Goal: Task Accomplishment & Management: Complete application form

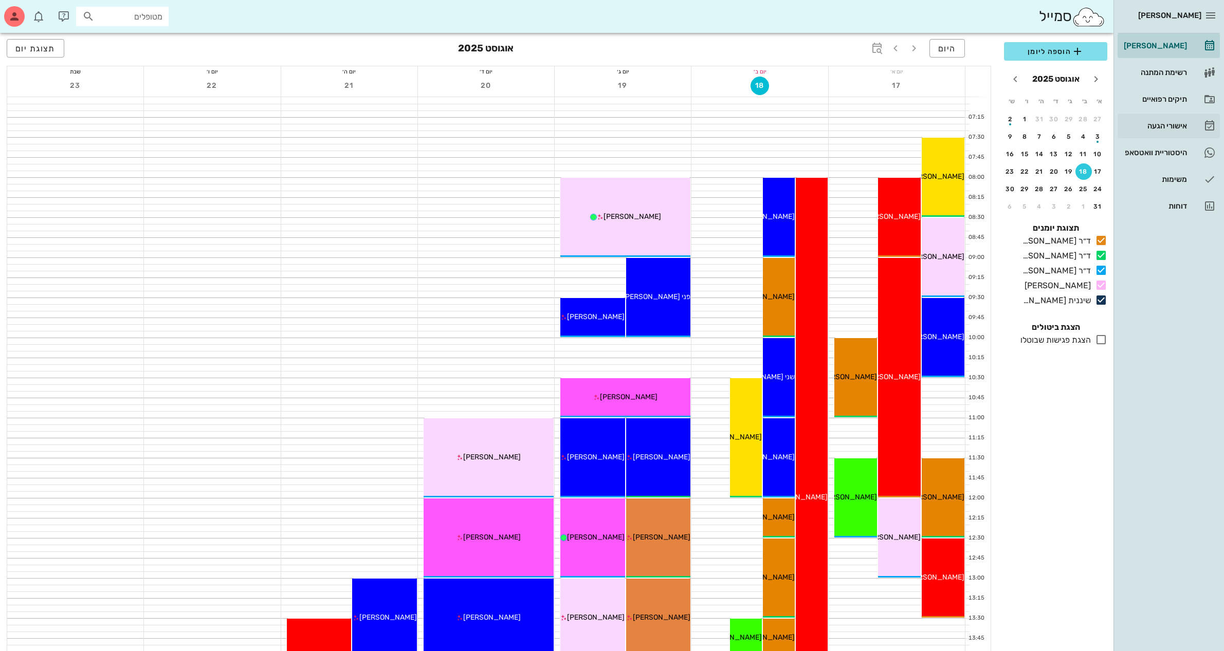
scroll to position [257, 0]
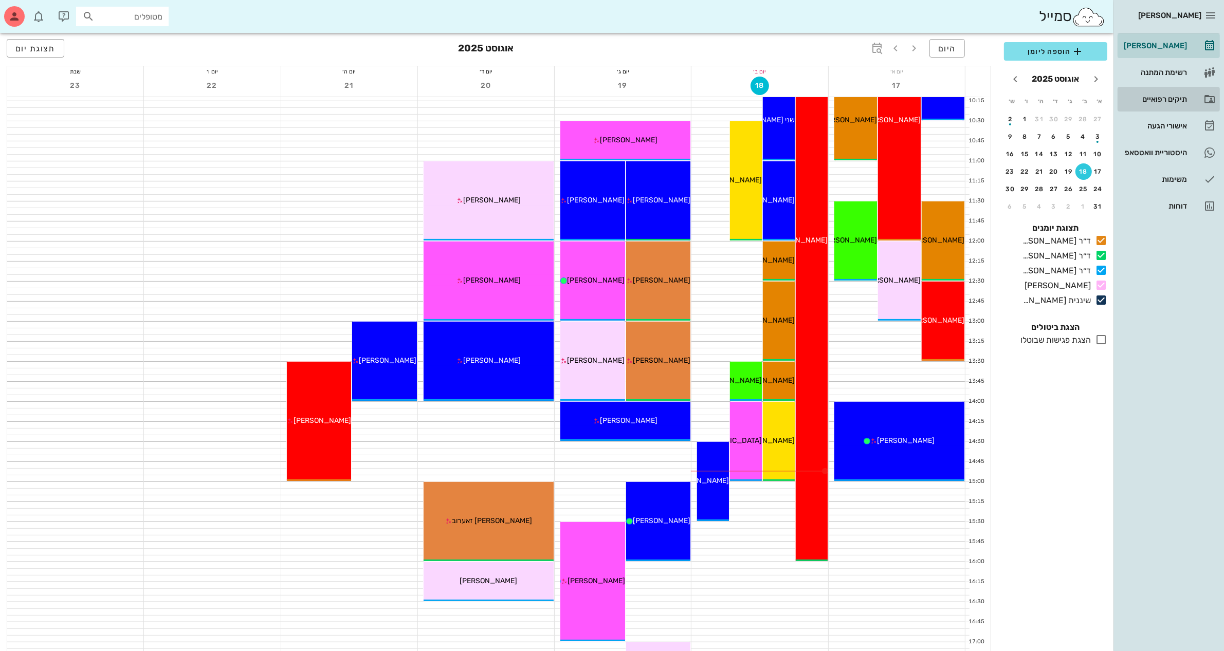
click at [1152, 95] on div "תיקים רפואיים" at bounding box center [1154, 99] width 65 height 8
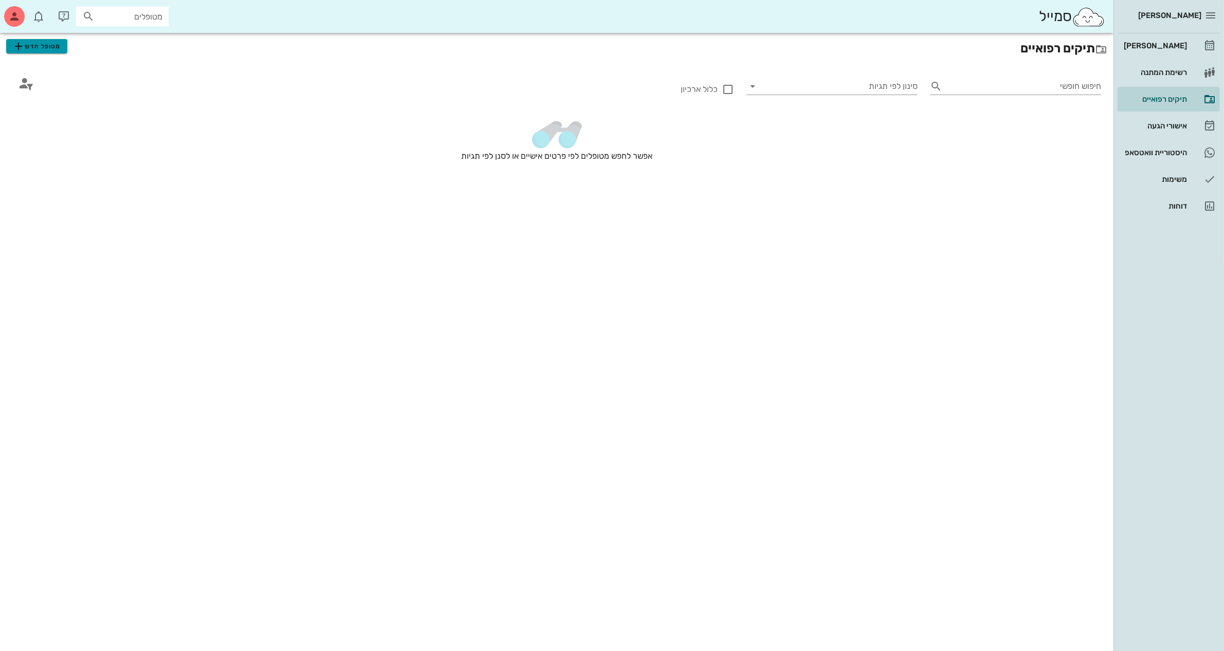
click at [48, 42] on span "מטופל חדש" at bounding box center [36, 46] width 48 height 12
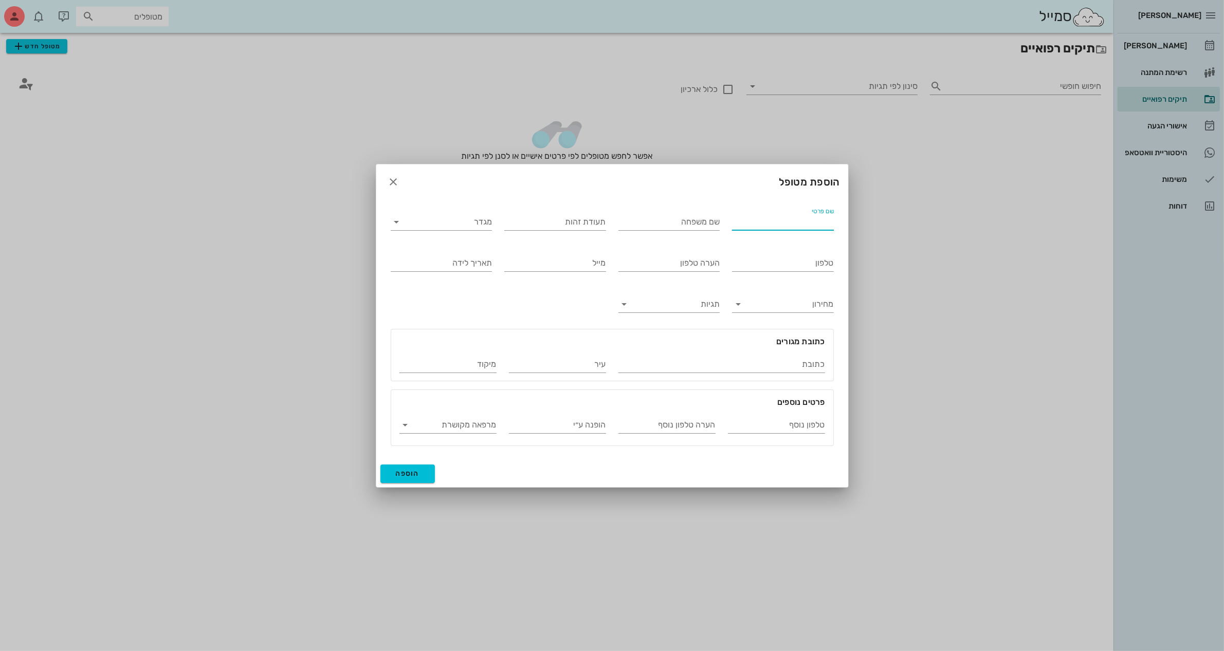
click at [756, 222] on input "שם פרטי" at bounding box center [783, 222] width 102 height 16
type input "[PERSON_NAME]"
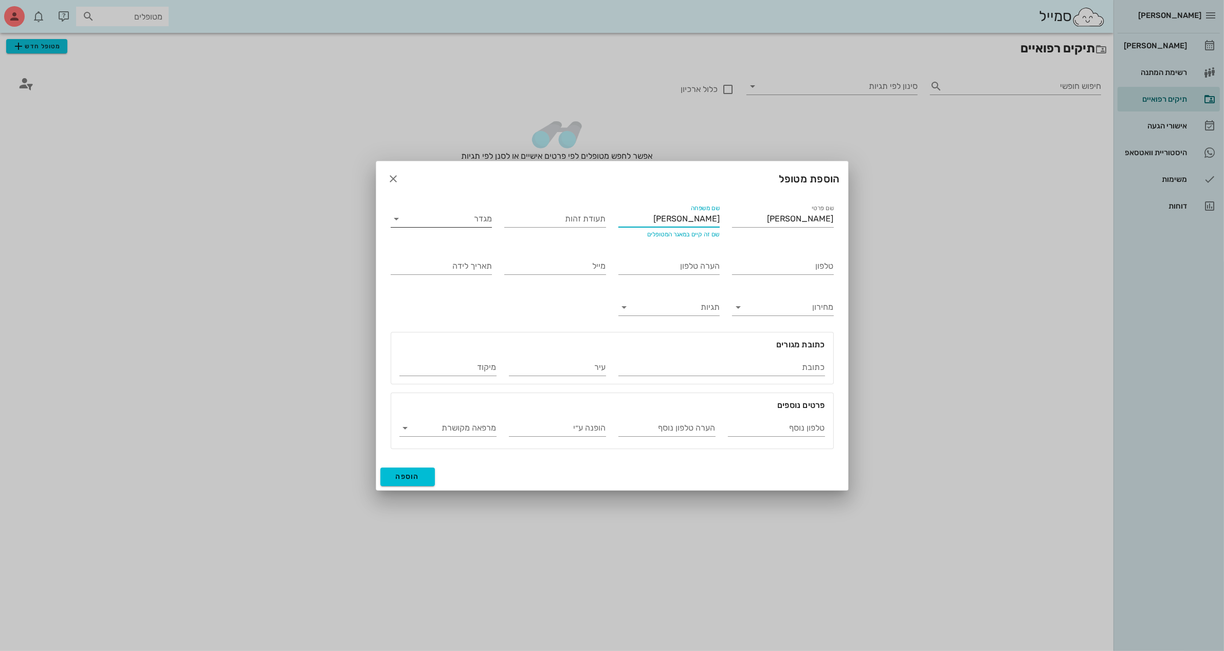
type input "[PERSON_NAME]"
click at [460, 211] on input "מגדר" at bounding box center [449, 219] width 85 height 16
click at [481, 247] on div "נקבה" at bounding box center [441, 251] width 85 height 10
click at [541, 218] on input "תעודת זהות" at bounding box center [555, 219] width 102 height 16
type input "023844301"
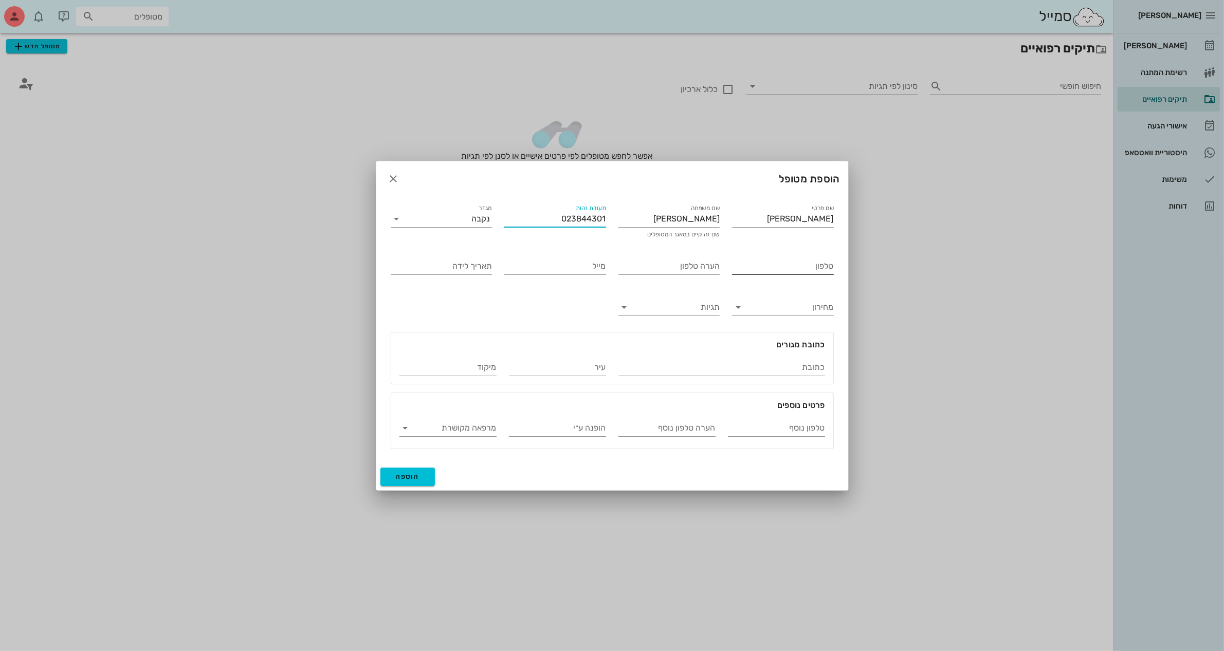
click at [761, 261] on input "טלפון" at bounding box center [783, 266] width 102 height 16
type input "052-4264001"
click at [468, 269] on input "תאריך לידה" at bounding box center [442, 266] width 102 height 16
type input "[DATE]"
click at [747, 368] on input "כתובת" at bounding box center [721, 367] width 207 height 16
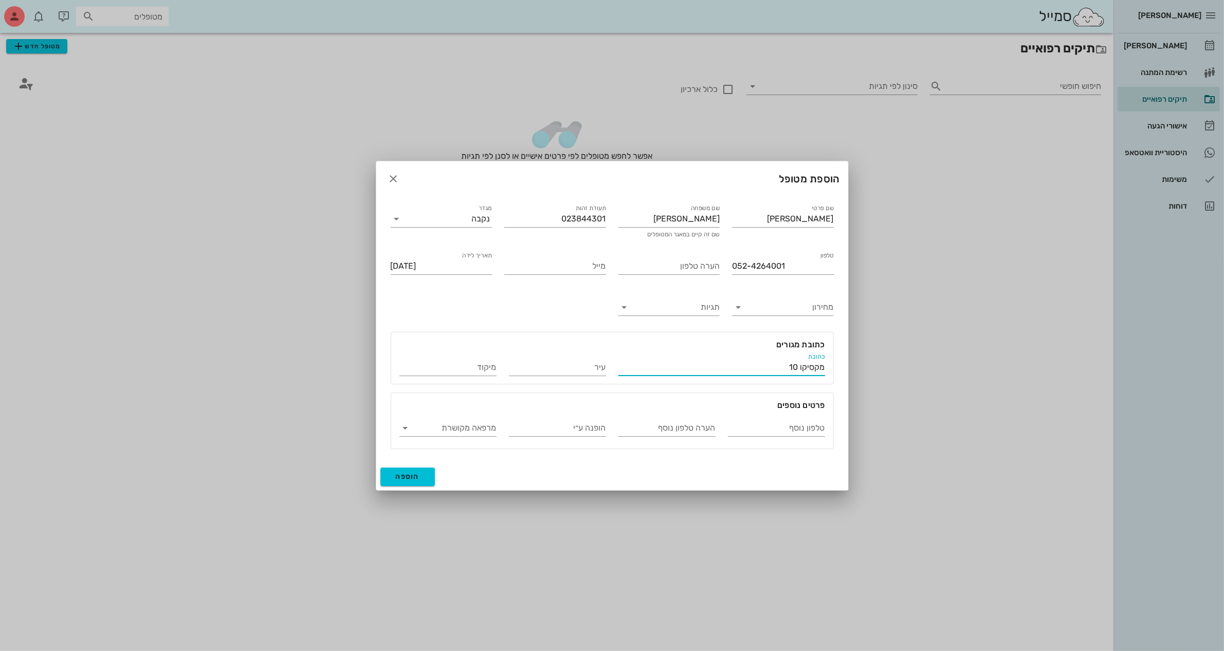
type input "מקסיקו 10"
type input "[GEOGRAPHIC_DATA]"
click at [414, 481] on button "הוספה" at bounding box center [407, 477] width 55 height 19
type input "[DATE]"
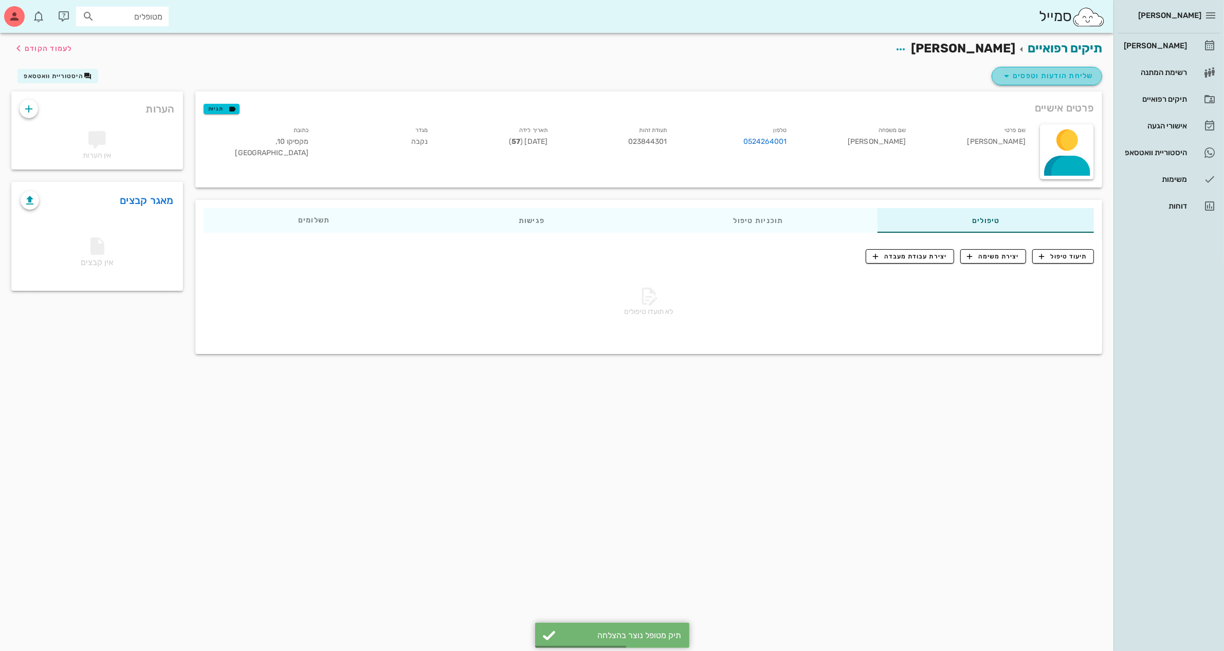
click at [1048, 76] on span "שליחת הודעות וטפסים" at bounding box center [1046, 76] width 93 height 12
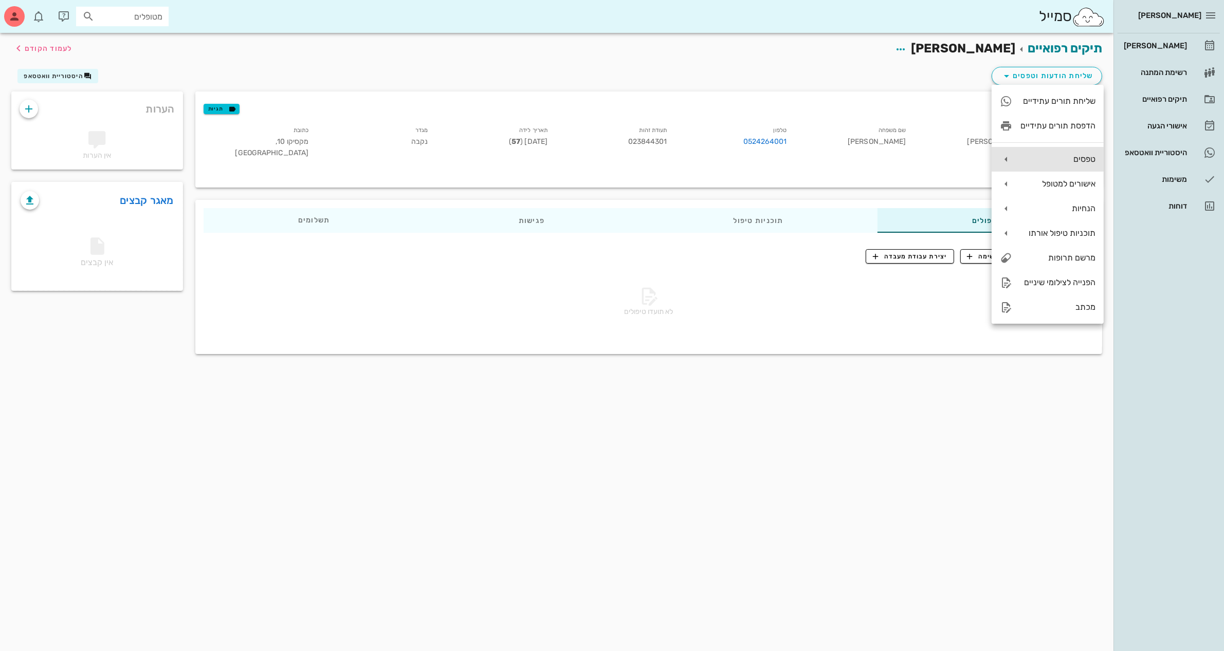
click at [1052, 161] on div "טפסים" at bounding box center [1057, 159] width 75 height 10
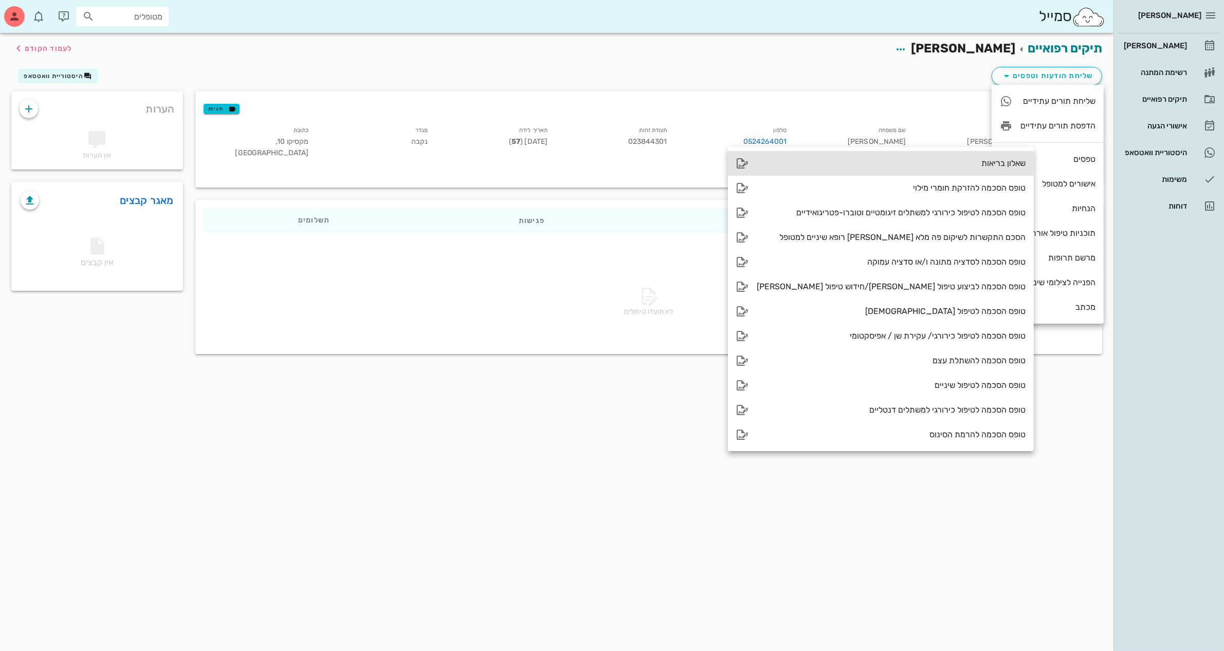
click at [938, 164] on div "שאלון בריאות" at bounding box center [891, 163] width 269 height 10
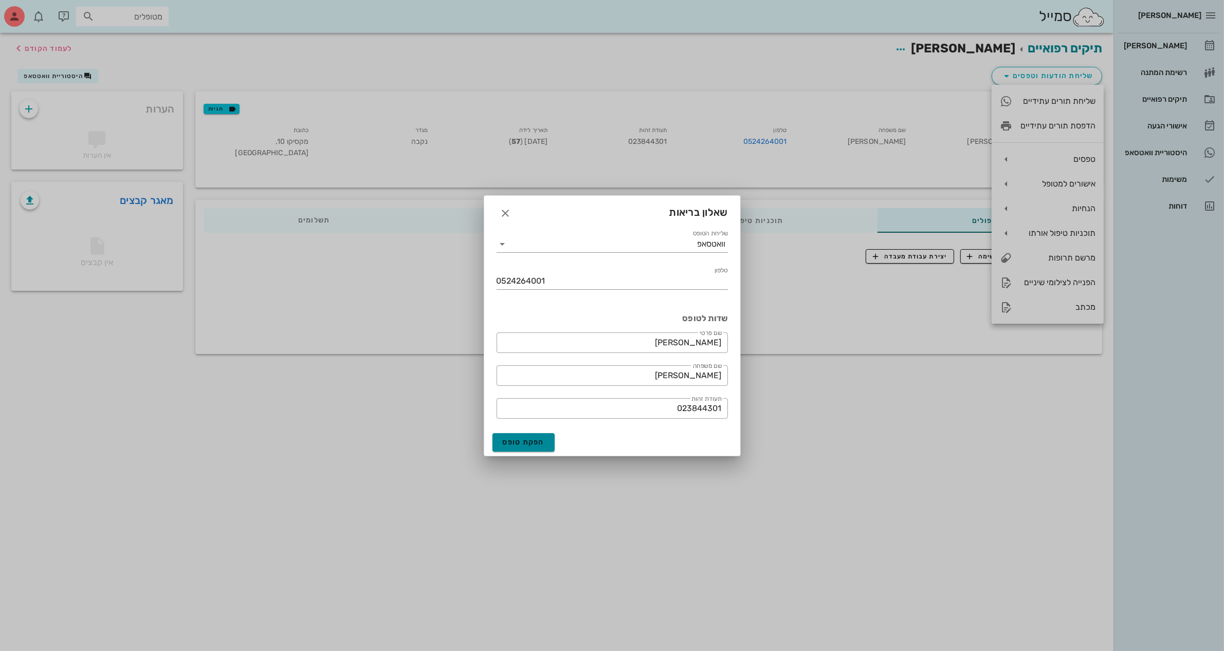
click at [529, 443] on span "הפקת טופס" at bounding box center [524, 442] width 42 height 9
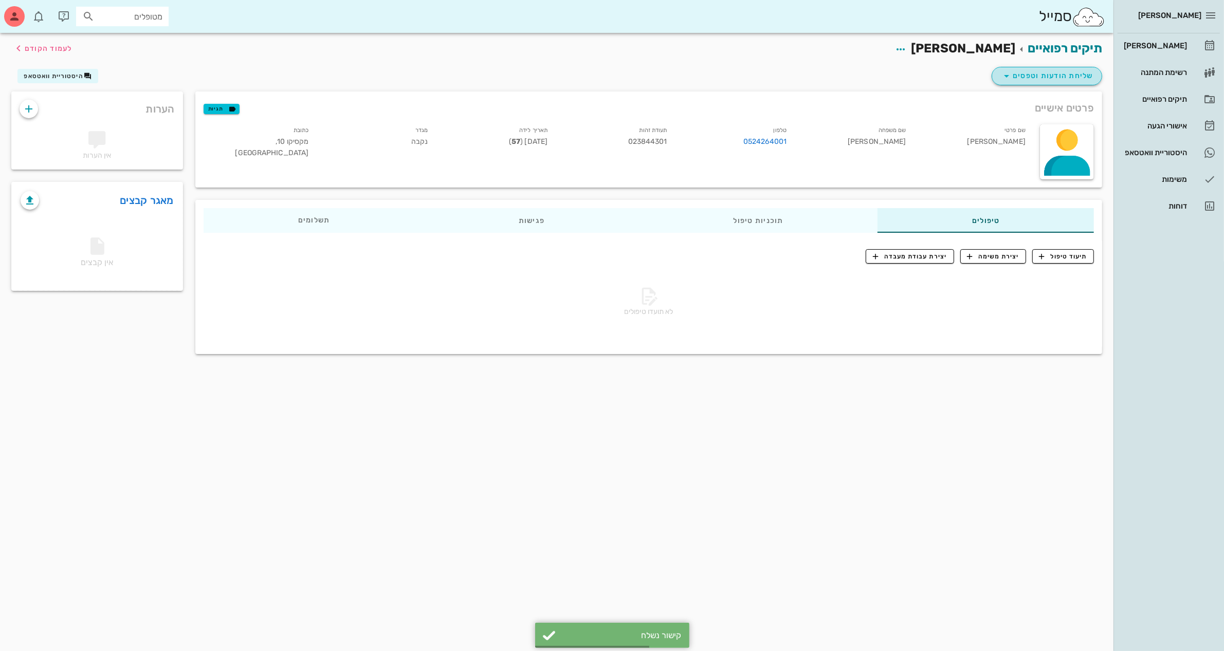
click at [1054, 76] on span "שליחת הודעות וטפסים" at bounding box center [1046, 76] width 93 height 12
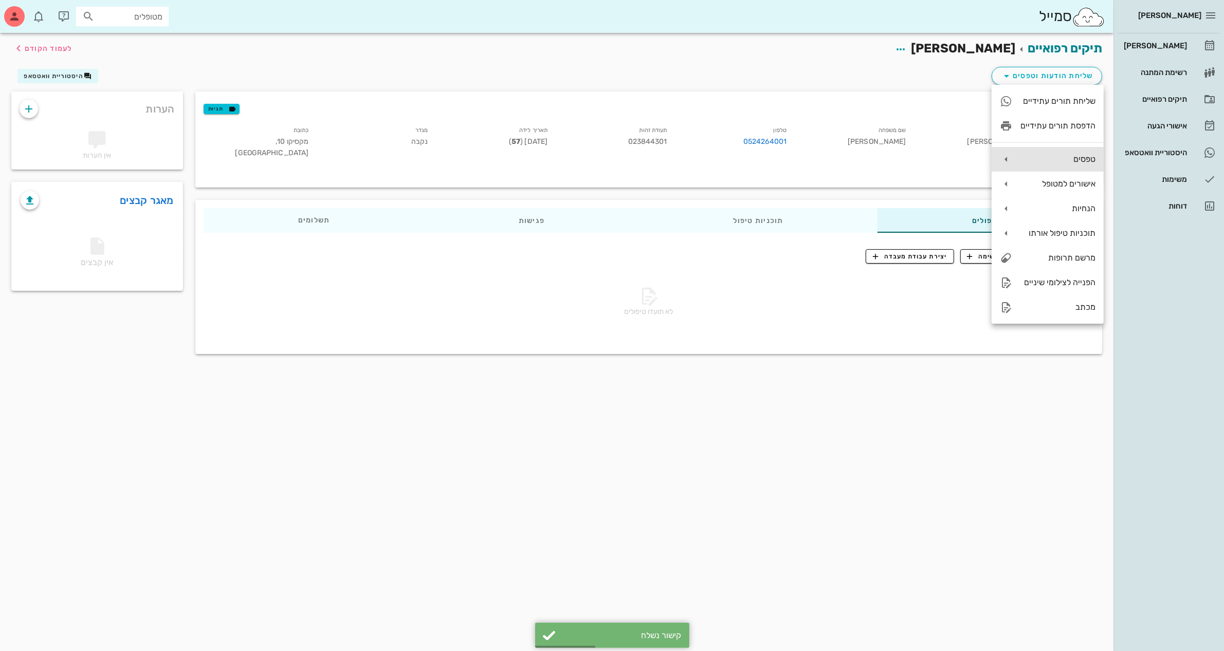
click at [1049, 158] on div "טפסים" at bounding box center [1057, 159] width 75 height 10
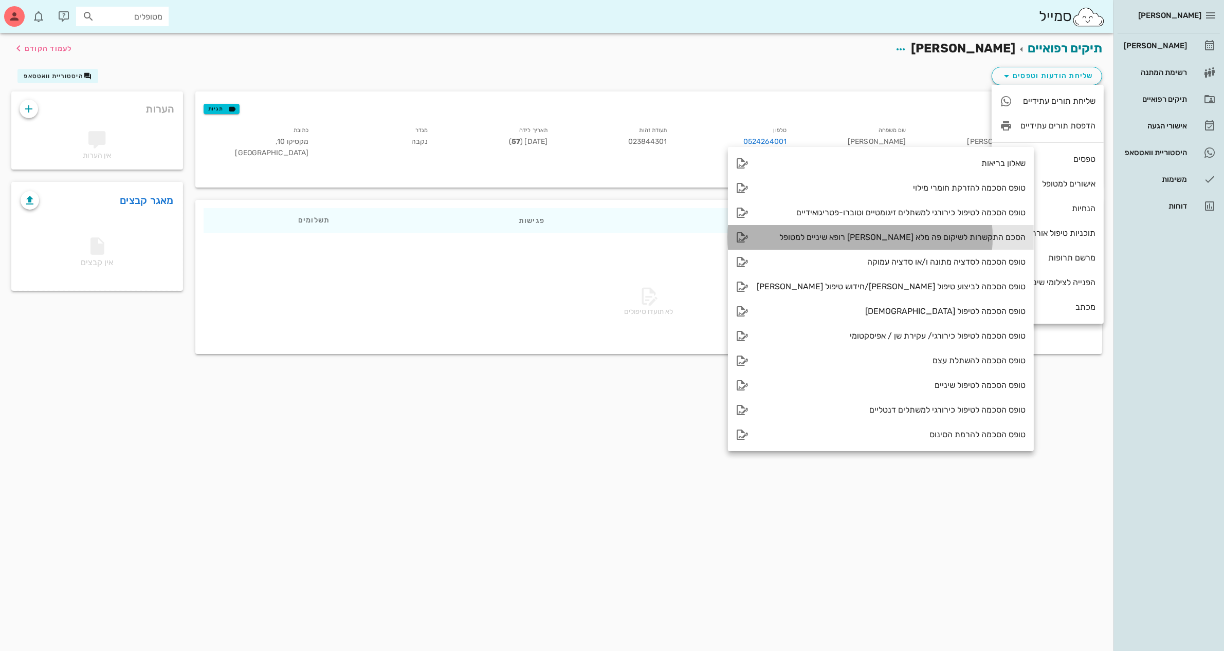
click at [913, 240] on div "הסכם התקשרות לשיקום פה מלא [PERSON_NAME] רופא שיניים למטופל" at bounding box center [891, 237] width 269 height 10
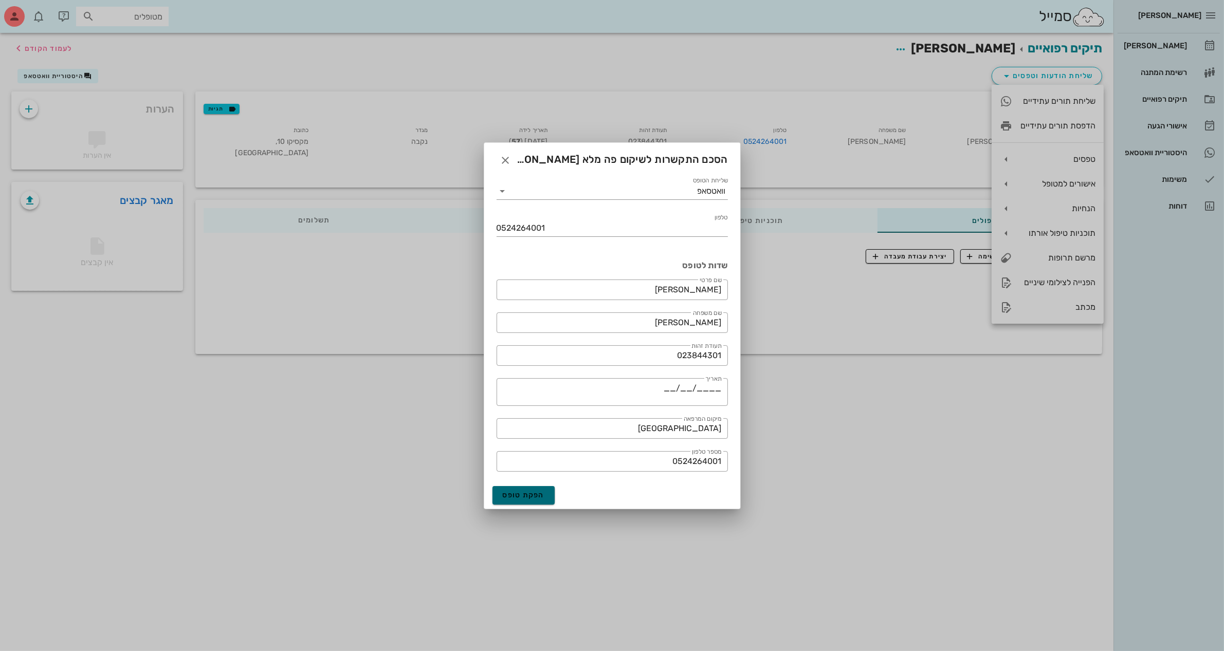
click at [515, 494] on span "הפקת טופס" at bounding box center [524, 495] width 42 height 9
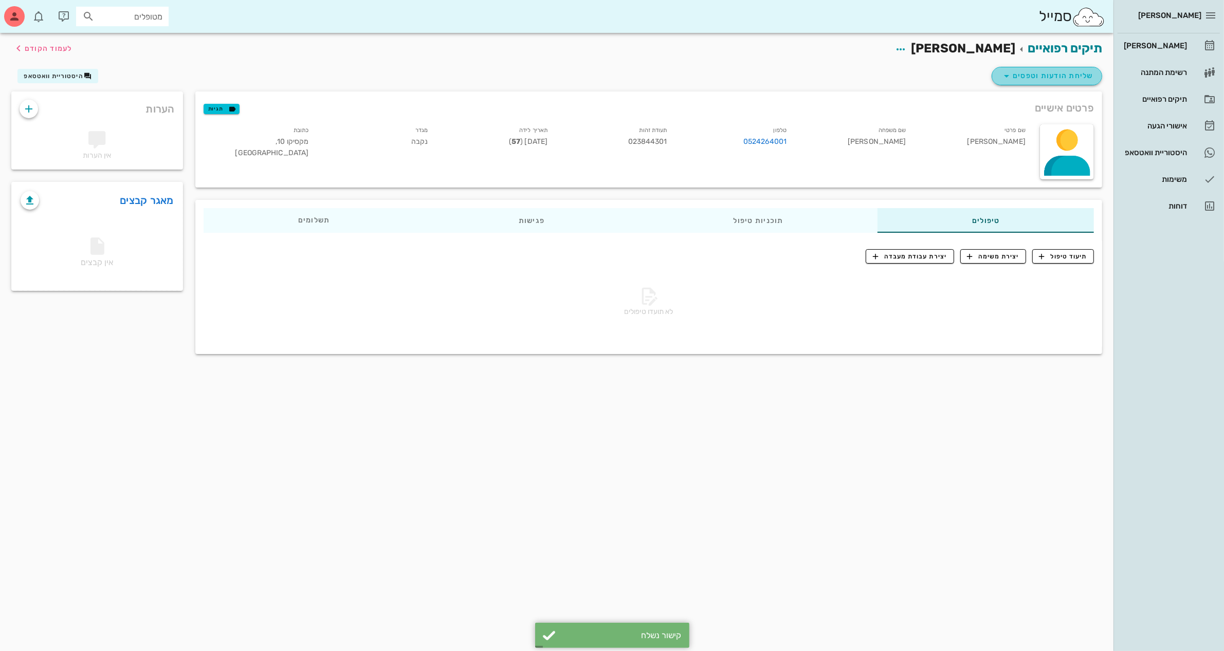
click at [1060, 77] on span "שליחת הודעות וטפסים" at bounding box center [1046, 76] width 93 height 12
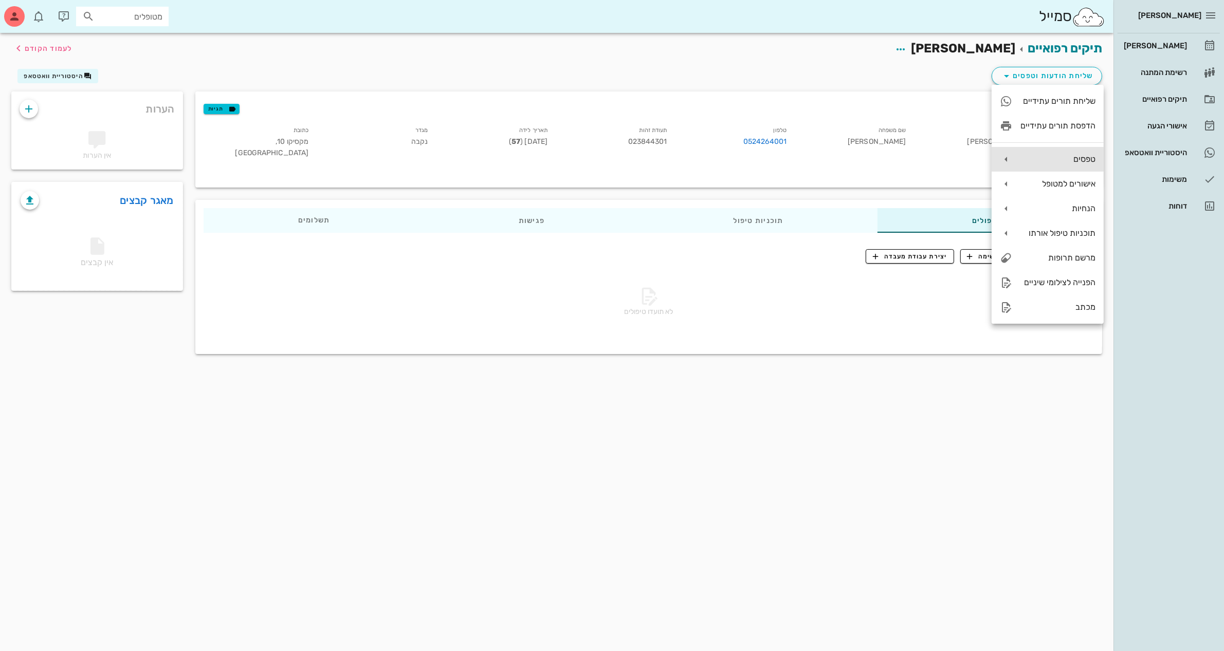
click at [1077, 158] on div "טפסים" at bounding box center [1057, 159] width 75 height 10
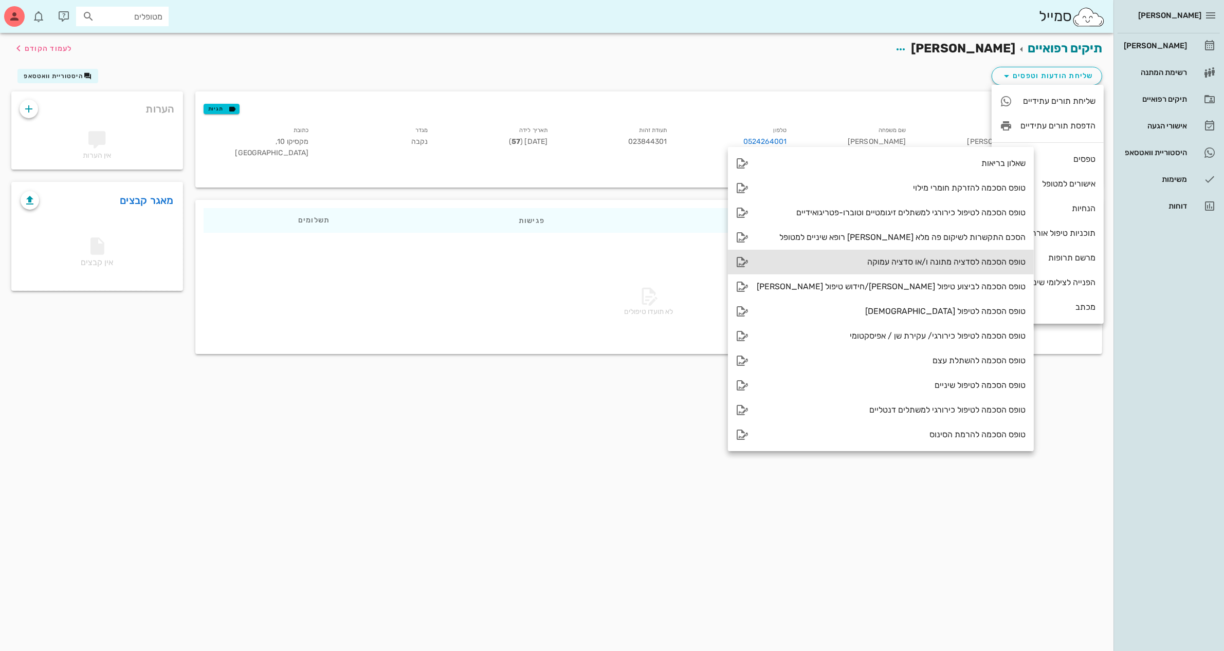
click at [939, 258] on div "טופס הסכמה לסדציה מתונה ו/או סדציה עמוקה" at bounding box center [891, 262] width 269 height 10
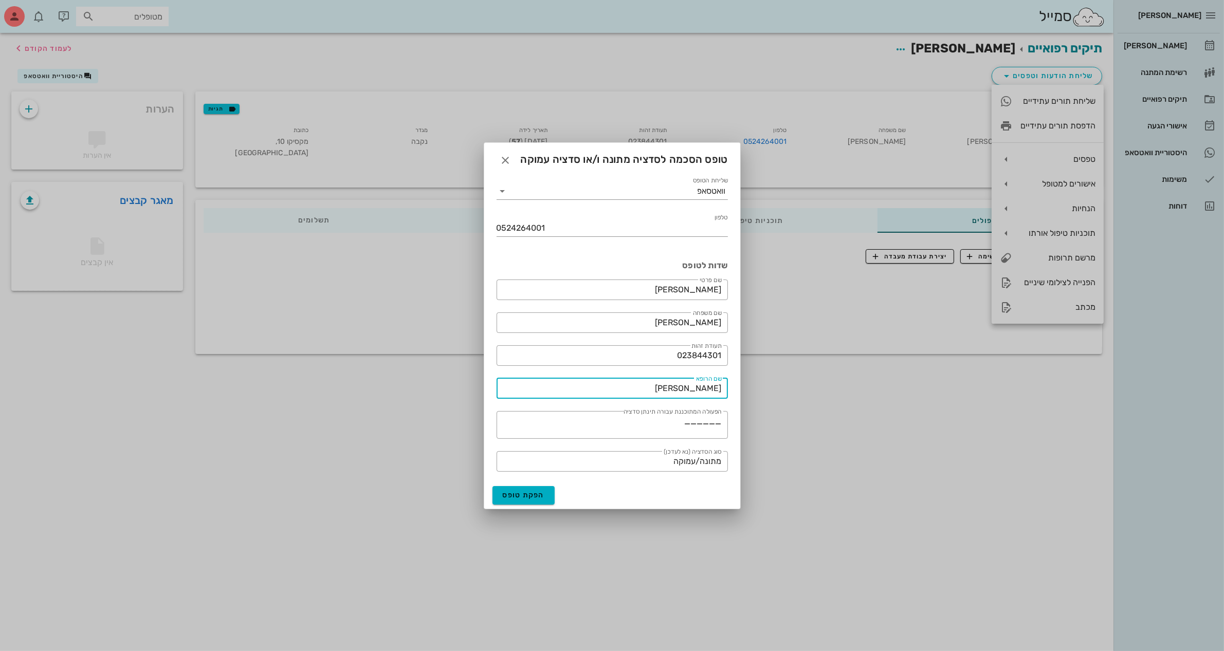
drag, startPoint x: 682, startPoint y: 384, endPoint x: 741, endPoint y: 395, distance: 60.1
click at [741, 395] on div "[PERSON_NAME] רשימת המתנה תיקים רפואיים אישורי הגעה היסטוריית וואטסאפ משימות דו…" at bounding box center [612, 325] width 1224 height 651
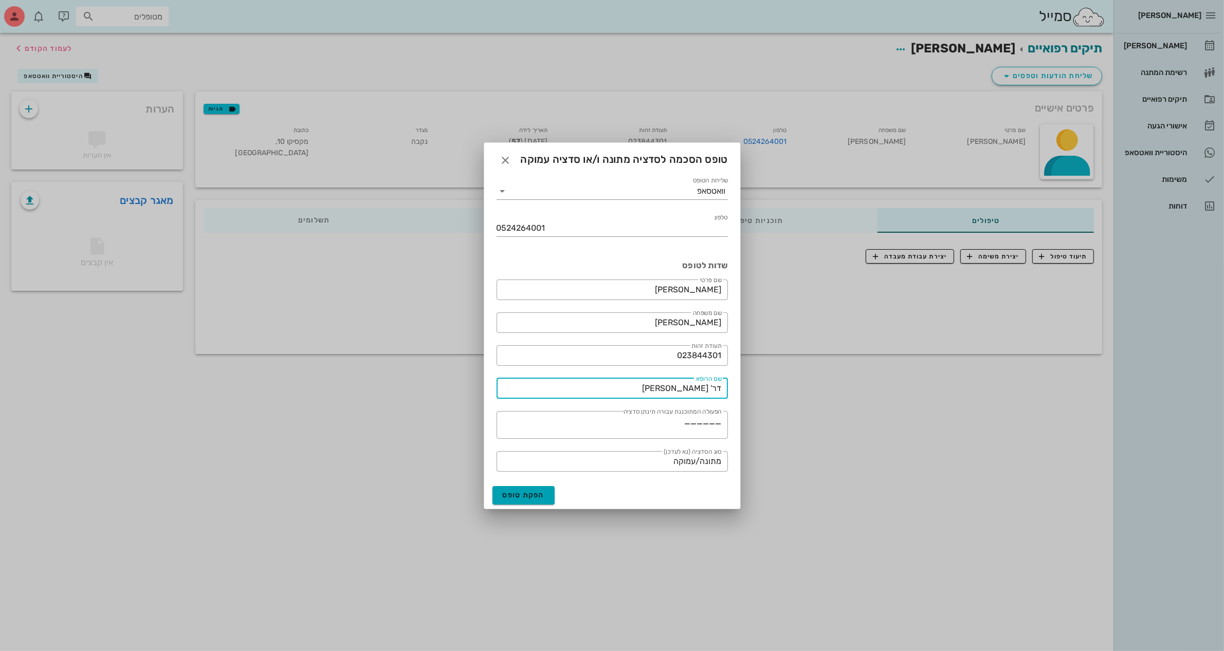
type input "דר' [PERSON_NAME]"
click at [515, 499] on span "הפקת טופס" at bounding box center [524, 495] width 42 height 9
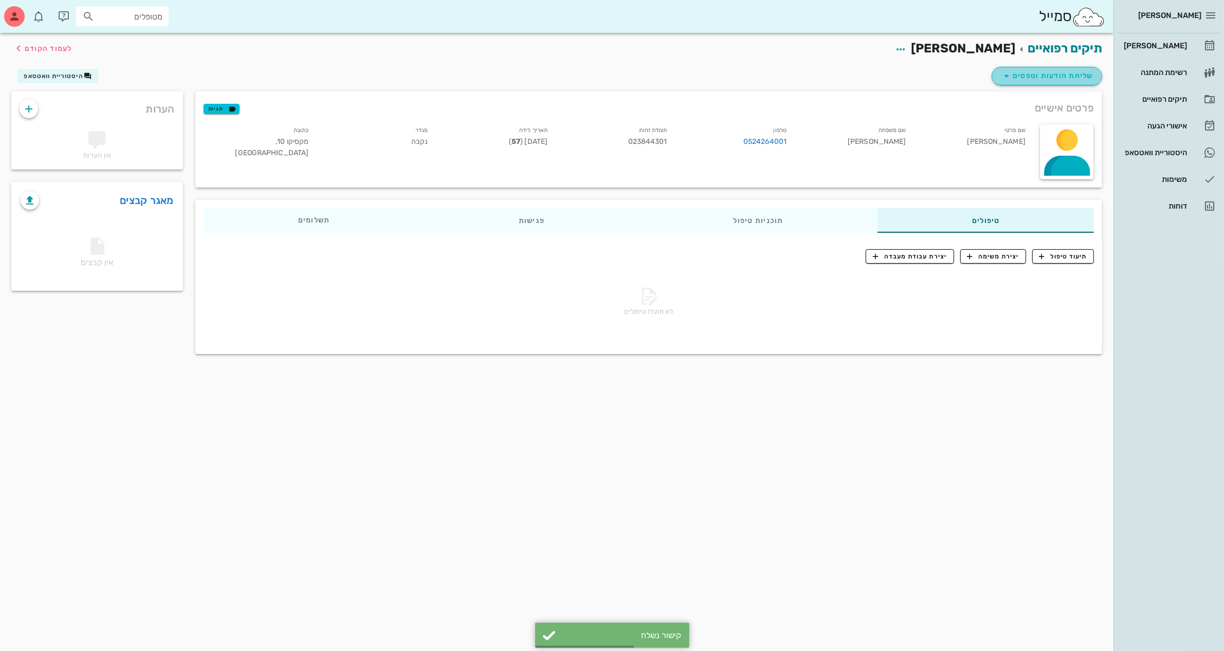
click at [1060, 70] on span "שליחת הודעות וטפסים" at bounding box center [1046, 76] width 93 height 12
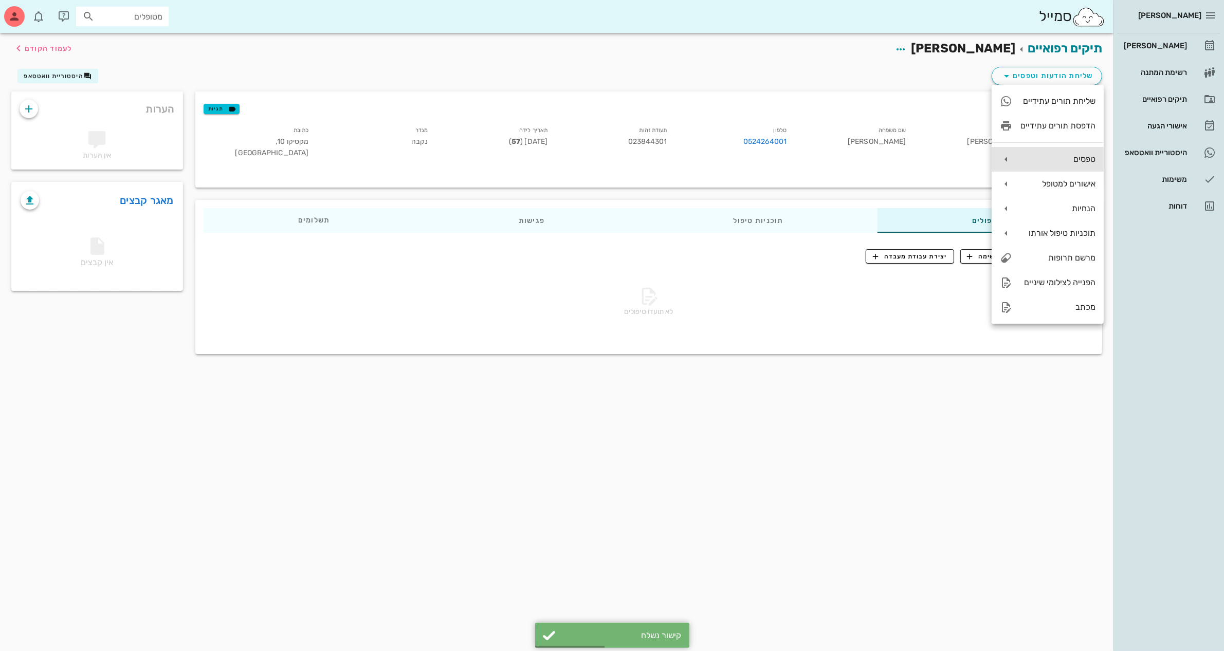
click at [1061, 153] on div "טפסים" at bounding box center [1047, 159] width 112 height 25
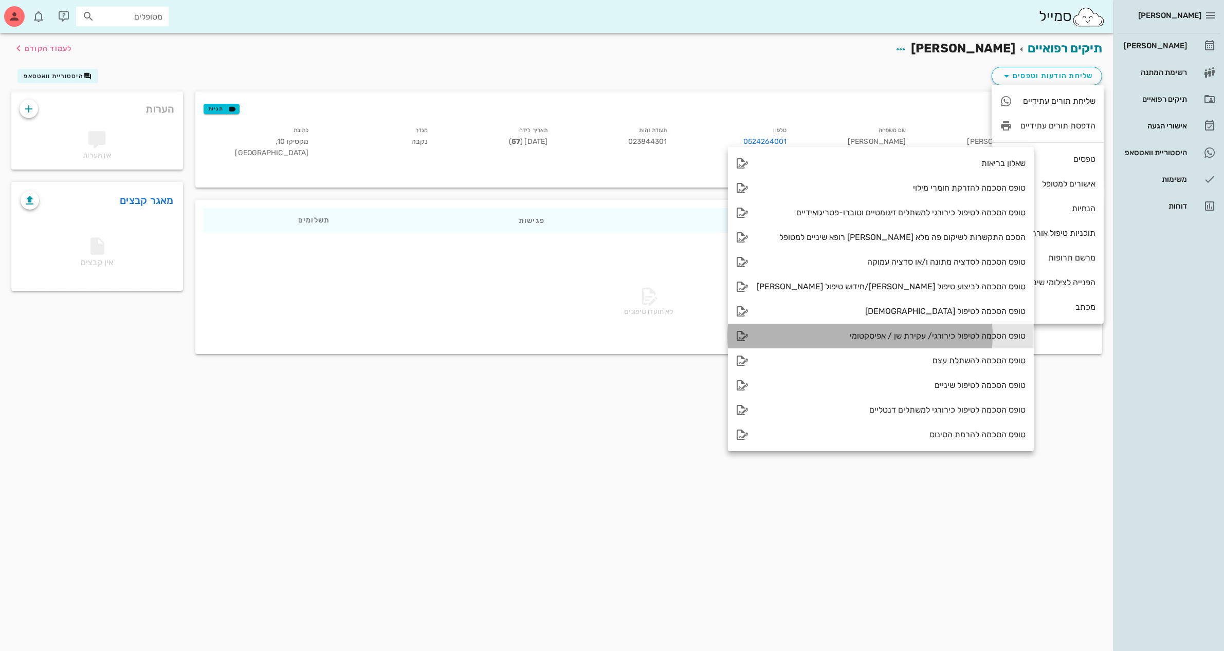
click at [919, 339] on div "טופס הסכמה לטיפול כירורגי/ עקירת שן / אפיסקטומי" at bounding box center [891, 336] width 269 height 10
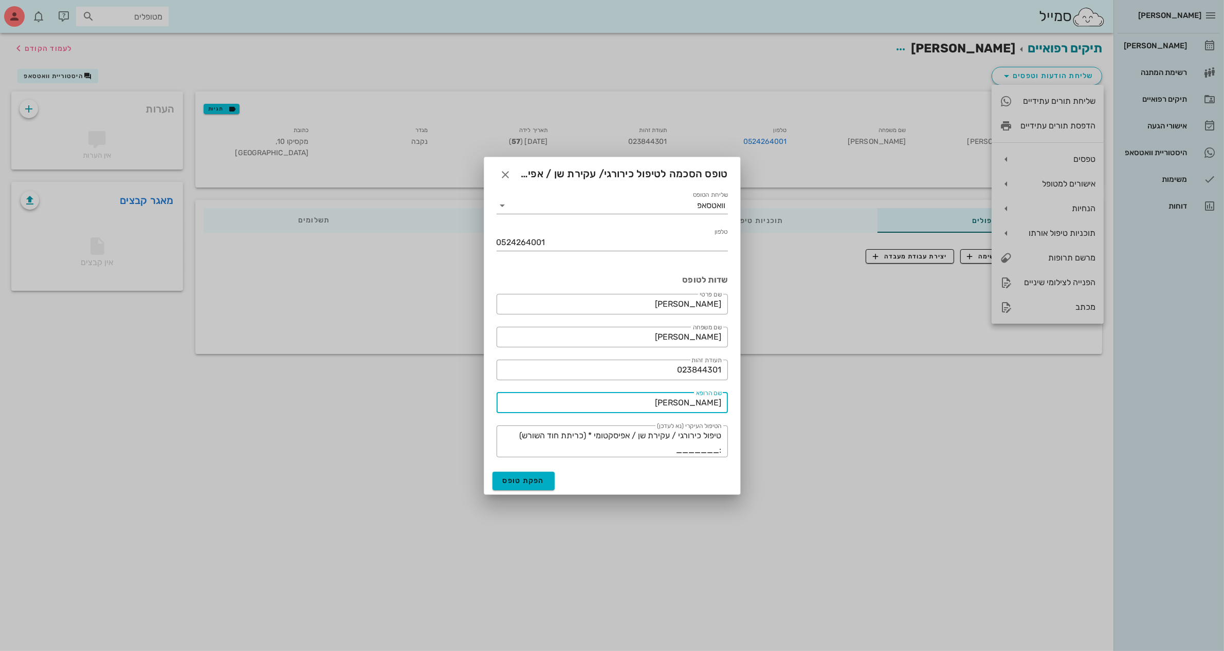
drag, startPoint x: 665, startPoint y: 405, endPoint x: 772, endPoint y: 403, distance: 107.4
click at [772, 403] on div "[PERSON_NAME] רשימת המתנה תיקים רפואיים אישורי הגעה היסטוריית וואטסאפ משימות דו…" at bounding box center [612, 325] width 1224 height 651
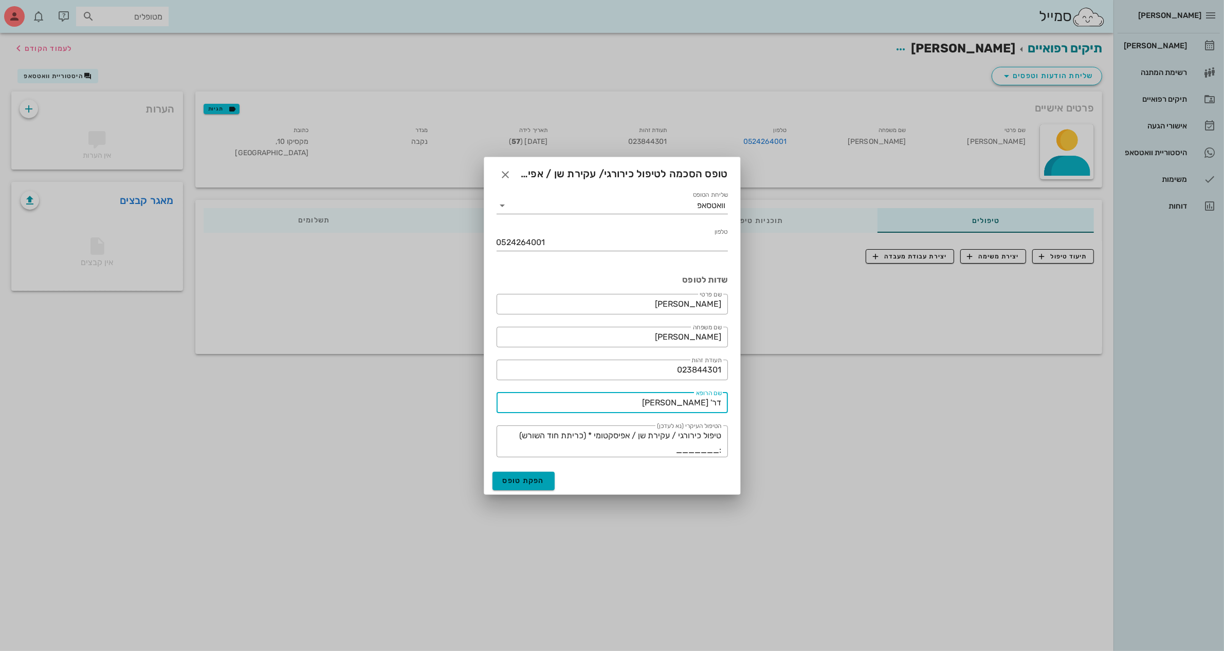
type input "דר' [PERSON_NAME]"
click at [534, 483] on span "הפקת טופס" at bounding box center [524, 480] width 42 height 9
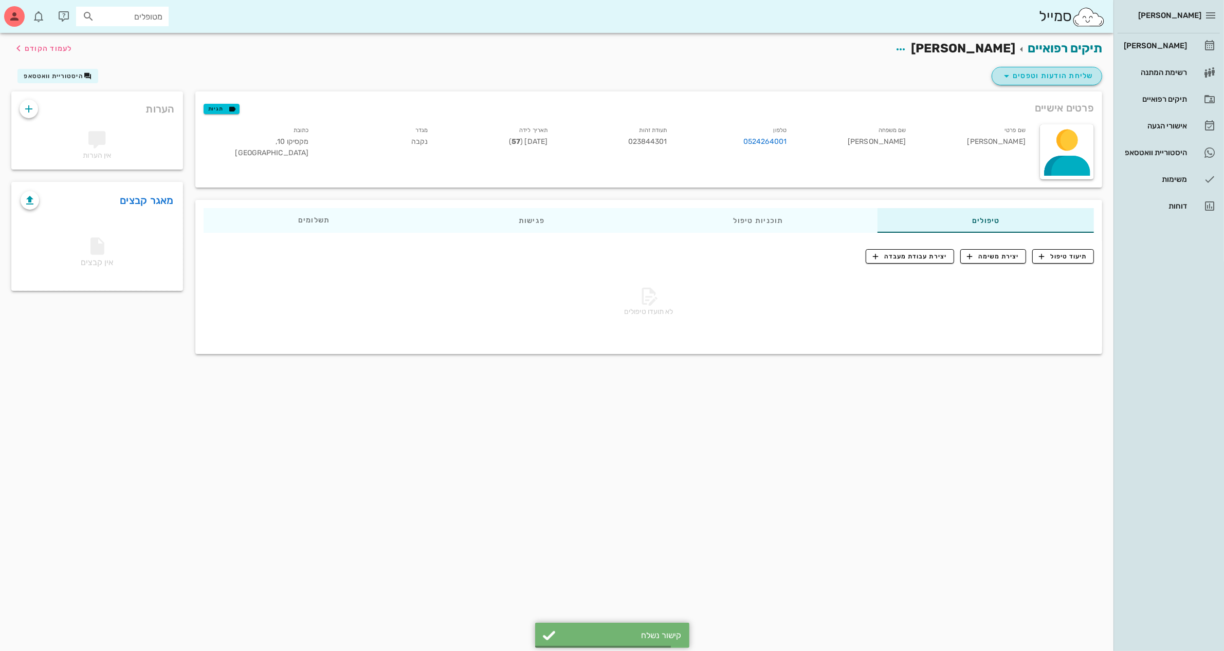
click at [1050, 70] on span "שליחת הודעות וטפסים" at bounding box center [1046, 76] width 93 height 12
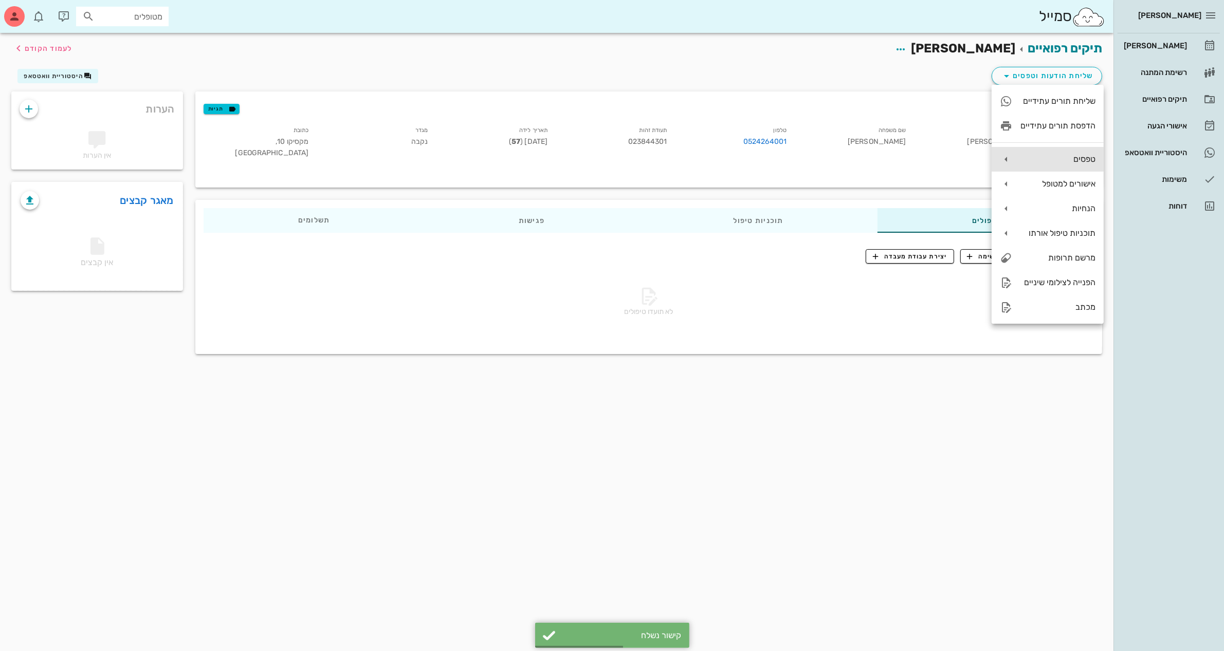
click at [1042, 157] on div "טפסים" at bounding box center [1057, 159] width 75 height 10
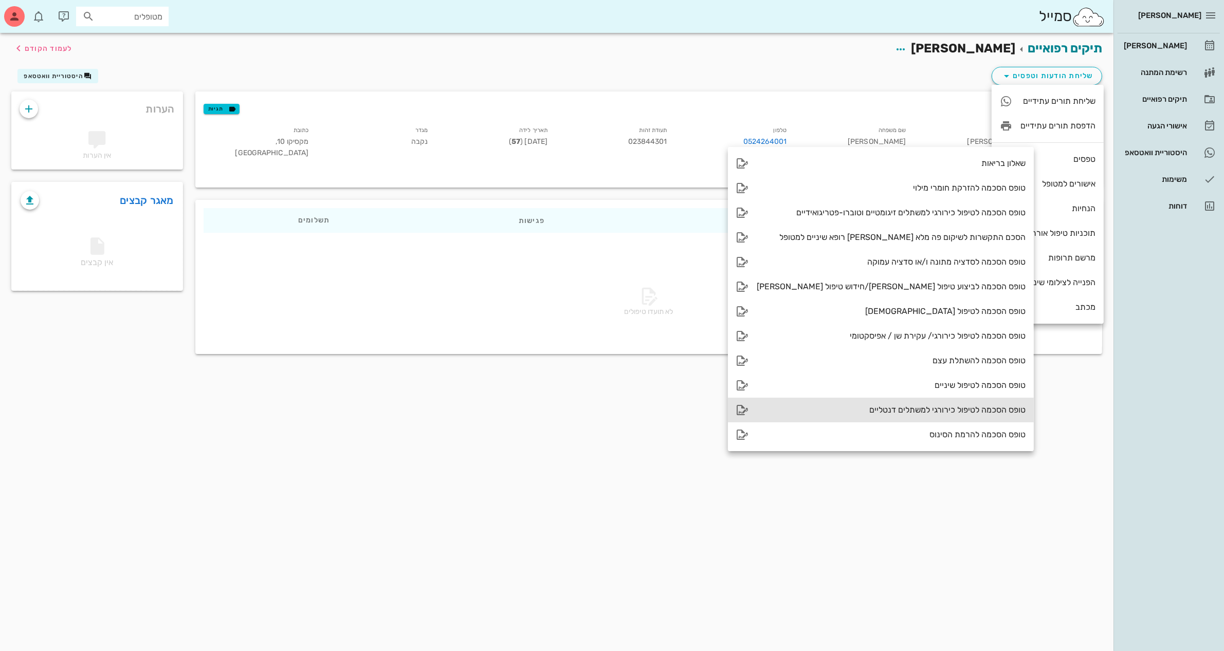
click at [932, 409] on div "טופס הסכמה לטיפול כירורגי למשתלים דנטליים" at bounding box center [891, 410] width 269 height 10
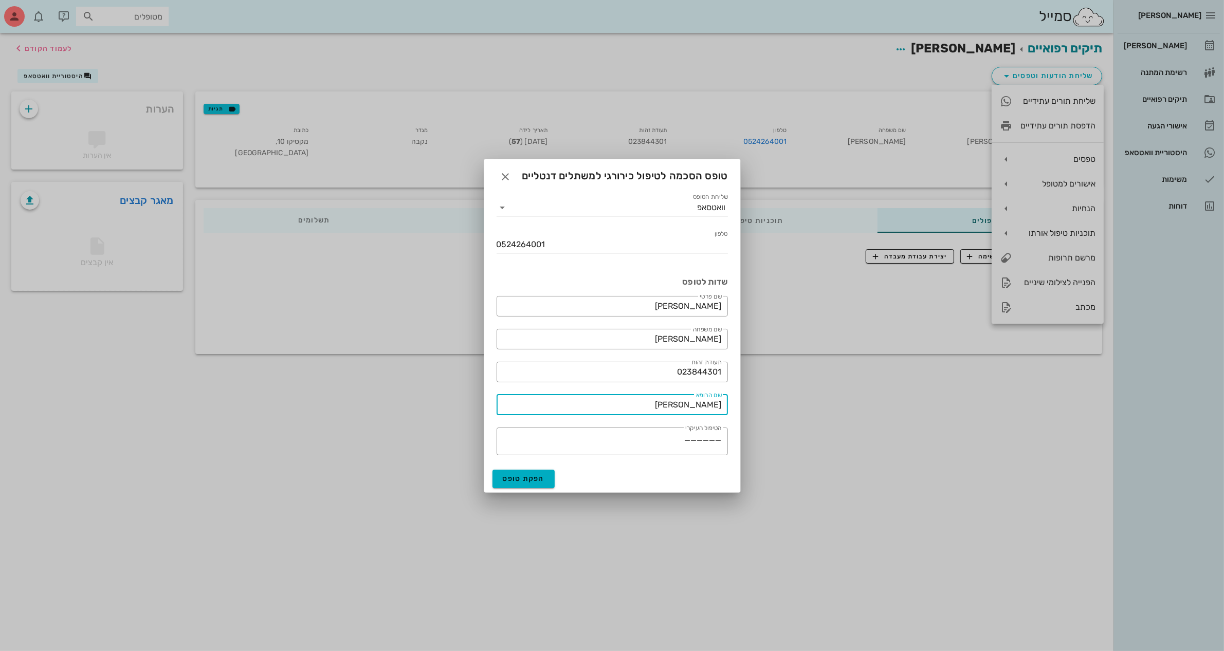
drag, startPoint x: 675, startPoint y: 412, endPoint x: 751, endPoint y: 409, distance: 76.1
click at [751, 409] on div "[PERSON_NAME] רשימת המתנה תיקים רפואיים אישורי הגעה היסטוריית וואטסאפ משימות דו…" at bounding box center [612, 325] width 1224 height 651
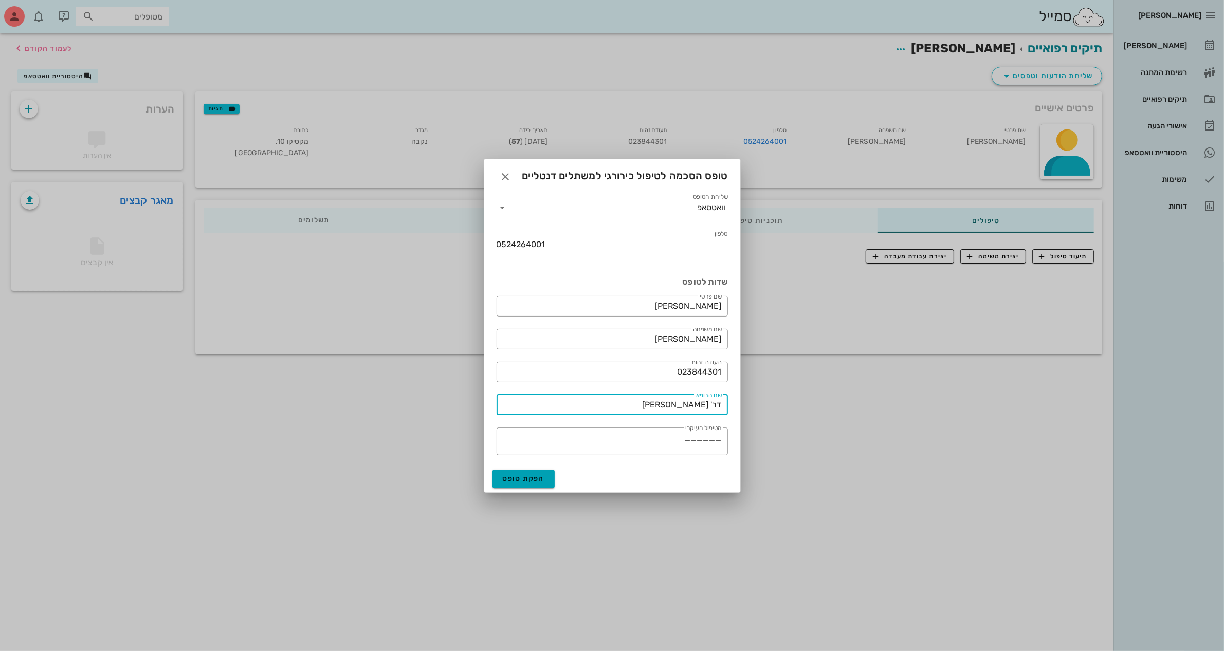
type input "דר' [PERSON_NAME]"
click at [528, 481] on span "הפקת טופס" at bounding box center [524, 478] width 42 height 9
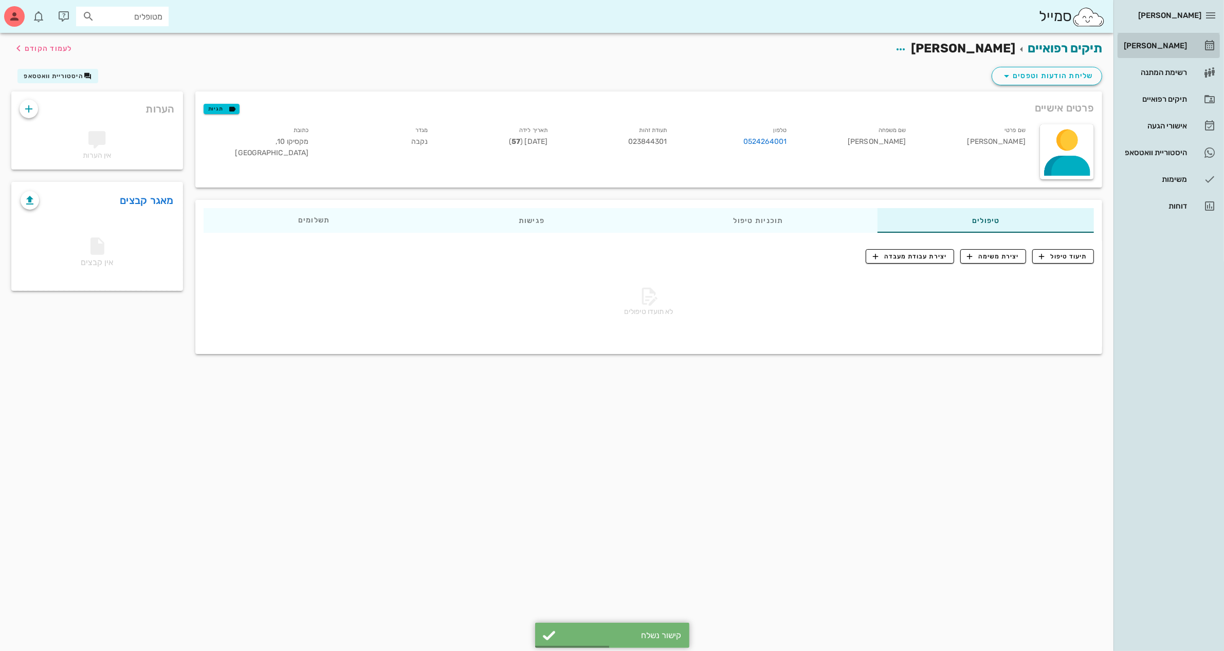
click at [1163, 45] on div "[PERSON_NAME]" at bounding box center [1154, 46] width 65 height 8
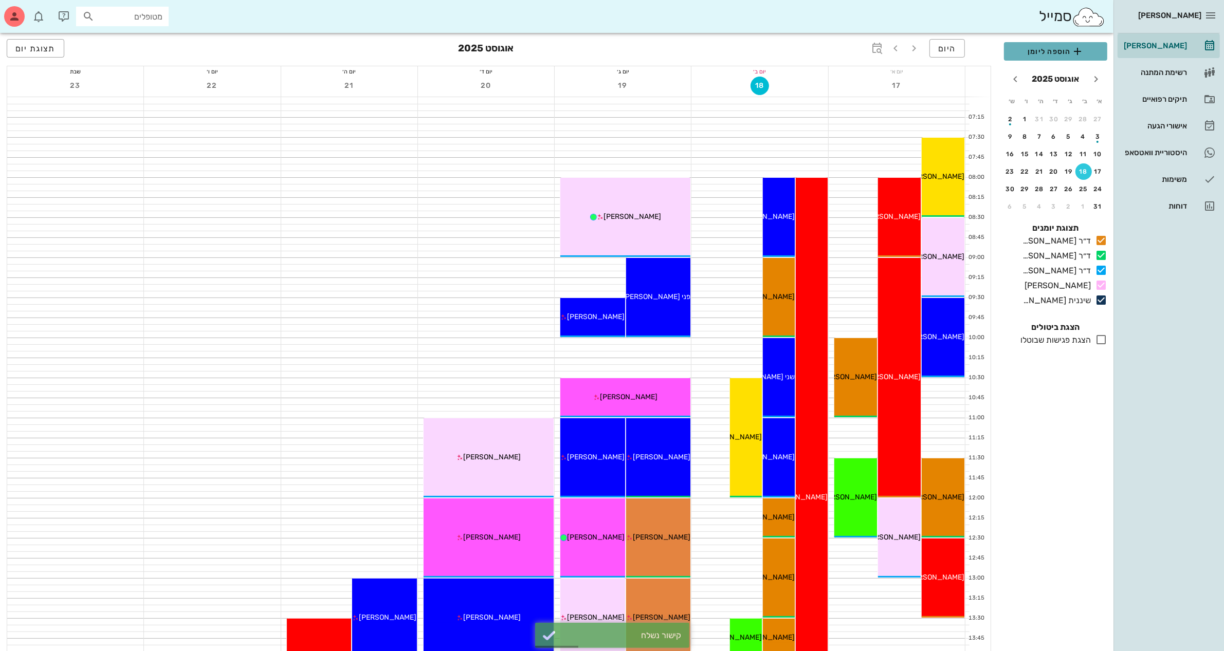
click at [1056, 52] on span "הוספה ליומן" at bounding box center [1055, 51] width 87 height 12
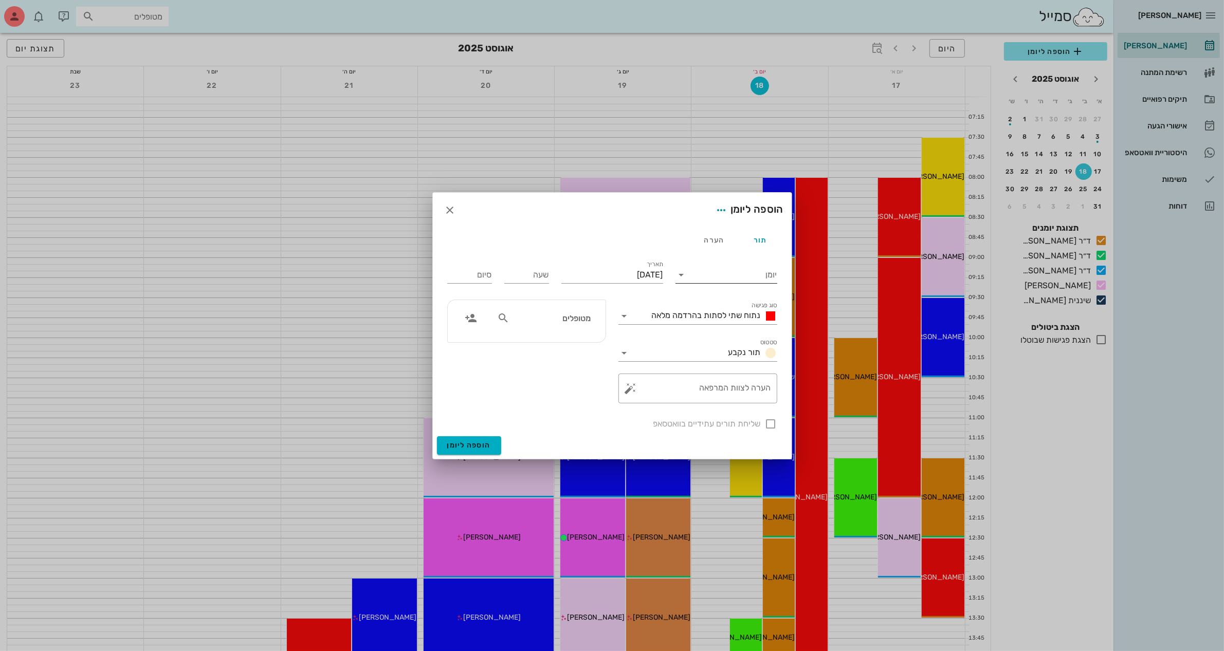
click at [708, 276] on input "יומן" at bounding box center [733, 275] width 87 height 16
click at [717, 281] on div "ד״ר [PERSON_NAME]" at bounding box center [729, 283] width 91 height 10
click at [631, 274] on input "[DATE]" at bounding box center [612, 275] width 102 height 16
click at [549, 296] on icon "חודש הבא" at bounding box center [552, 299] width 12 height 12
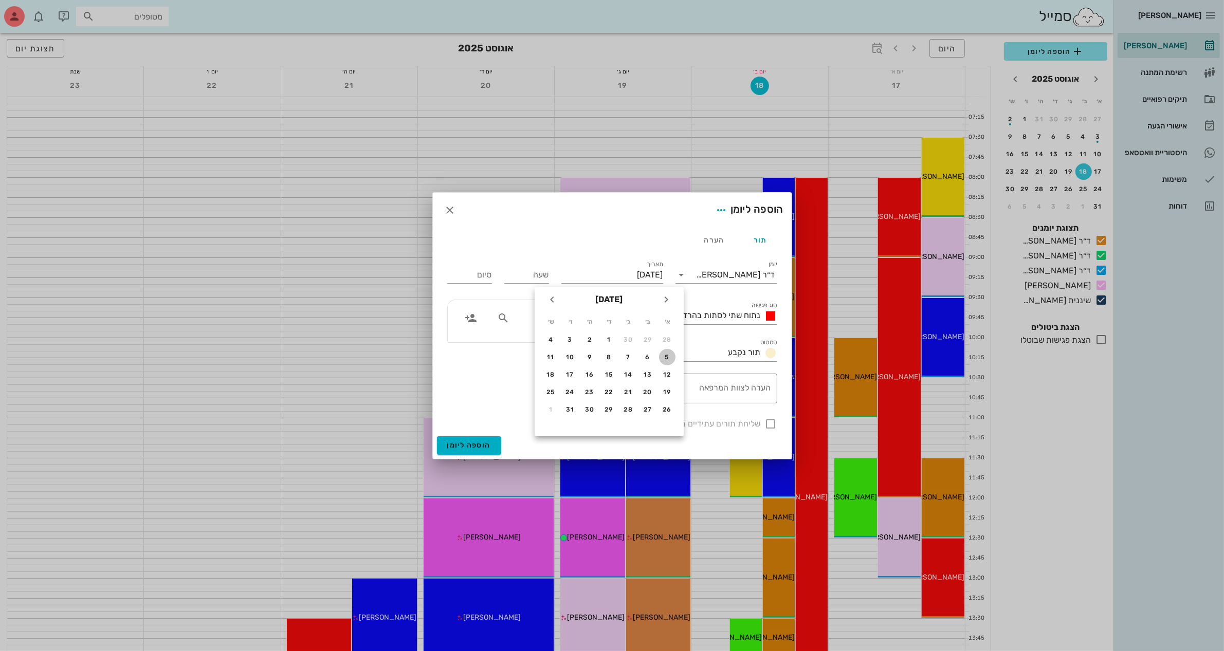
click at [666, 356] on div "5" at bounding box center [667, 357] width 16 height 7
type input "[DATE]"
click at [521, 270] on input "שעה" at bounding box center [526, 275] width 45 height 16
type input "07:30"
click at [471, 276] on input "15:30" at bounding box center [469, 275] width 45 height 16
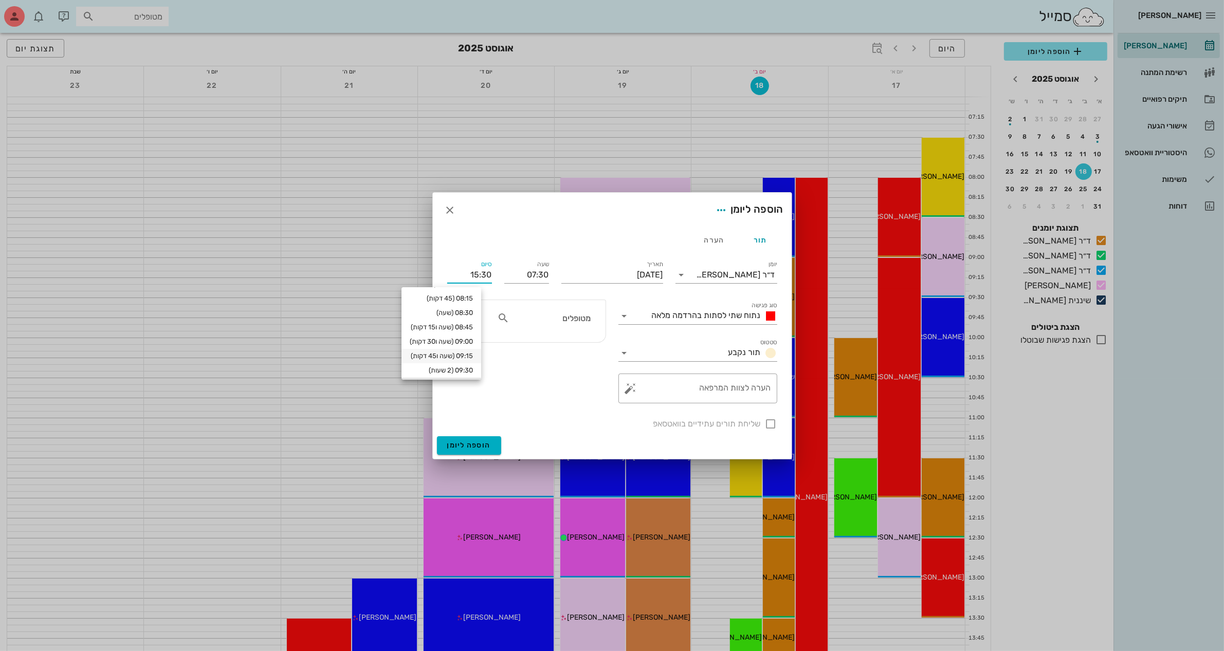
scroll to position [41, 0]
click at [474, 271] on input "15:30" at bounding box center [469, 275] width 45 height 16
click at [486, 277] on input "15:30" at bounding box center [469, 275] width 45 height 16
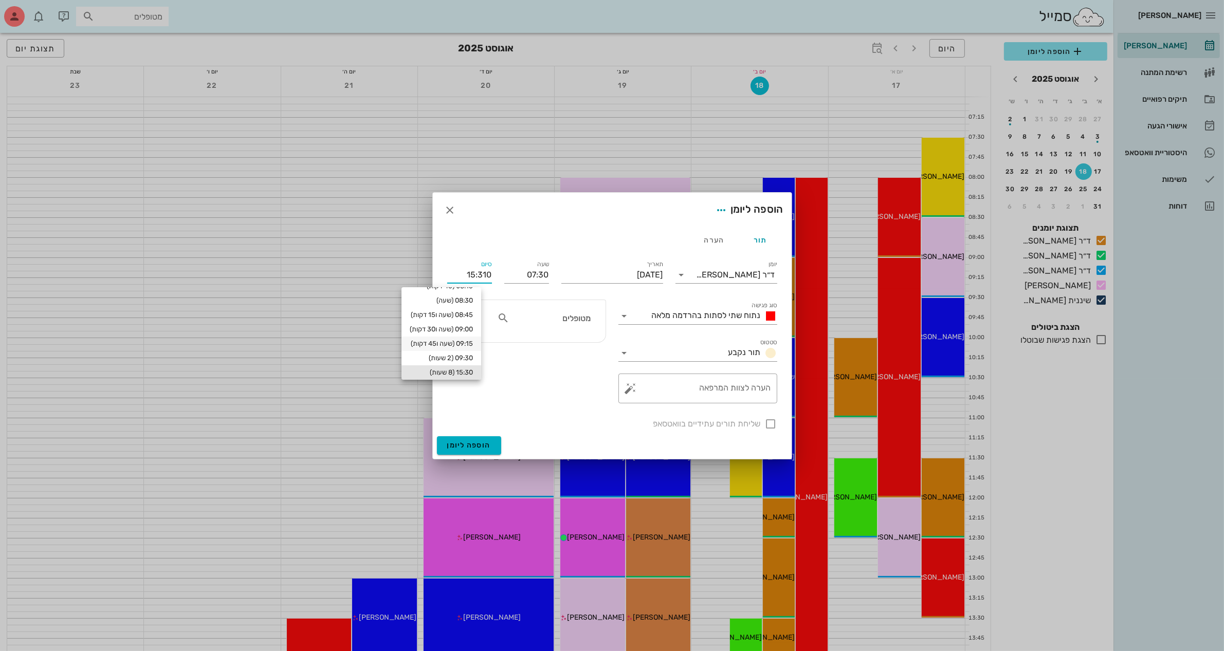
scroll to position [27, 0]
drag, startPoint x: 459, startPoint y: 273, endPoint x: 546, endPoint y: 270, distance: 87.4
click at [546, 270] on div "יומן ד״ר [PERSON_NAME] סוג פגישה נתוח שתי לסתות בהרדמה מלאה סטטוס תור נקבע תארי…" at bounding box center [612, 344] width 342 height 184
type input "14:00"
click at [698, 353] on input "סטטוס" at bounding box center [678, 353] width 91 height 16
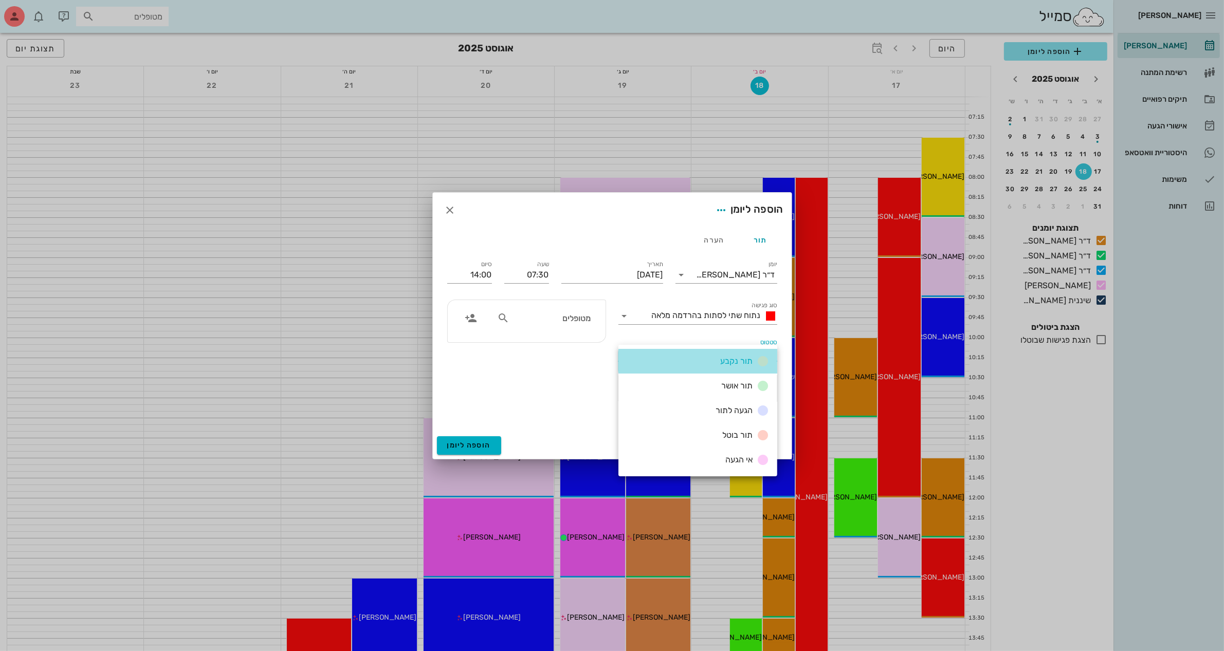
click at [734, 365] on span "תור נקבע" at bounding box center [736, 361] width 32 height 10
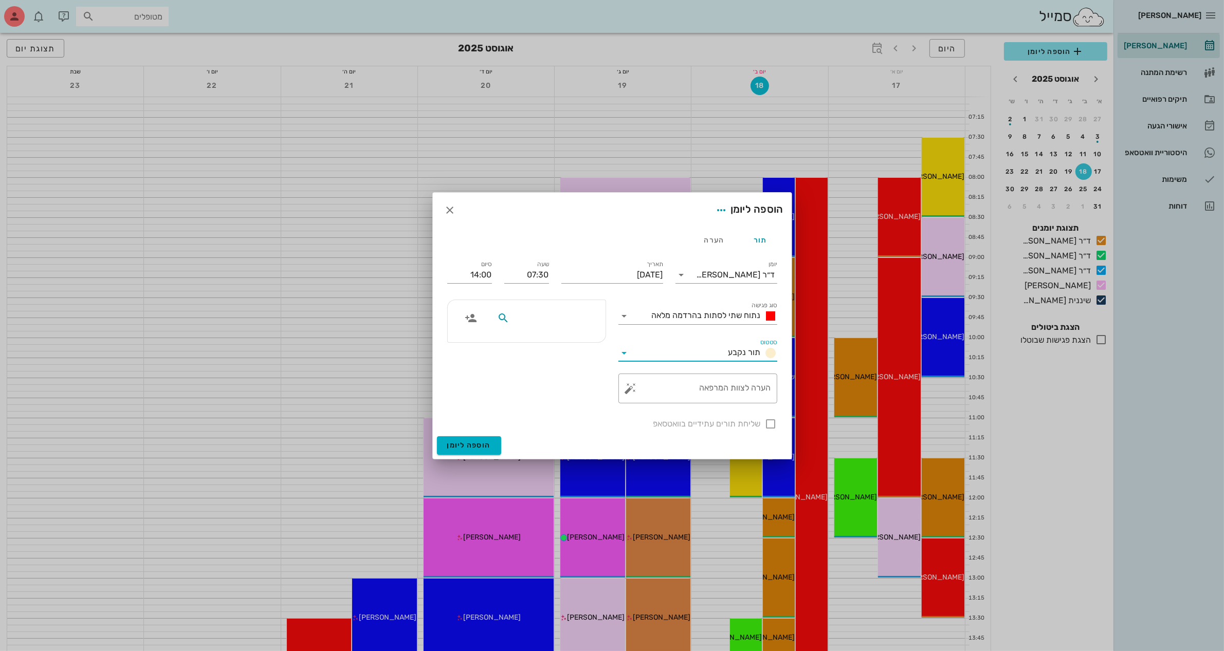
click at [550, 319] on input "text" at bounding box center [550, 317] width 79 height 13
click at [504, 312] on icon at bounding box center [503, 318] width 12 height 12
type input "מרג"
click at [545, 342] on div "[PERSON_NAME] 023844301" at bounding box center [532, 341] width 113 height 8
click at [767, 425] on div at bounding box center [770, 423] width 17 height 17
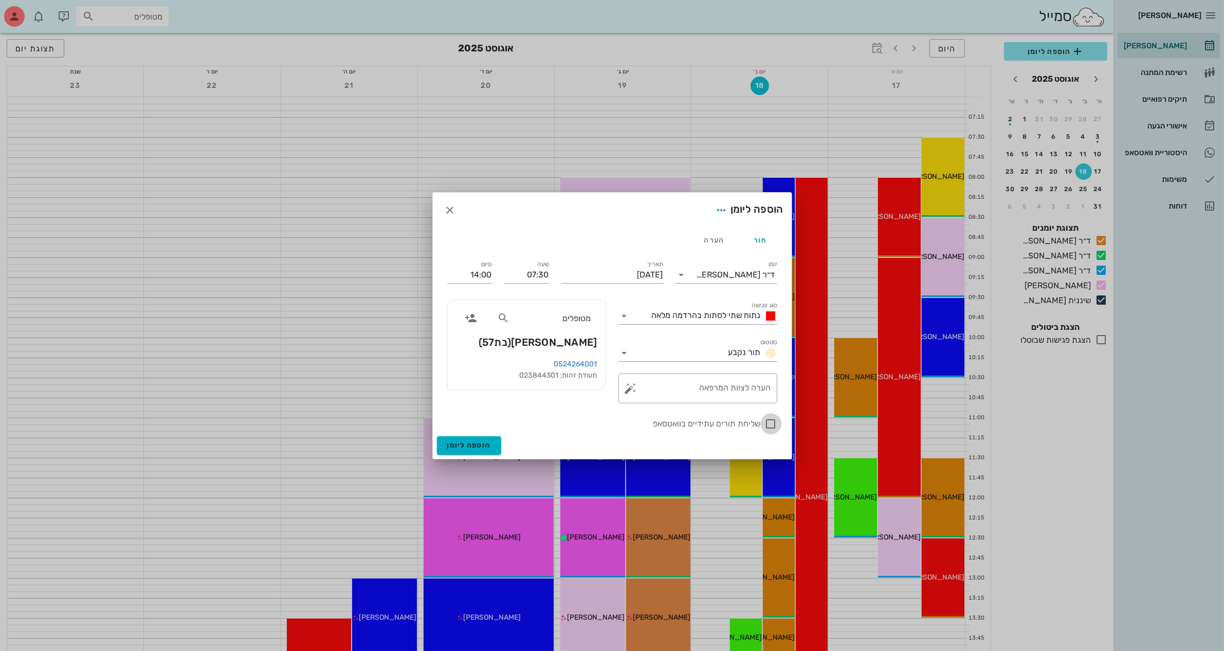
checkbox input "true"
click at [473, 445] on span "הוספה ליומן" at bounding box center [469, 445] width 44 height 9
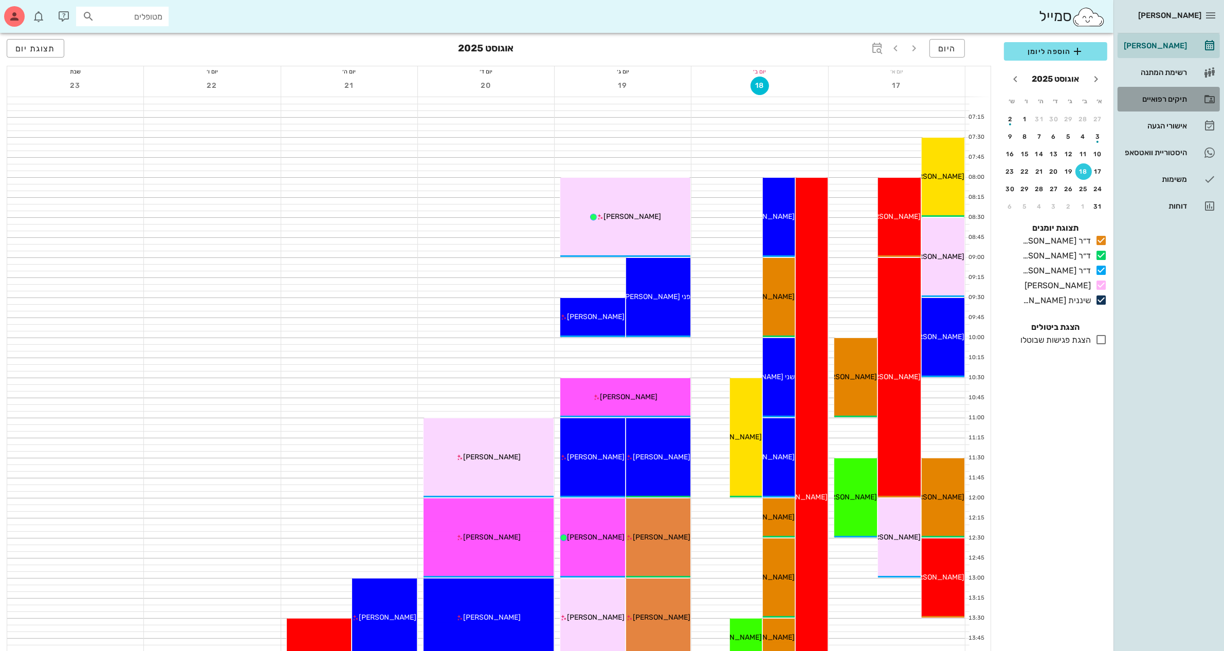
click at [1160, 99] on div "תיקים רפואיים" at bounding box center [1154, 99] width 65 height 8
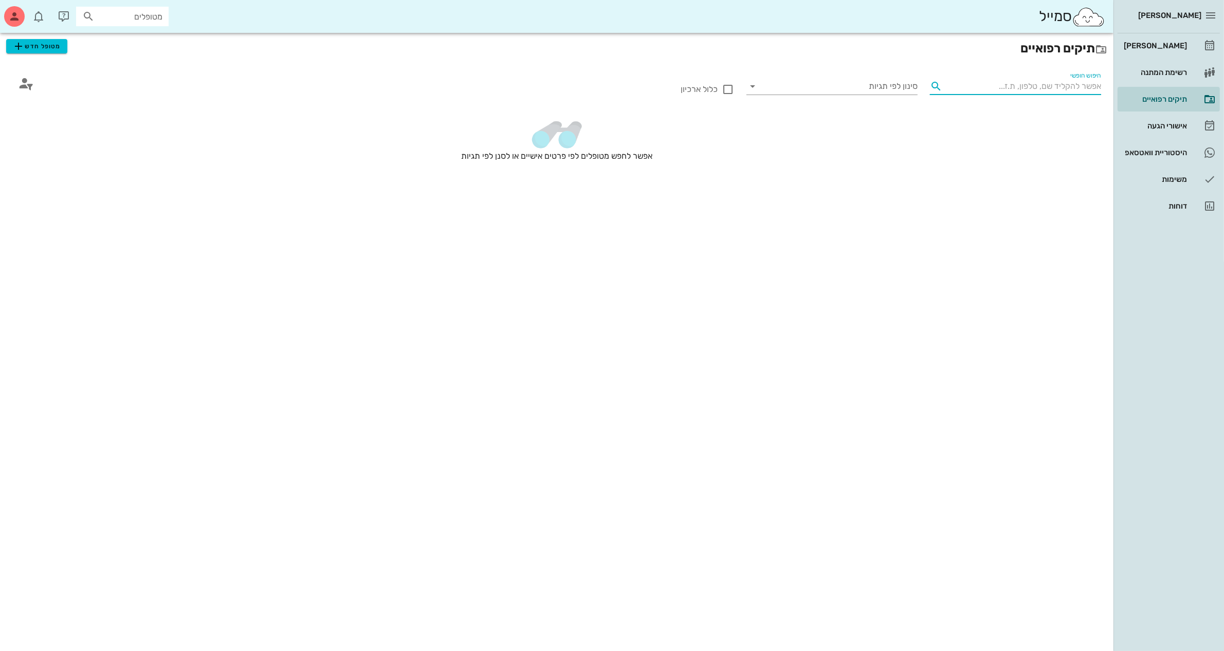
click at [1029, 85] on input "חיפוש חופשי" at bounding box center [1023, 86] width 155 height 16
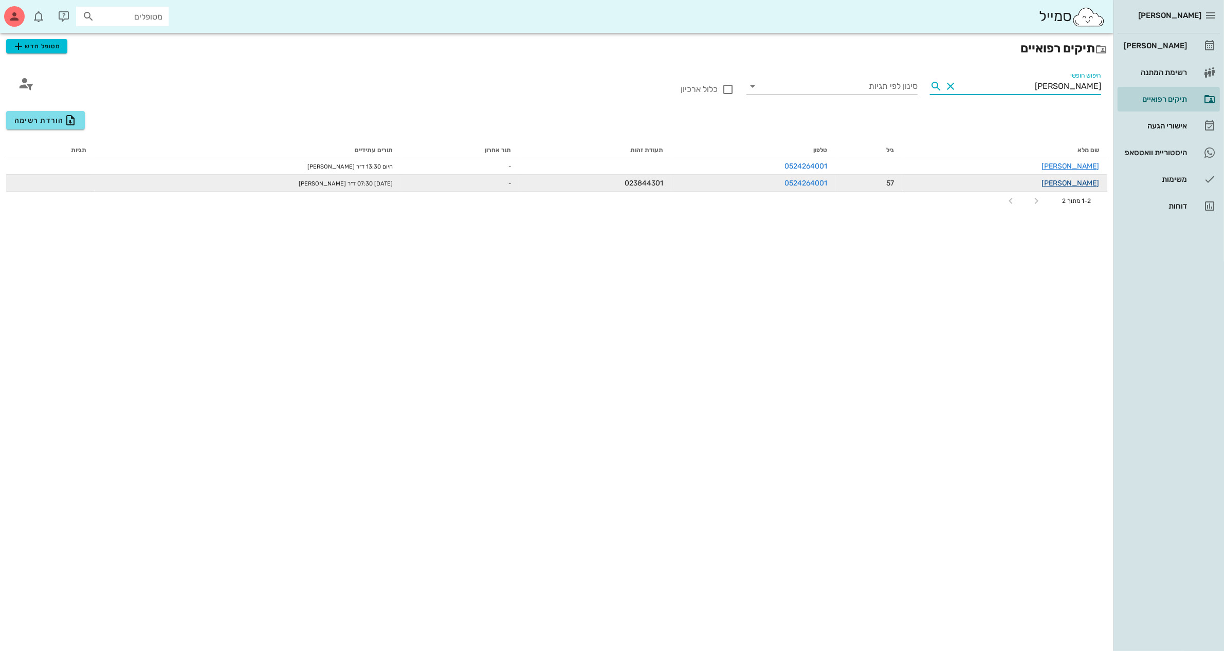
type input "[PERSON_NAME]"
click at [1062, 182] on link "[PERSON_NAME]" at bounding box center [1070, 183] width 58 height 9
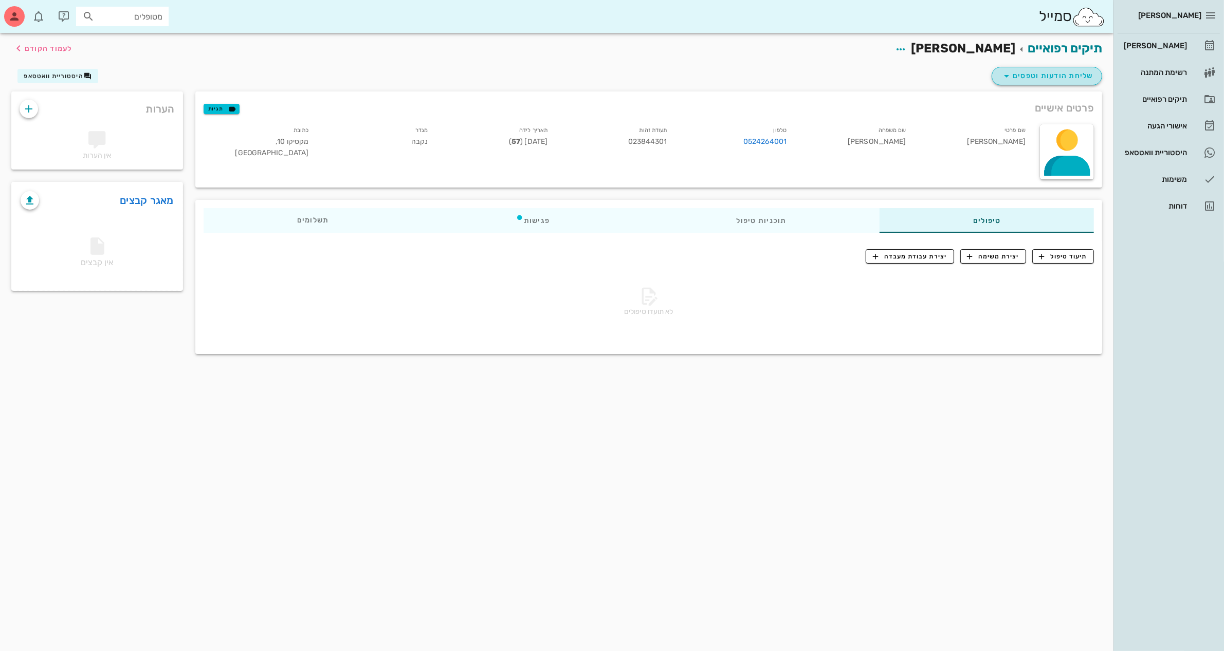
click at [1054, 74] on span "שליחת הודעות וטפסים" at bounding box center [1046, 76] width 93 height 12
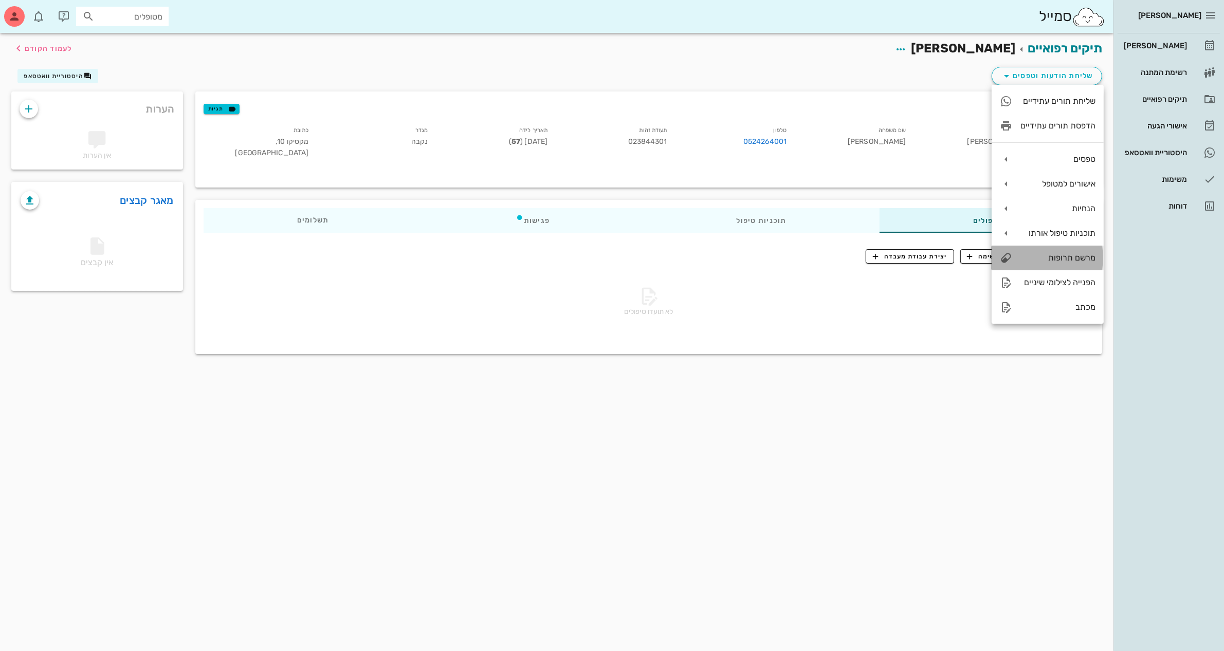
click at [1054, 257] on div "מרשם תרופות" at bounding box center [1057, 258] width 75 height 10
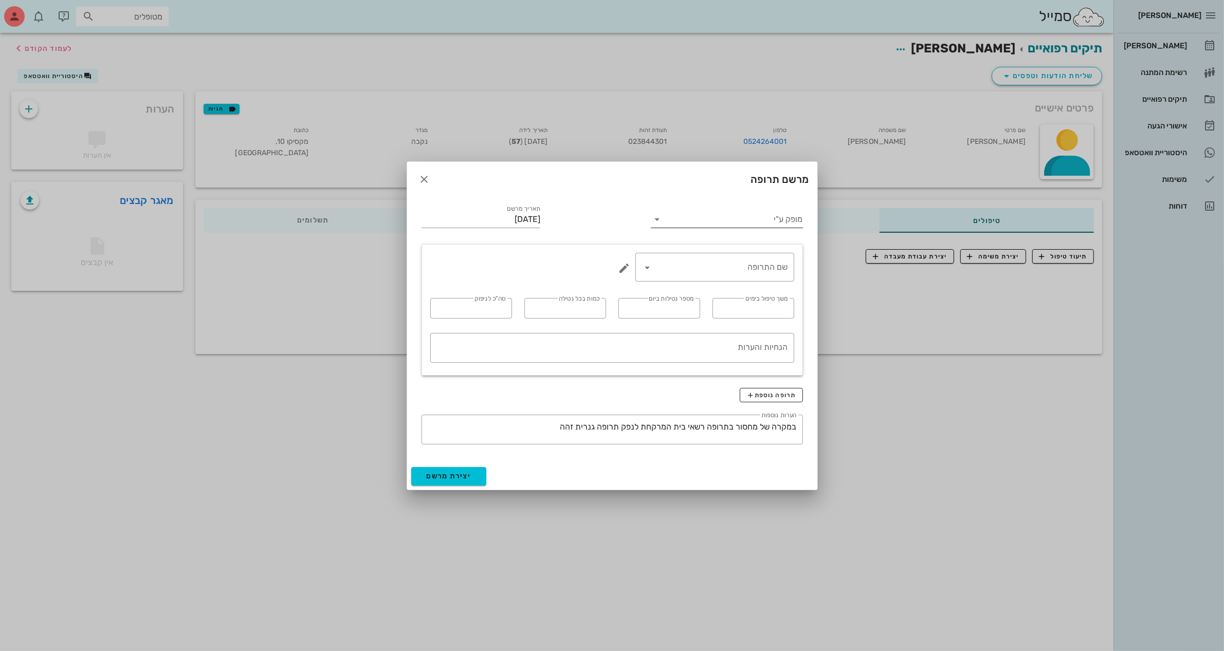
click at [781, 222] on input "מופק ע"י" at bounding box center [733, 219] width 137 height 16
click at [774, 252] on div "ד״ר [PERSON_NAME]" at bounding box center [726, 252] width 135 height 10
click at [676, 257] on div "שם התרופה" at bounding box center [714, 267] width 146 height 29
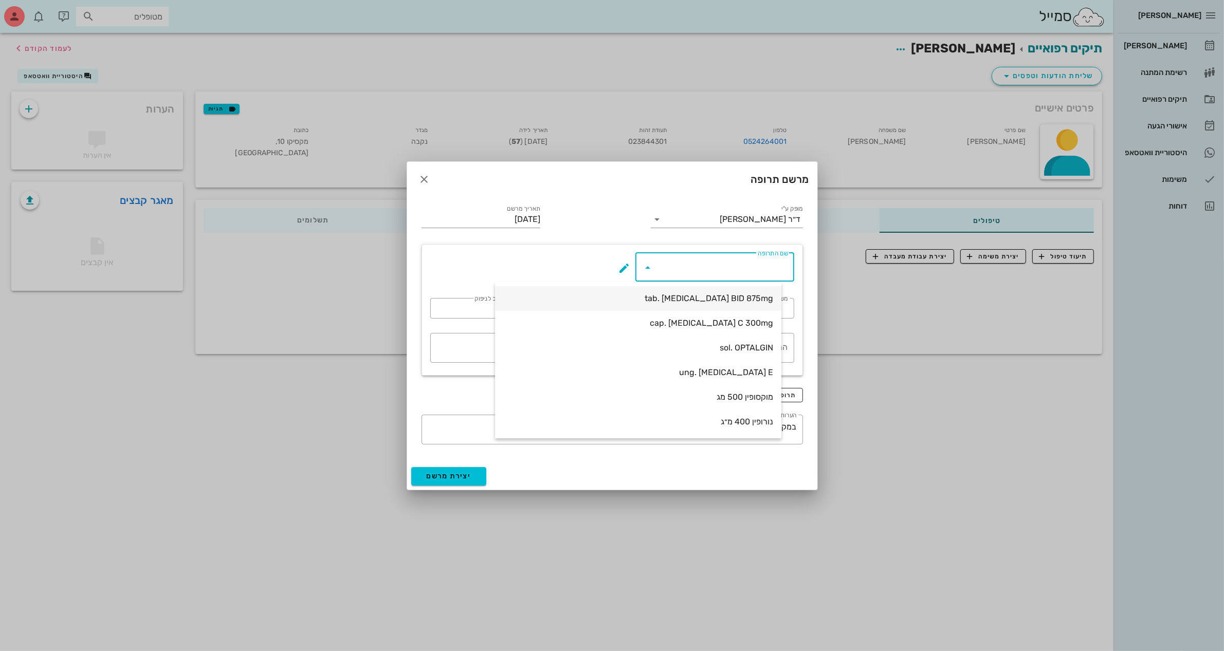
click at [708, 293] on div "tab. [MEDICAL_DATA] BID 875mg" at bounding box center [638, 298] width 270 height 10
type input "tab. [MEDICAL_DATA] BID 875mg"
type input "7"
type input "2"
type input "1"
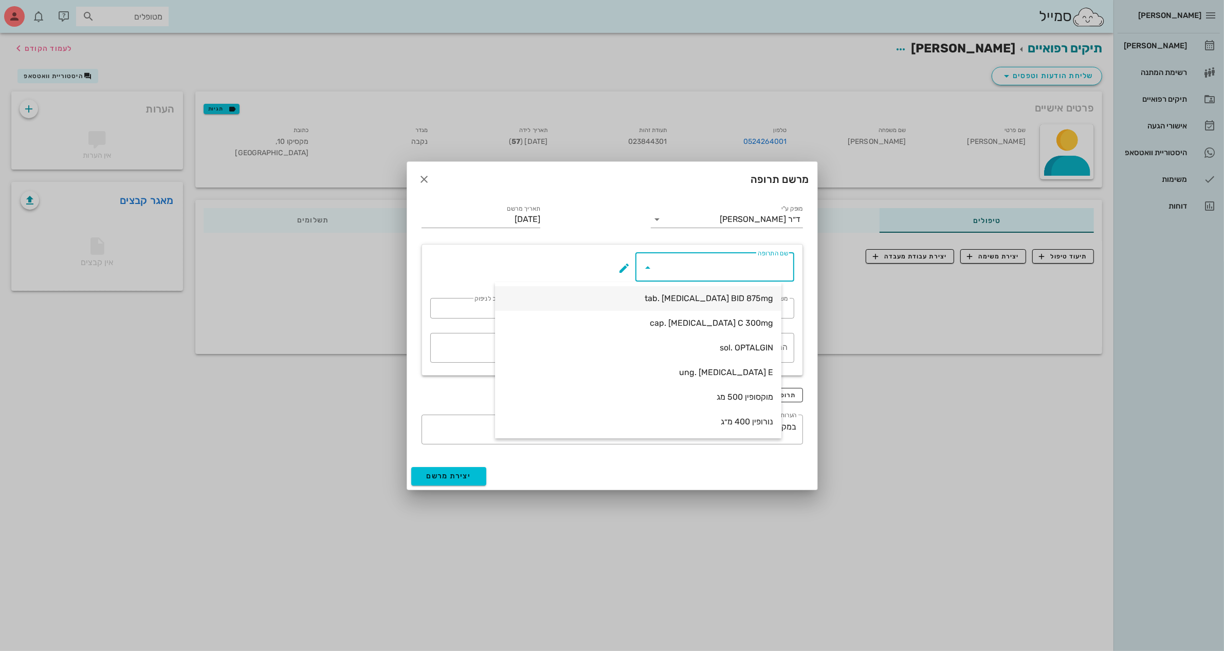
type input "14"
type textarea "טבליה אחת כל 12 שעות במשך 7 ימים"
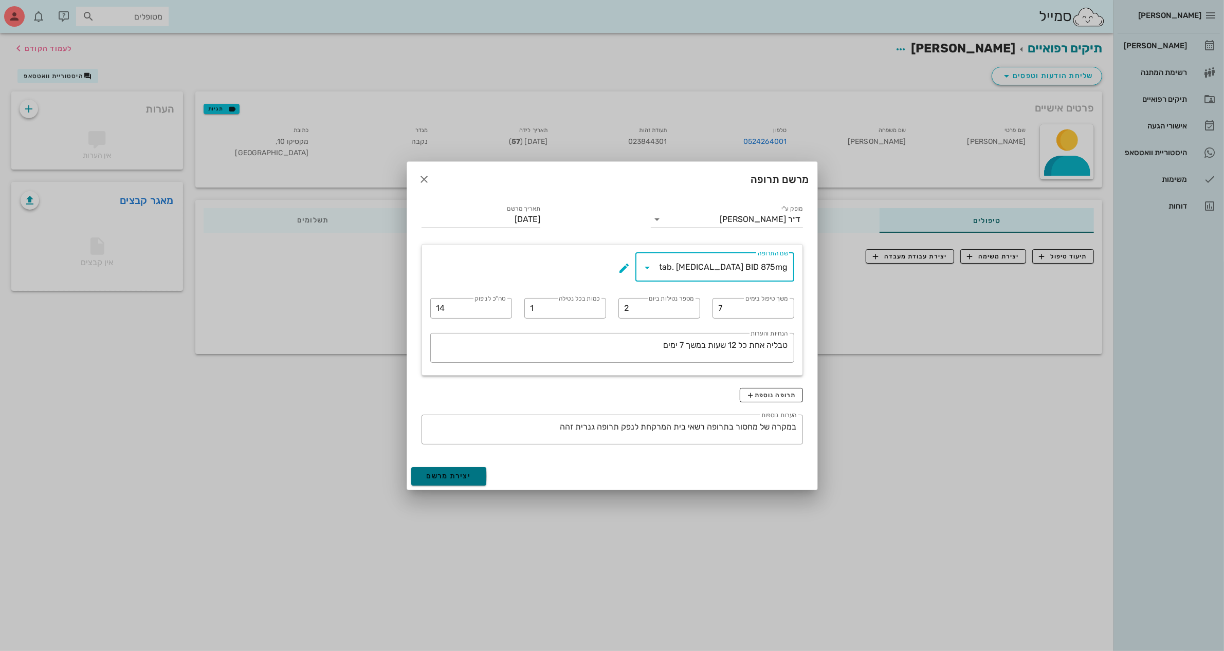
click at [447, 474] on span "יצירת מרשם" at bounding box center [449, 476] width 45 height 9
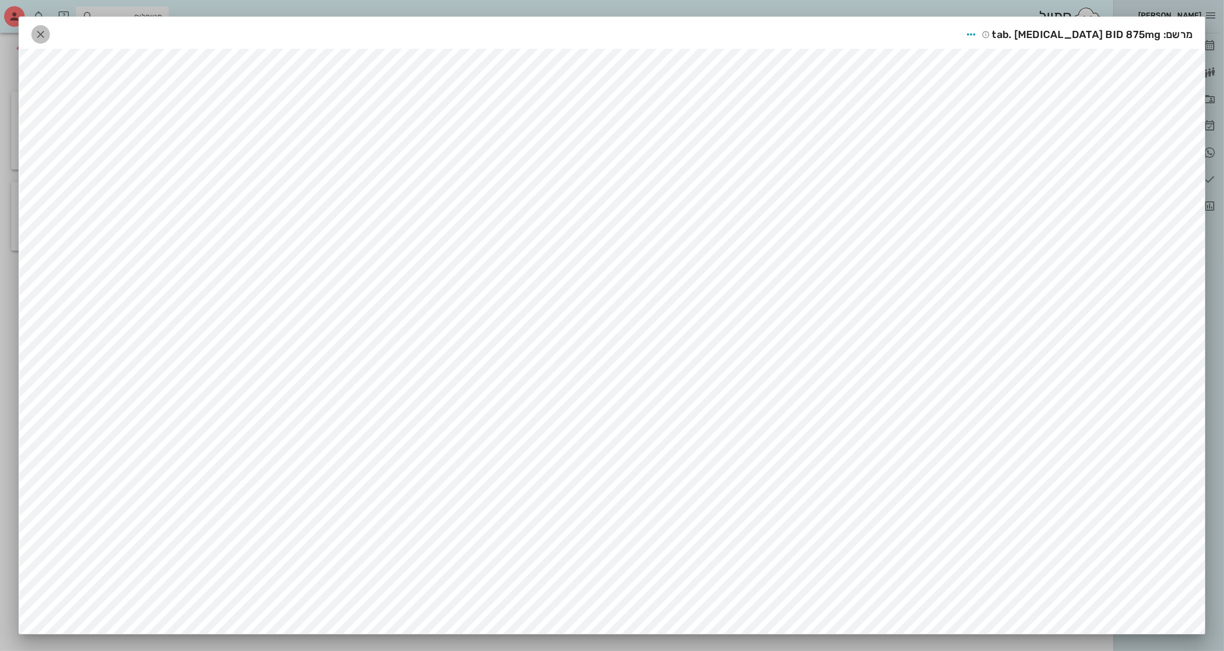
click at [42, 34] on icon "button" at bounding box center [40, 34] width 12 height 12
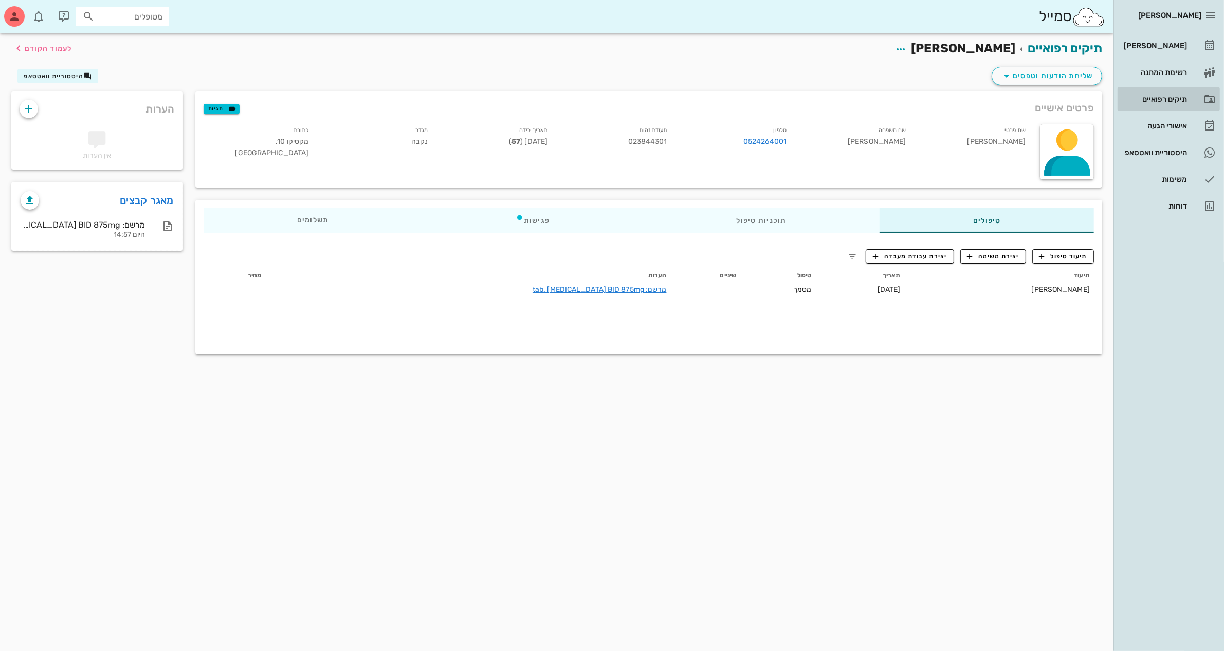
click at [1154, 94] on div "תיקים רפואיים" at bounding box center [1154, 99] width 65 height 16
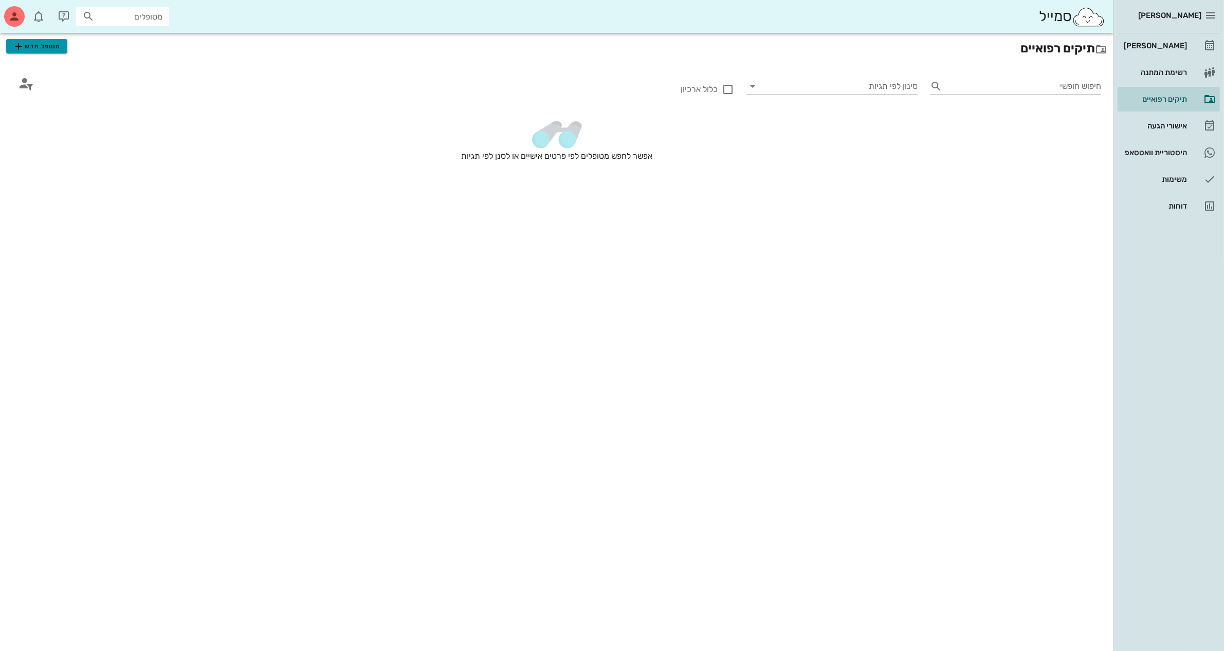
click at [39, 45] on span "מטופל חדש" at bounding box center [36, 46] width 48 height 12
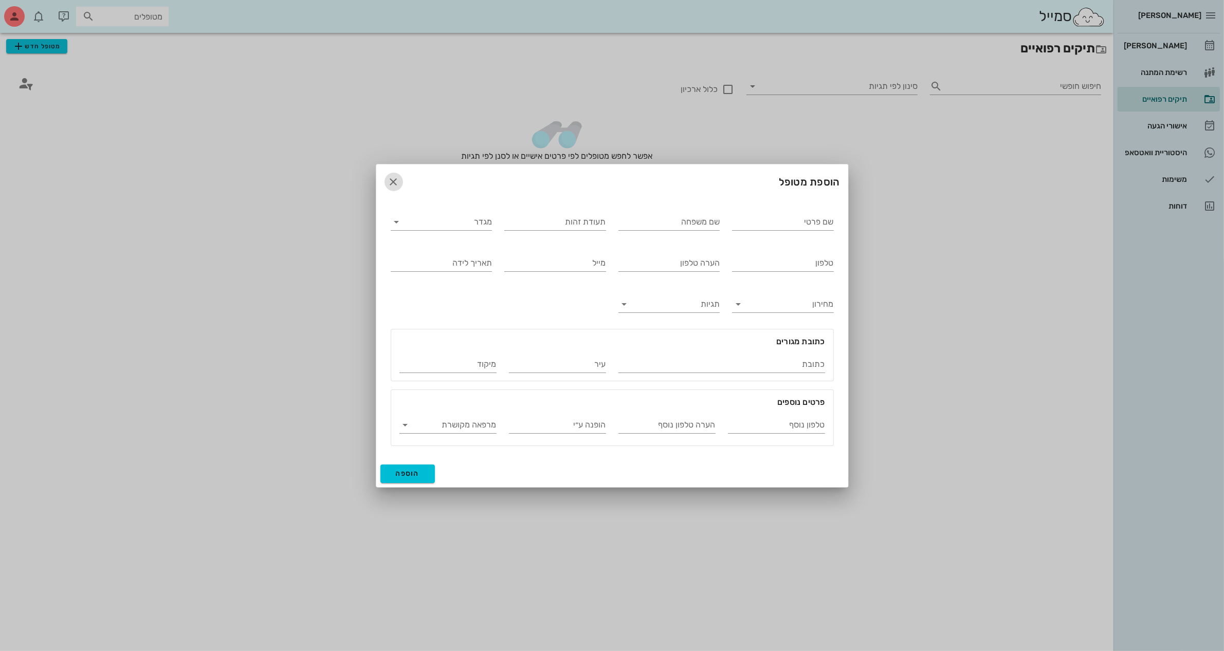
click at [390, 179] on icon "button" at bounding box center [394, 182] width 12 height 12
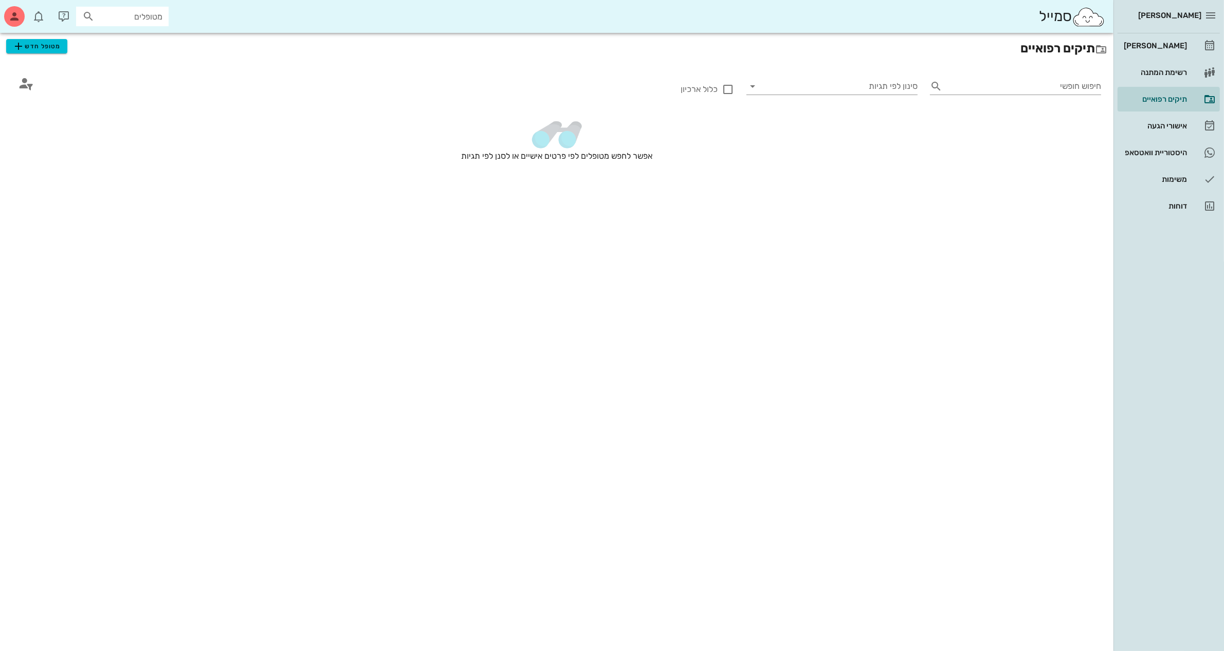
click at [480, 196] on div "אפשר לחפש מטופלים לפי פרטים אישיים או לסנן לפי תגיות" at bounding box center [556, 153] width 1113 height 97
click at [607, 59] on div "תיקים רפואיים מטופל חדש" at bounding box center [556, 48] width 1113 height 31
click at [26, 50] on span "מטופל חדש" at bounding box center [36, 46] width 48 height 12
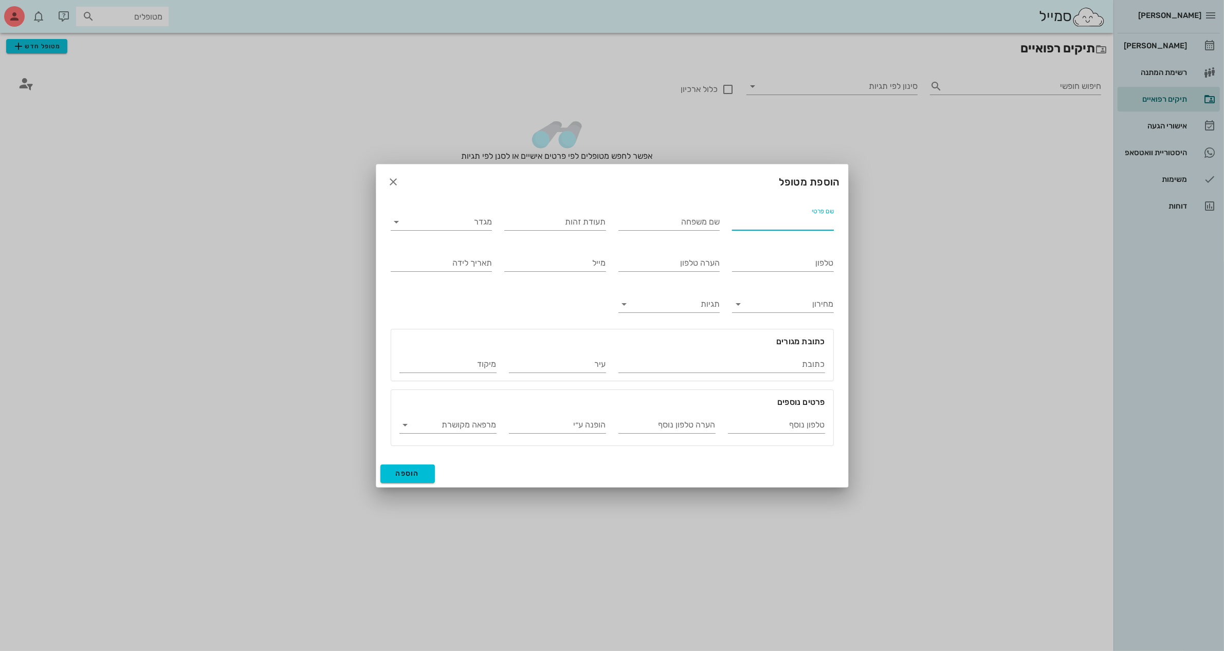
click at [777, 226] on input "שם פרטי" at bounding box center [783, 222] width 102 height 16
type input "א"
type input "[PERSON_NAME]"
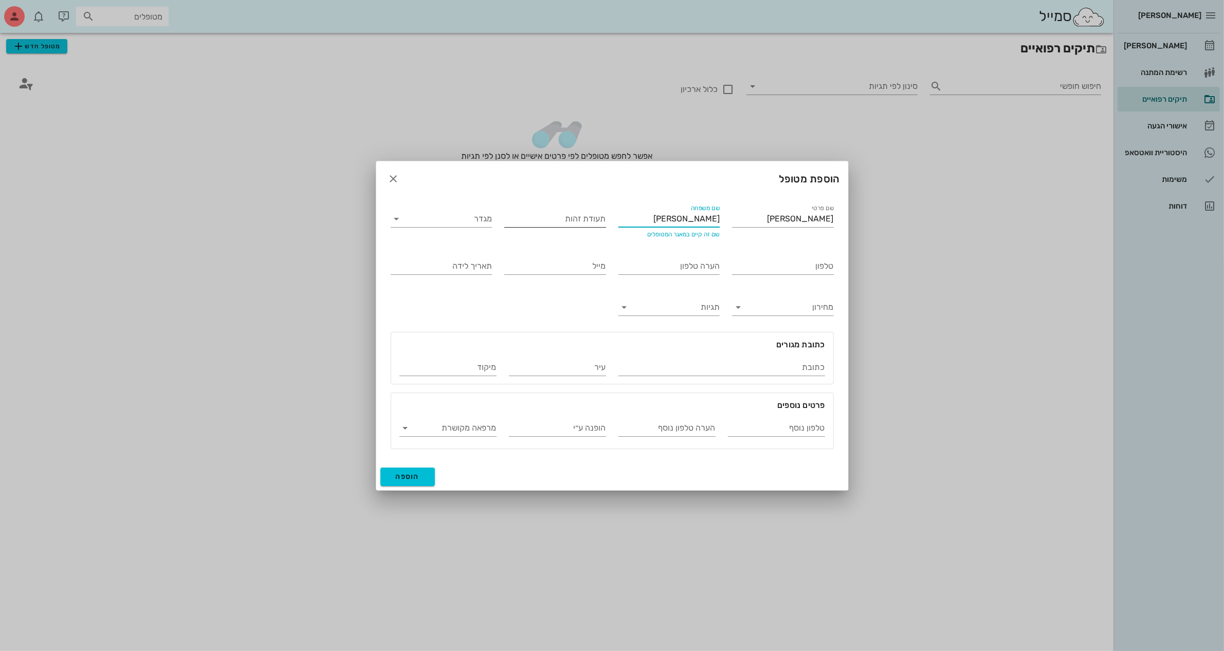
type input "[PERSON_NAME]"
click at [583, 216] on input "תעודת זהות" at bounding box center [555, 219] width 102 height 16
type input "054599592"
click at [430, 211] on input "מגדר" at bounding box center [449, 219] width 85 height 16
click at [465, 253] on div "נקבה" at bounding box center [441, 251] width 85 height 10
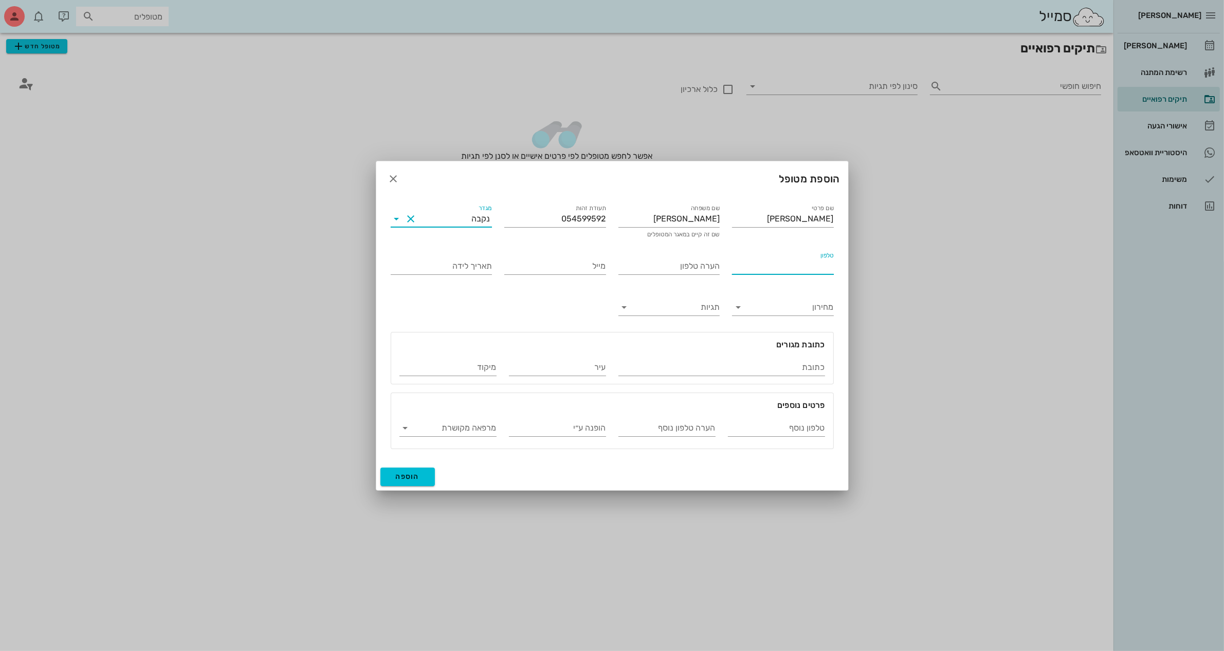
click at [756, 267] on input "טלפון" at bounding box center [783, 266] width 102 height 16
type input "0508343490"
click at [450, 266] on input "תאריך לידה" at bounding box center [442, 266] width 102 height 16
type input "[DATE]"
click at [725, 364] on input "כתובת" at bounding box center [721, 367] width 207 height 16
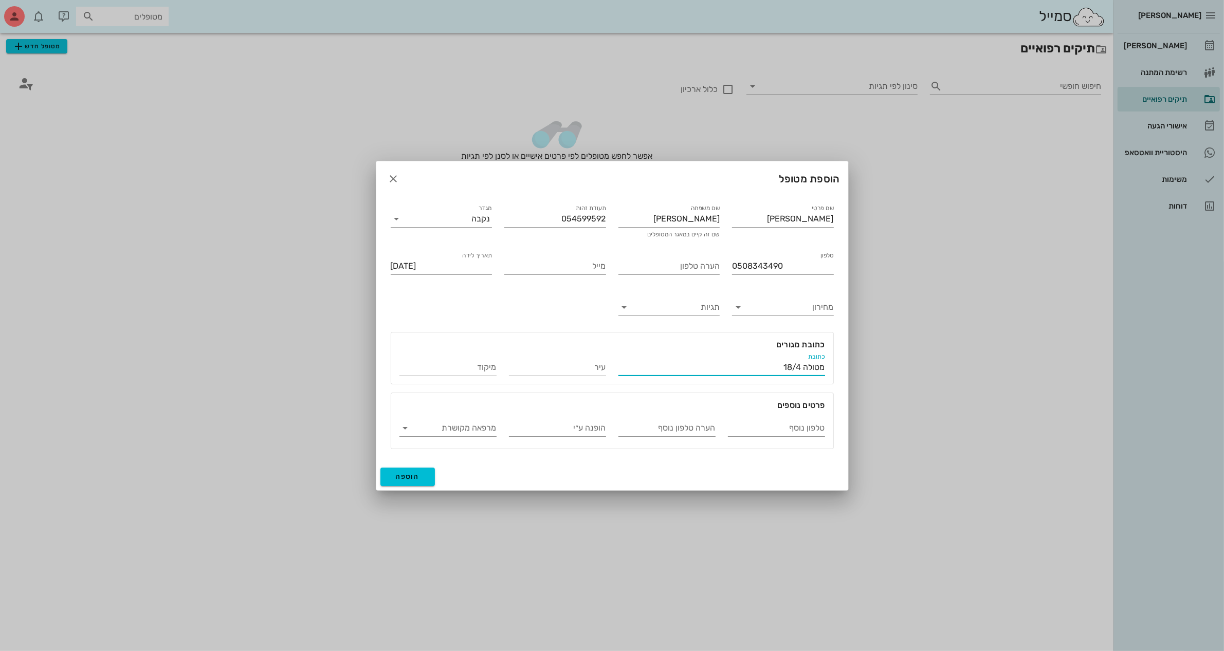
type input "מטולה 18/4"
type input "ח"
type input "חולון"
click at [417, 476] on span "הוספה" at bounding box center [408, 476] width 24 height 9
type input "[DATE]"
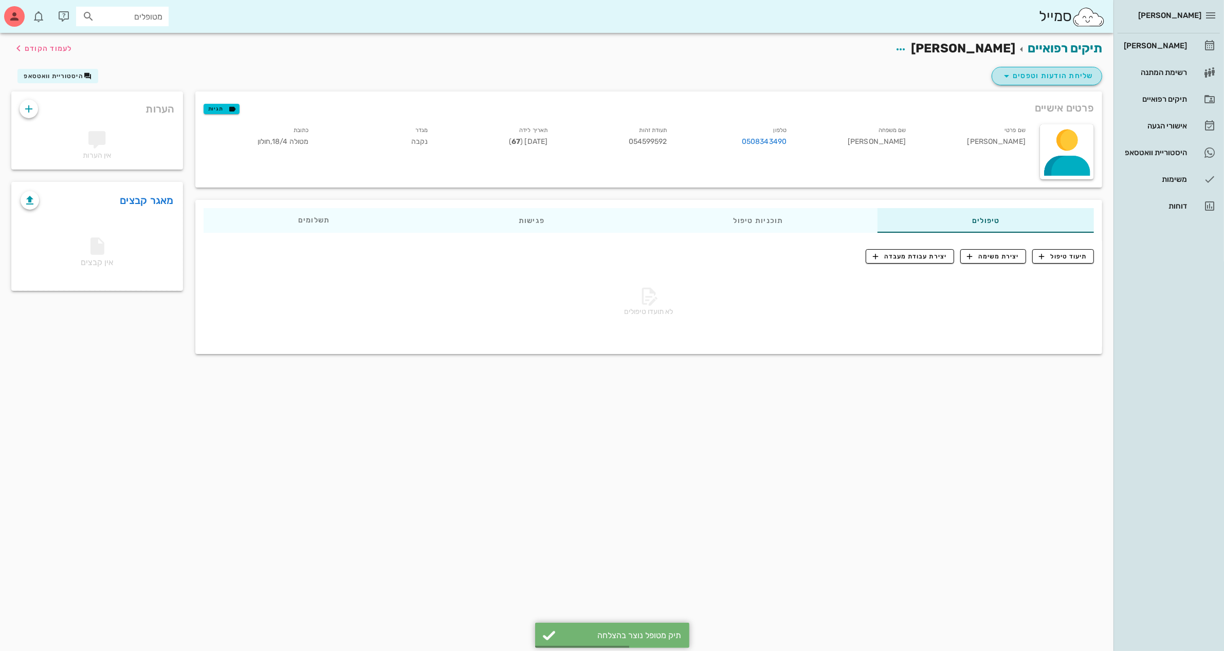
click at [1038, 77] on span "שליחת הודעות וטפסים" at bounding box center [1046, 76] width 93 height 12
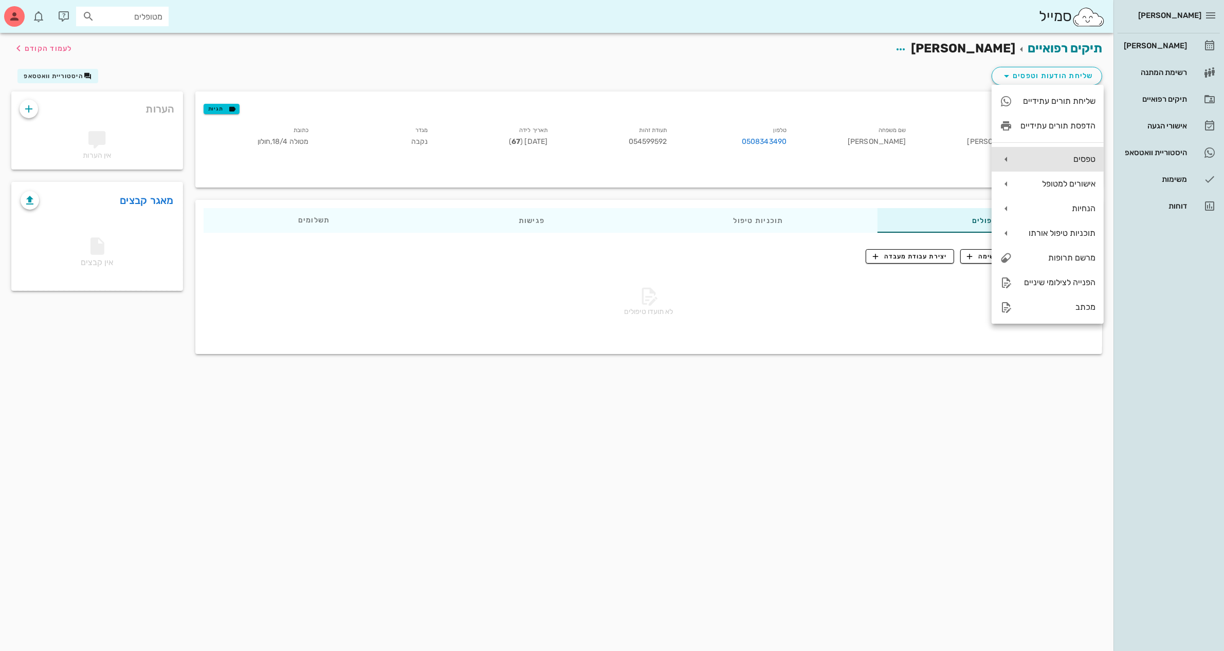
click at [1040, 153] on div "טפסים" at bounding box center [1047, 159] width 112 height 25
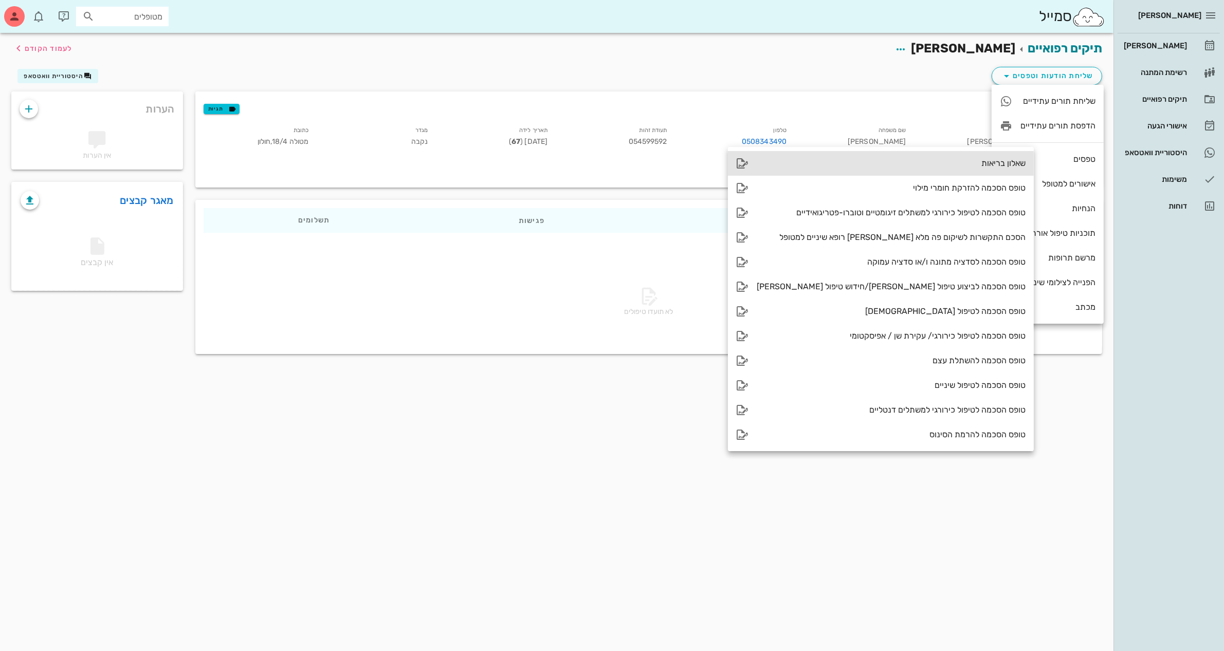
click at [943, 161] on div "שאלון בריאות" at bounding box center [891, 163] width 269 height 10
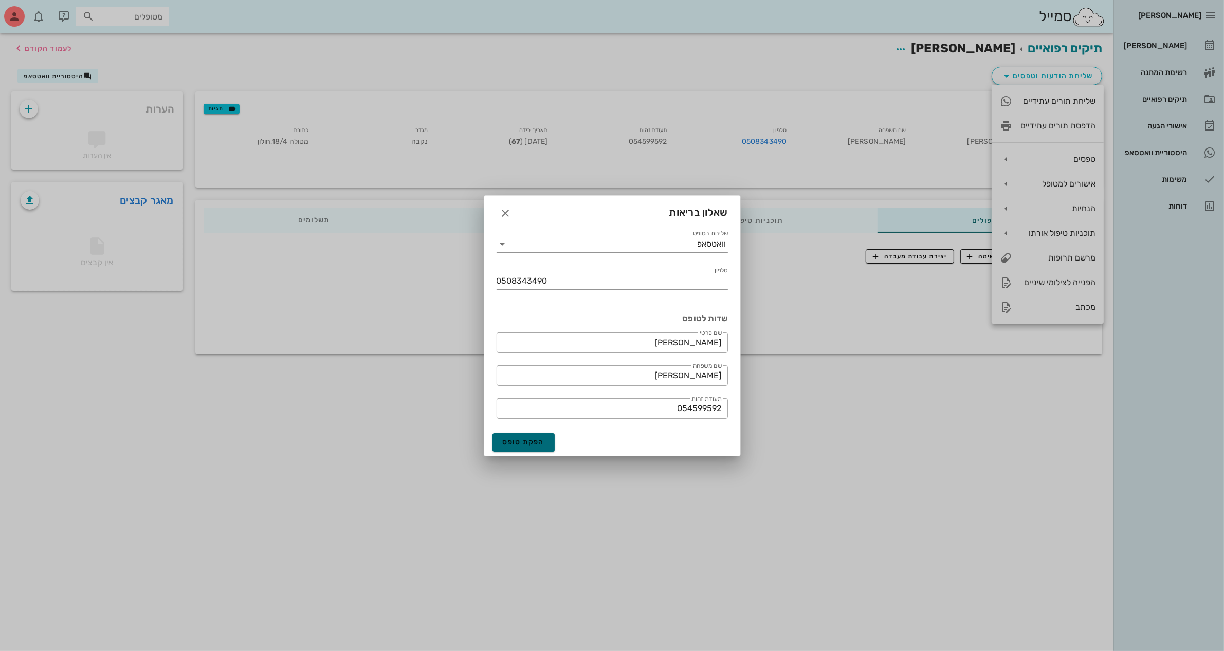
click at [523, 442] on span "הפקת טופס" at bounding box center [524, 442] width 42 height 9
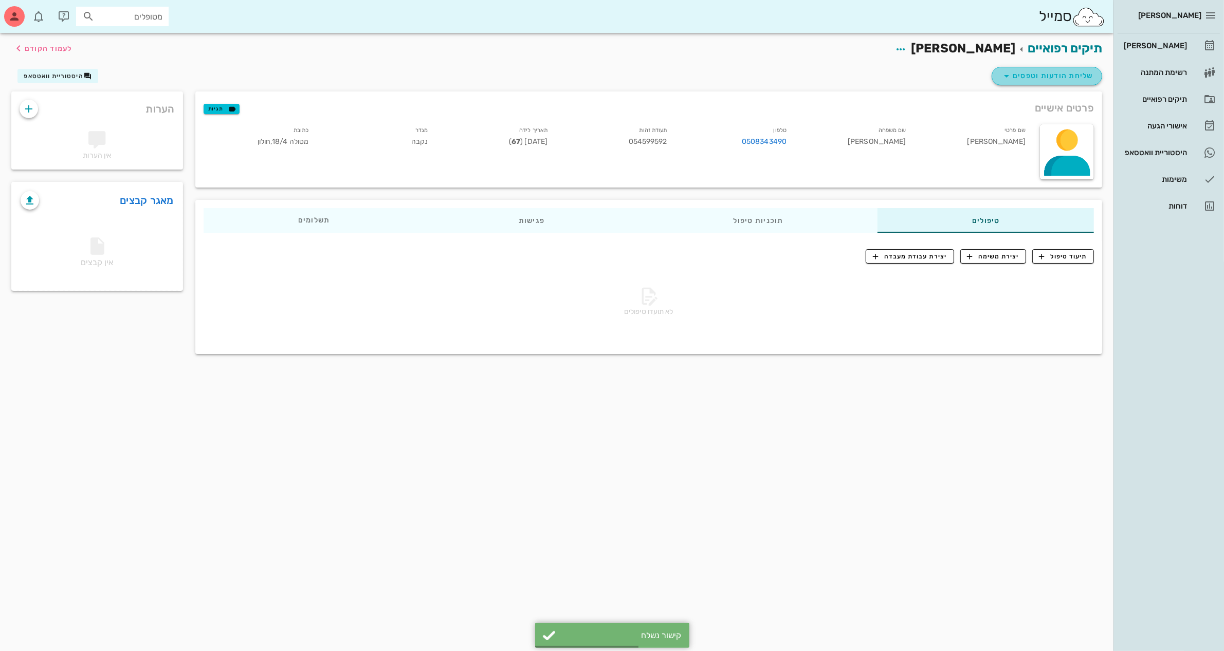
click at [1046, 71] on span "שליחת הודעות וטפסים" at bounding box center [1046, 76] width 93 height 12
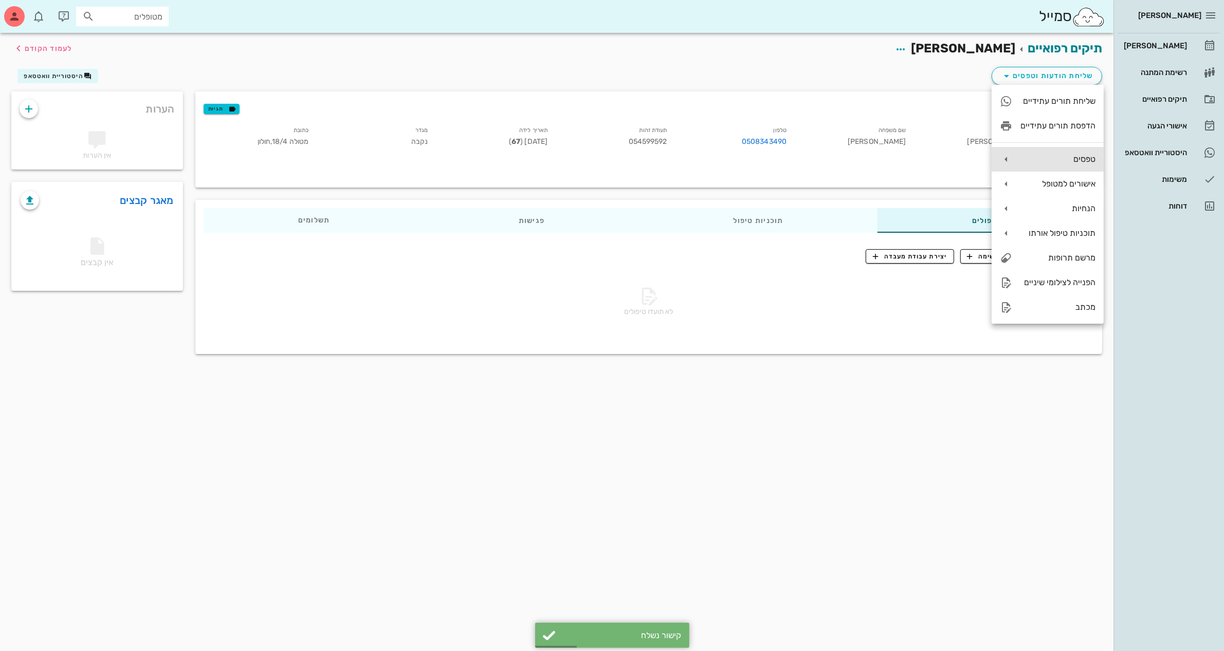
click at [1069, 159] on div "טפסים" at bounding box center [1057, 159] width 75 height 10
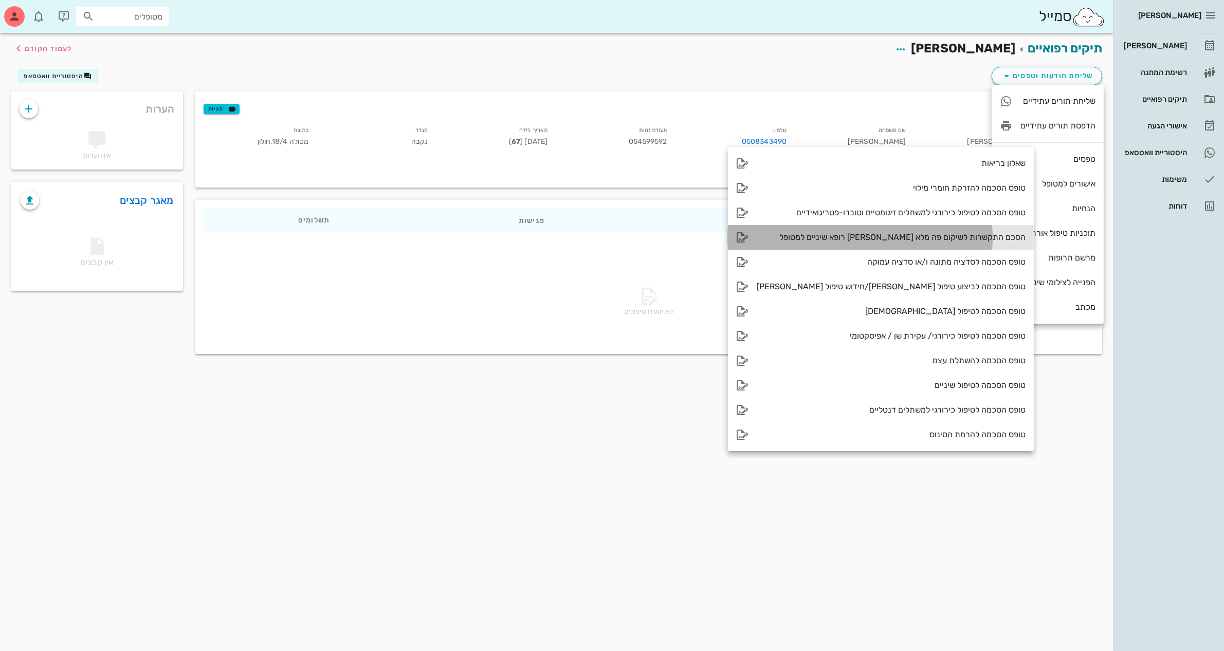
click at [924, 236] on div "הסכם התקשרות לשיקום פה מלא [PERSON_NAME] רופא שיניים למטופל" at bounding box center [891, 237] width 269 height 10
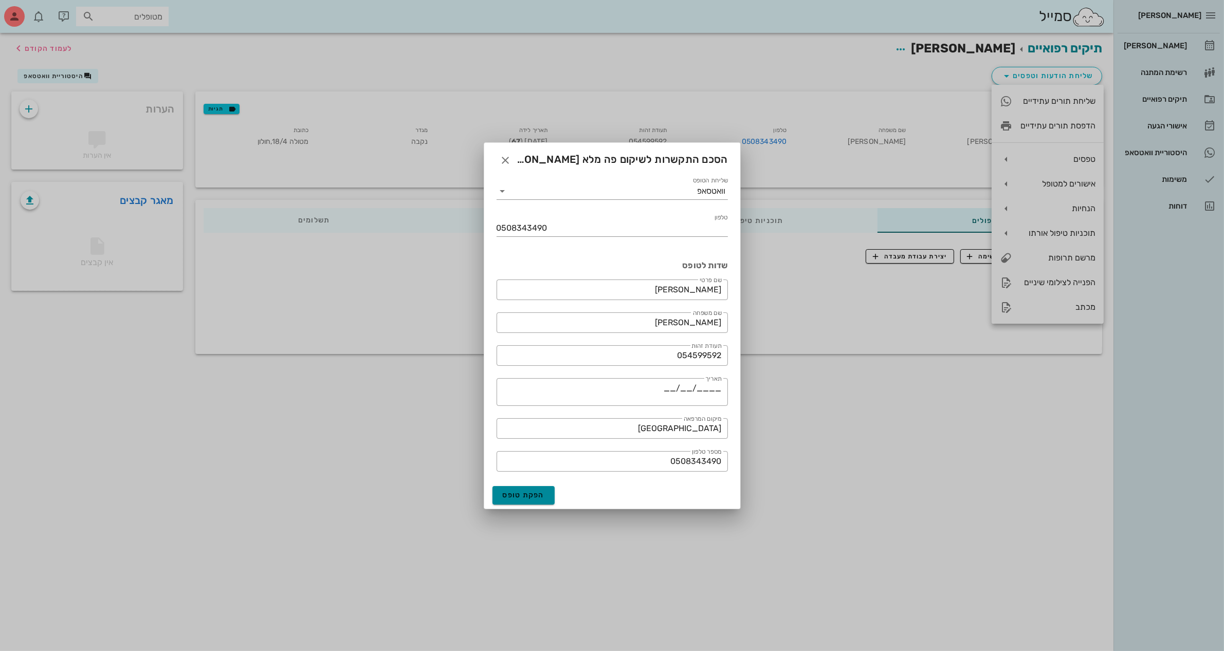
click at [526, 492] on span "הפקת טופס" at bounding box center [524, 495] width 42 height 9
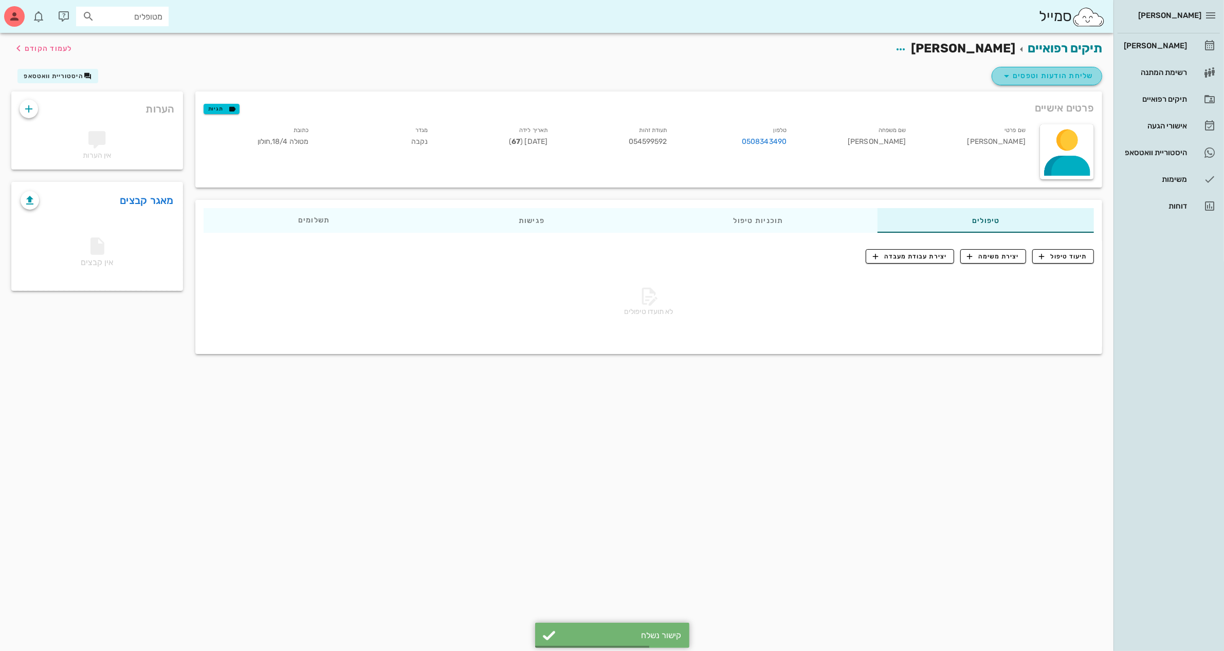
click at [1037, 78] on span "שליחת הודעות וטפסים" at bounding box center [1046, 76] width 93 height 12
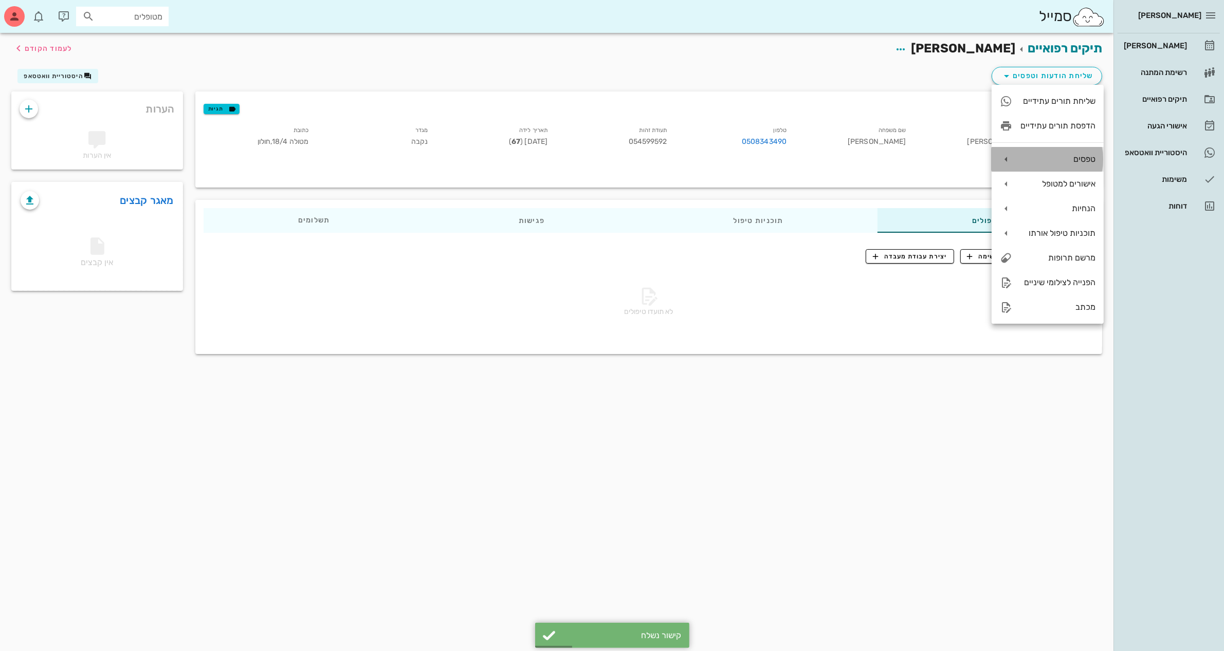
click at [1054, 163] on div "טפסים" at bounding box center [1057, 159] width 75 height 10
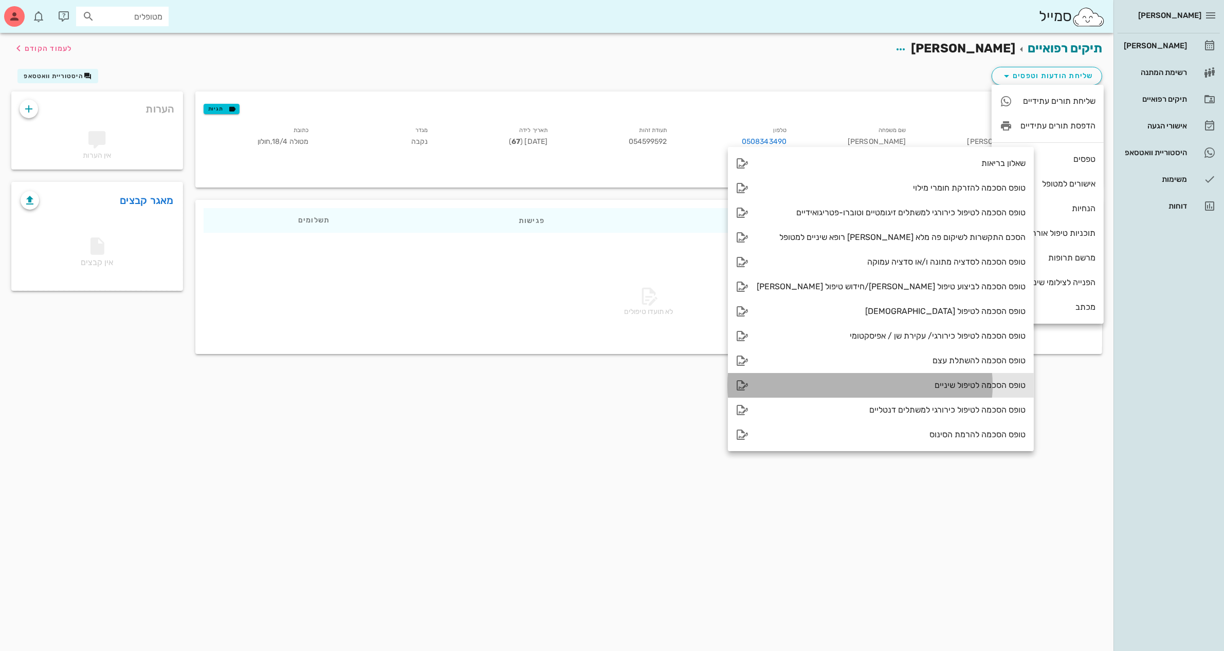
click at [941, 383] on div "טופס הסכמה לטיפול שיניים" at bounding box center [891, 385] width 269 height 10
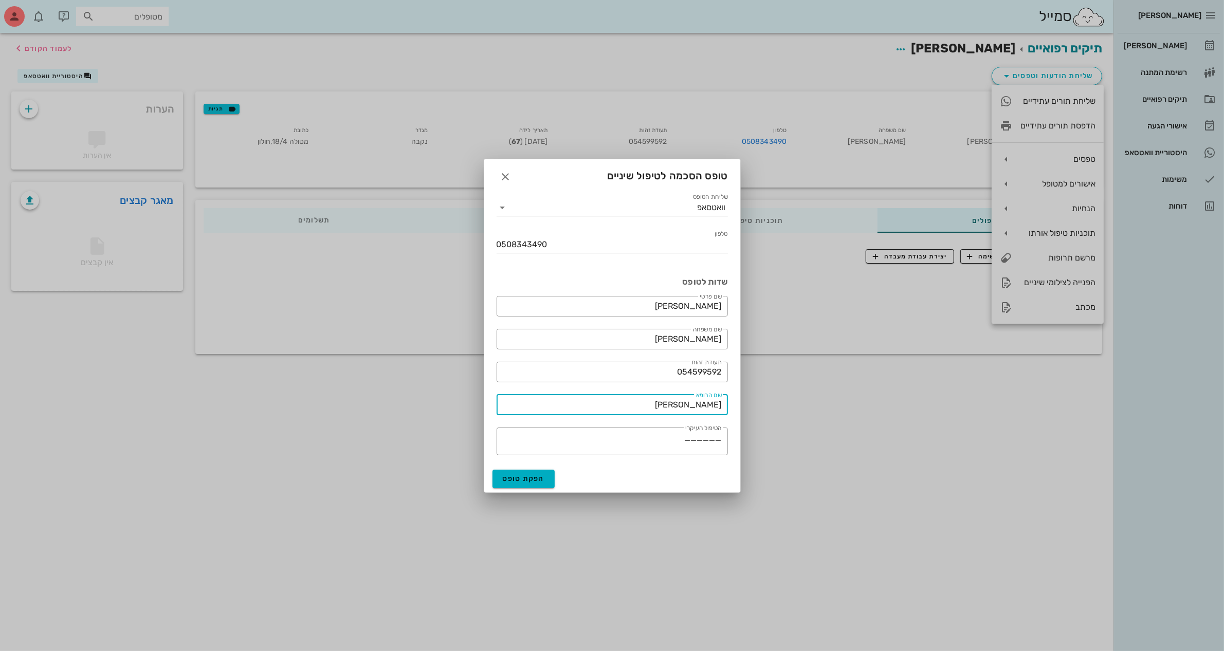
drag, startPoint x: 671, startPoint y: 399, endPoint x: 753, endPoint y: 391, distance: 82.1
click at [753, 391] on div "[PERSON_NAME] רשימת המתנה תיקים רפואיים אישורי הגעה היסטוריית וואטסאפ משימות דו…" at bounding box center [612, 325] width 1224 height 651
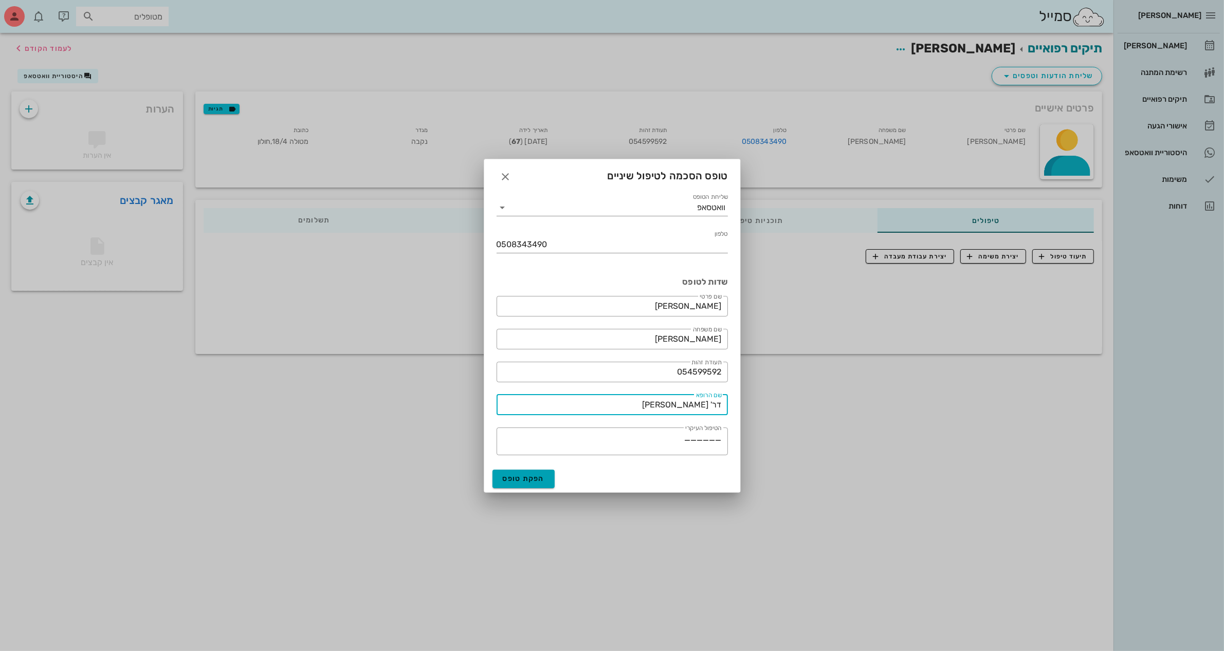
type input "דר' [PERSON_NAME]"
click at [527, 476] on span "הפקת טופס" at bounding box center [524, 478] width 42 height 9
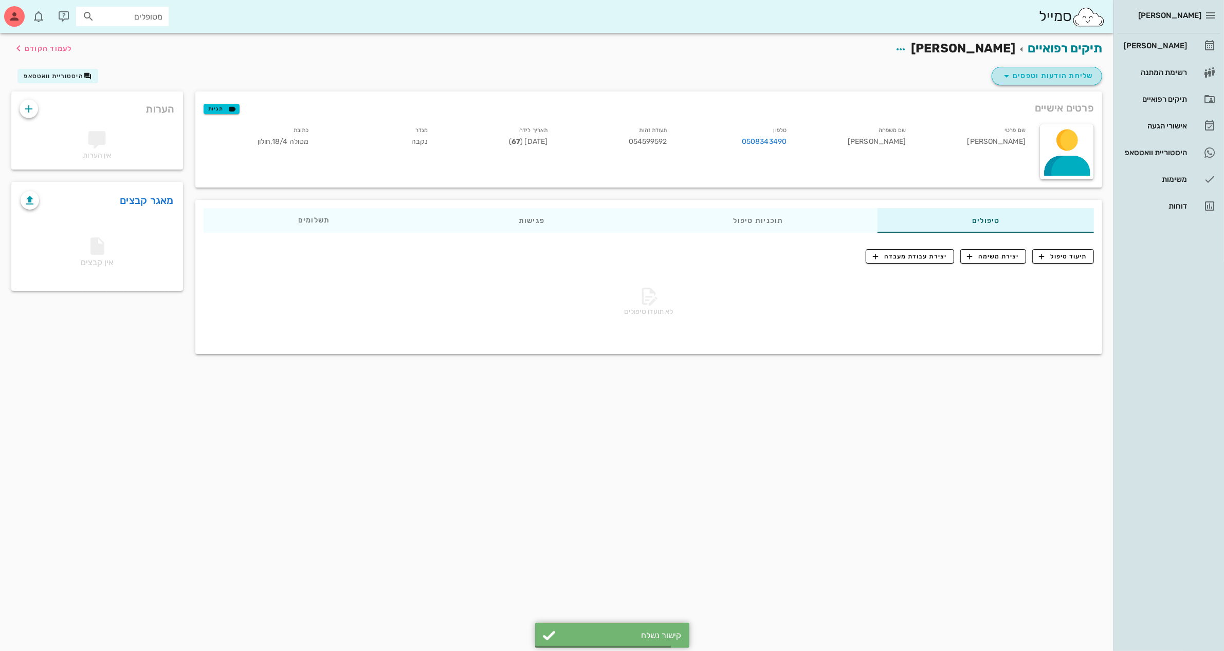
click at [1040, 75] on span "שליחת הודעות וטפסים" at bounding box center [1046, 76] width 93 height 12
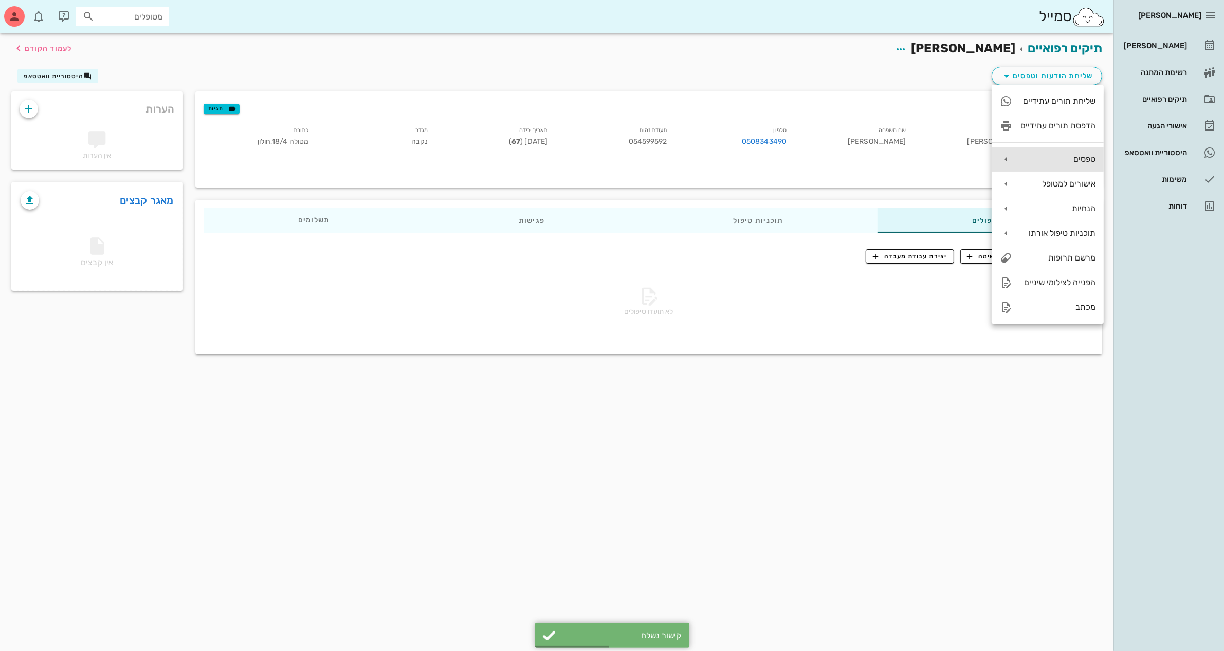
click at [1054, 162] on div "טפסים" at bounding box center [1057, 159] width 75 height 10
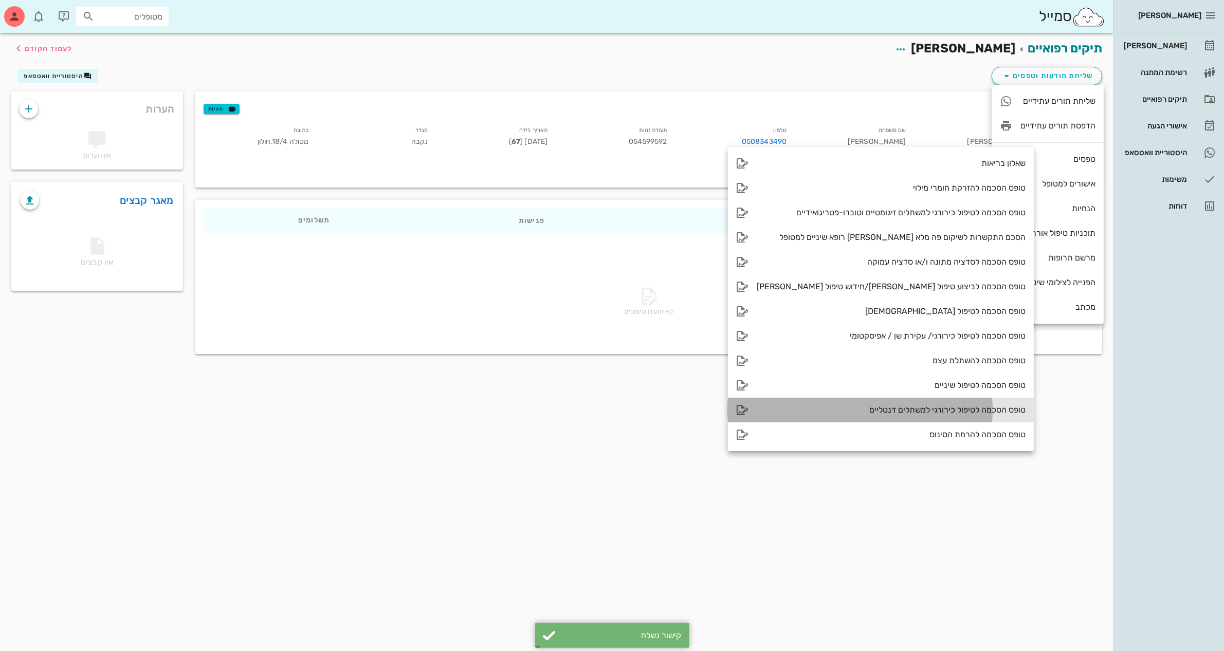
click at [934, 408] on div "טופס הסכמה לטיפול כירורגי למשתלים דנטליים" at bounding box center [891, 410] width 269 height 10
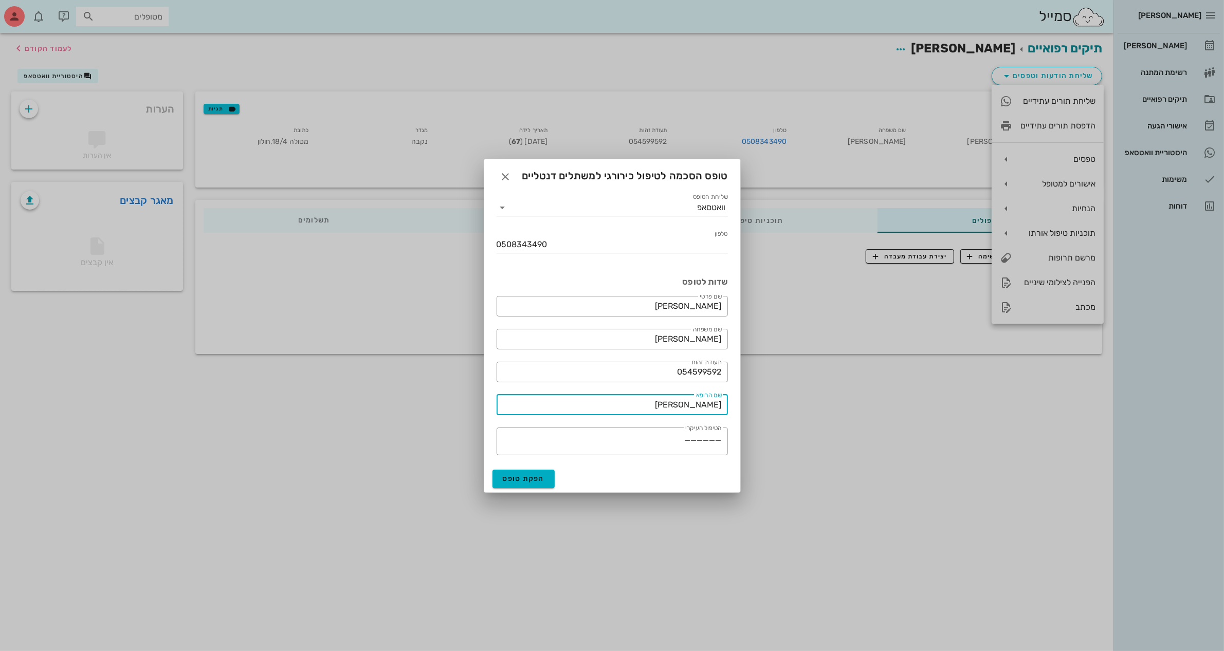
drag, startPoint x: 679, startPoint y: 411, endPoint x: 739, endPoint y: 414, distance: 59.7
click at [739, 414] on div "שליחת הטופס וואטסאפ טלפון 0508343490 שדות לטופס ​ שם פרטי [PERSON_NAME] ​ שם מש…" at bounding box center [612, 325] width 256 height 281
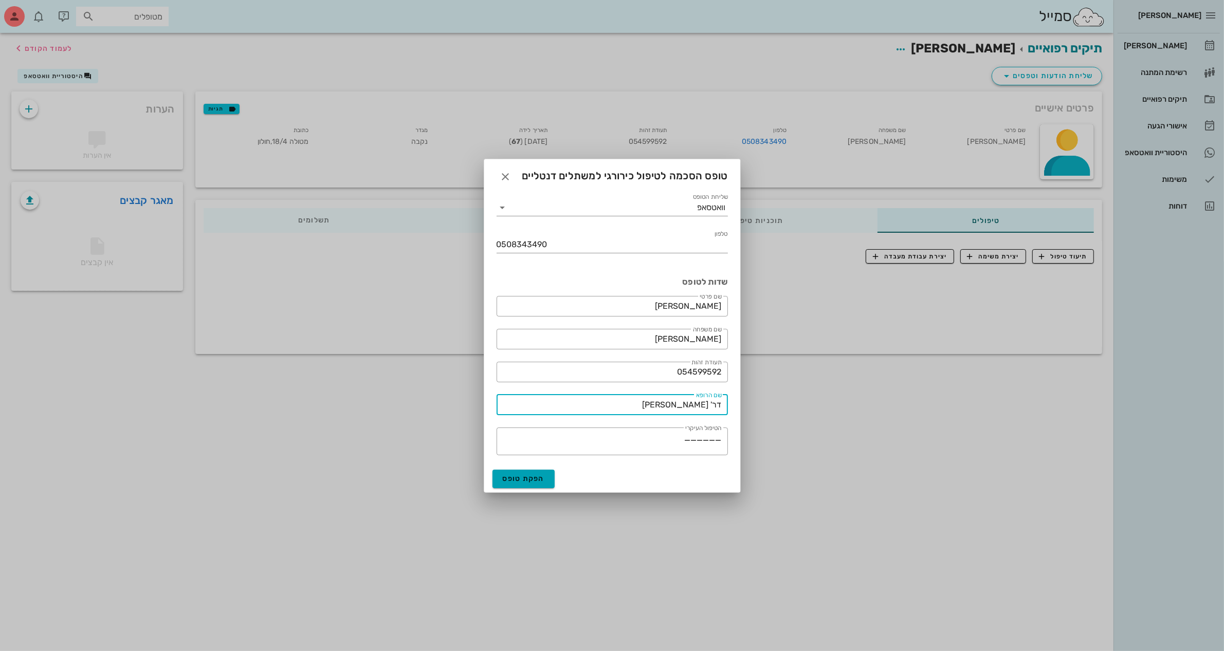
type input "דר' [PERSON_NAME]"
click at [526, 474] on span "הפקת טופס" at bounding box center [524, 478] width 42 height 9
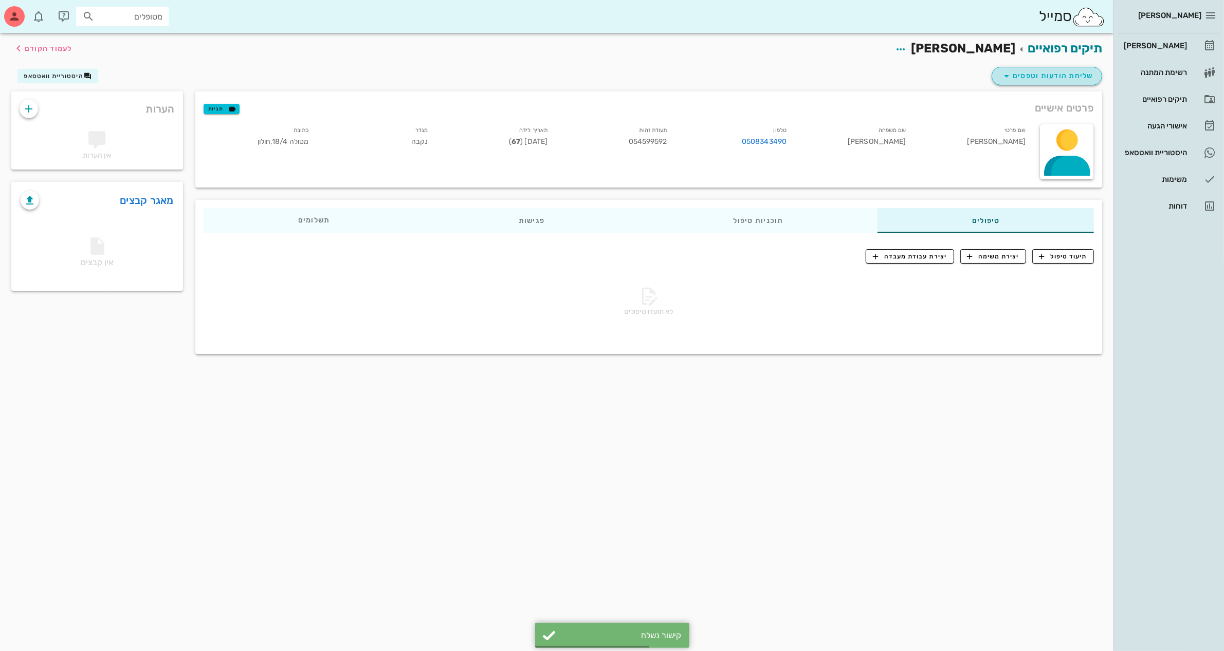
click at [1039, 77] on span "שליחת הודעות וטפסים" at bounding box center [1046, 76] width 93 height 12
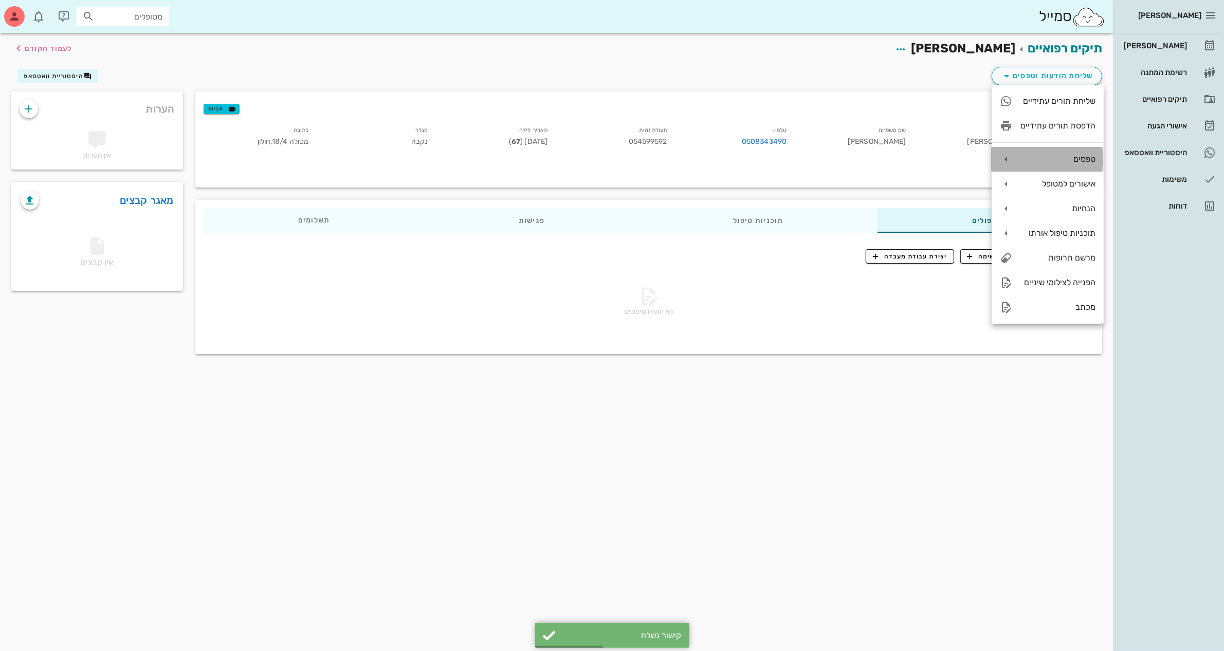
click at [1049, 156] on div "טפסים" at bounding box center [1057, 159] width 75 height 10
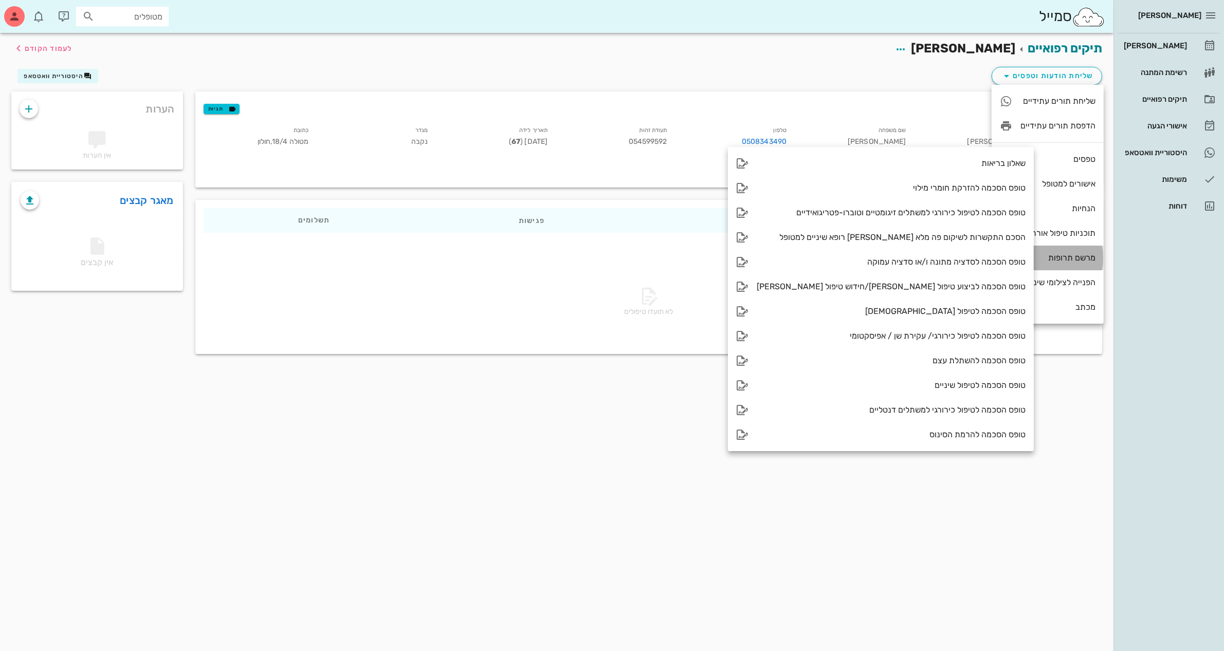
click at [1053, 254] on div "מרשם תרופות" at bounding box center [1057, 258] width 75 height 10
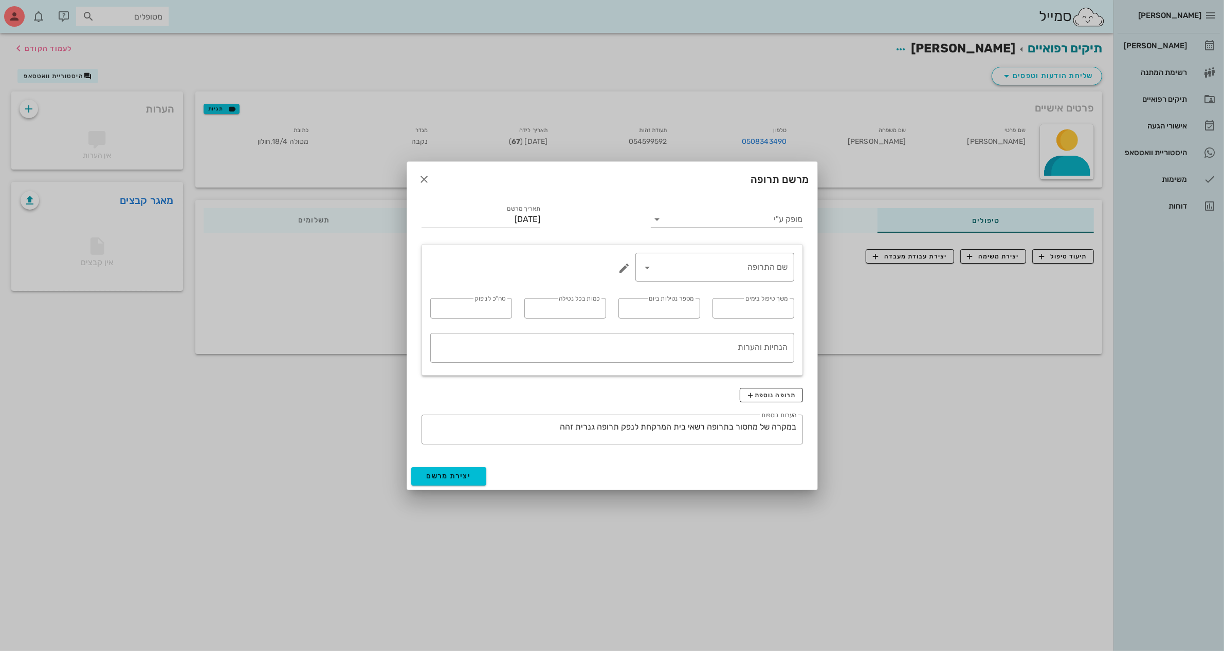
click at [719, 223] on input "מופק ע"י" at bounding box center [733, 219] width 137 height 16
click at [728, 249] on div "ד״ר [PERSON_NAME]" at bounding box center [726, 252] width 135 height 10
click at [757, 266] on input "שם התרופה" at bounding box center [722, 267] width 132 height 16
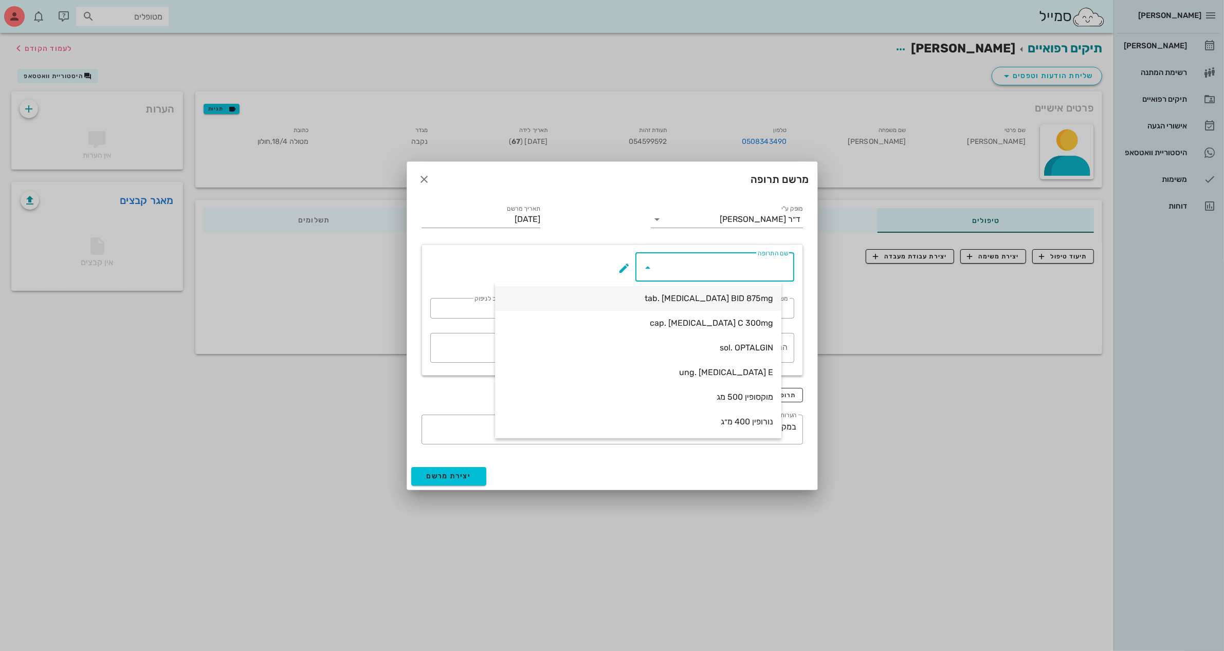
click at [747, 296] on div "tab. [MEDICAL_DATA] BID 875mg" at bounding box center [638, 298] width 270 height 10
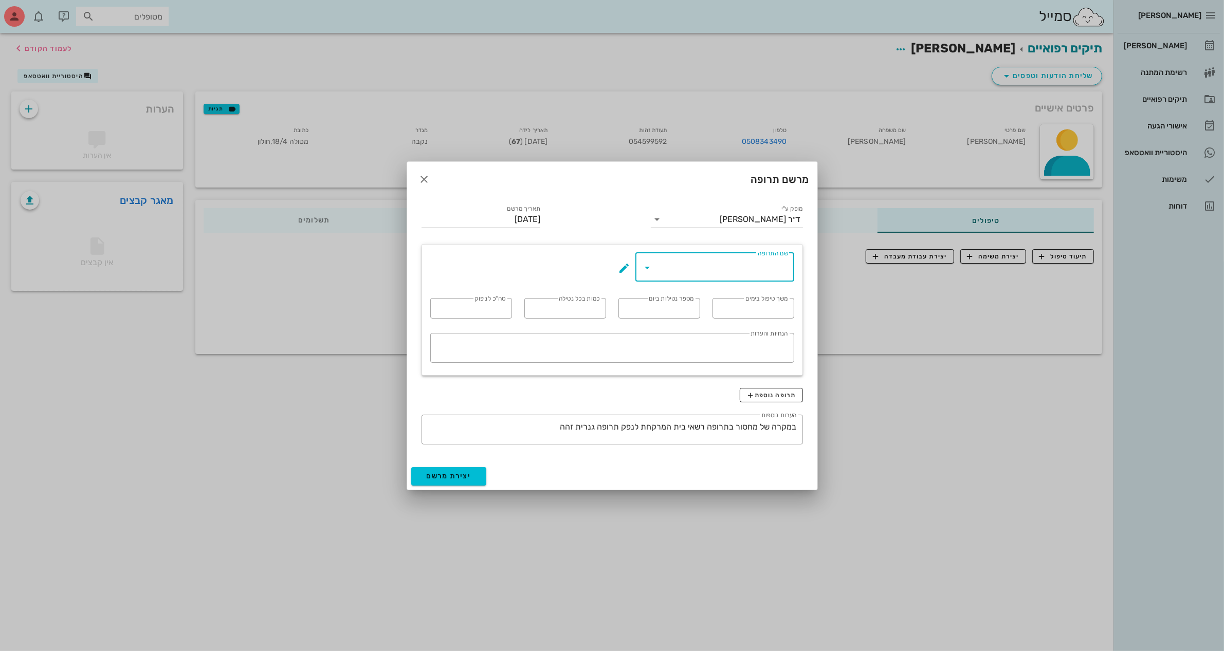
type input "tab. [MEDICAL_DATA] BID 875mg"
type input "7"
type input "2"
type input "1"
type input "14"
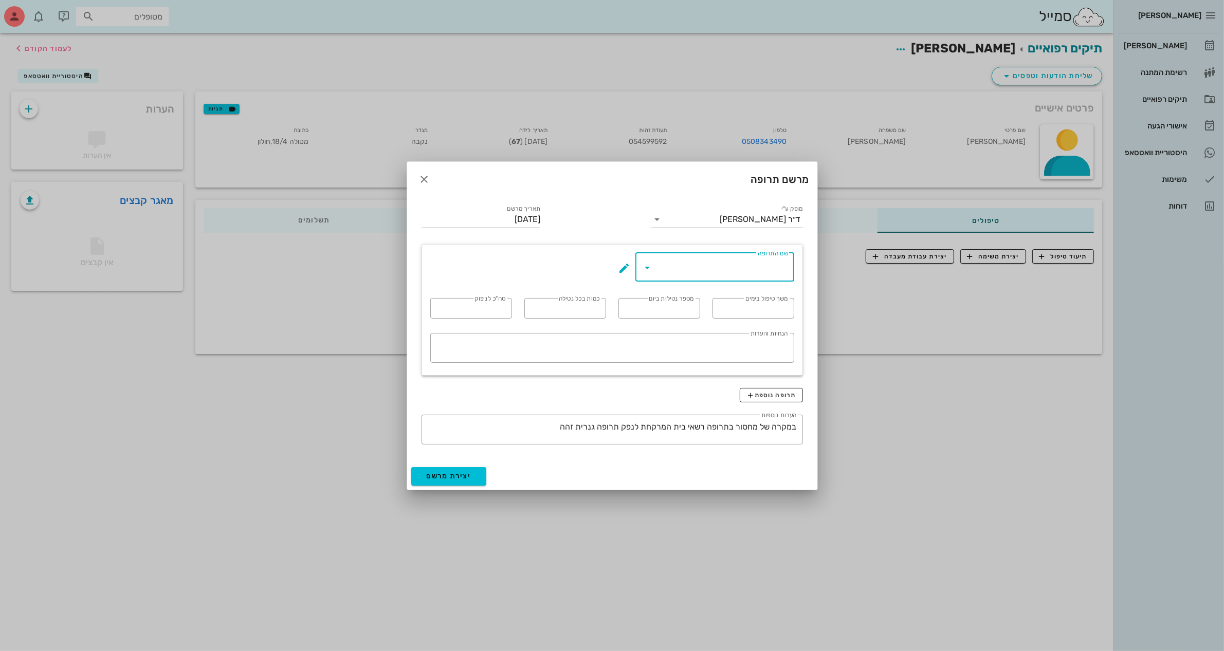
type textarea "טבליה אחת כל 12 שעות במשך 7 ימים"
click at [463, 480] on span "יצירת מרשם" at bounding box center [449, 476] width 45 height 9
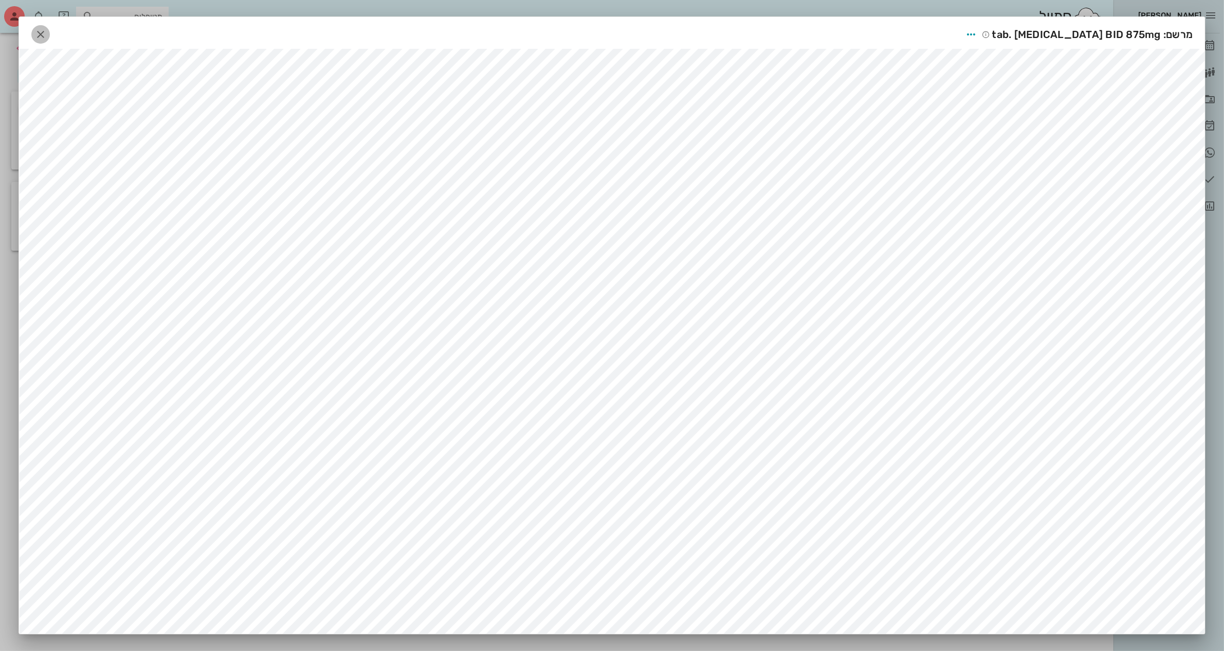
click at [42, 37] on icon "button" at bounding box center [40, 34] width 12 height 12
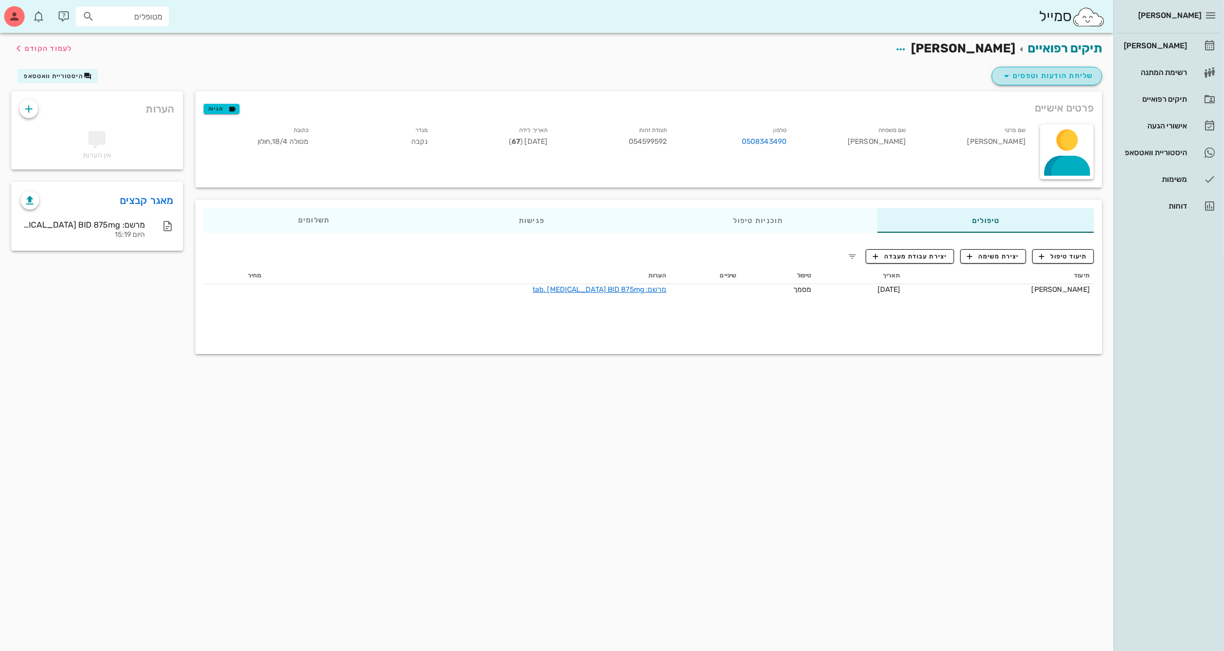
click at [1049, 78] on span "שליחת הודעות וטפסים" at bounding box center [1046, 76] width 93 height 12
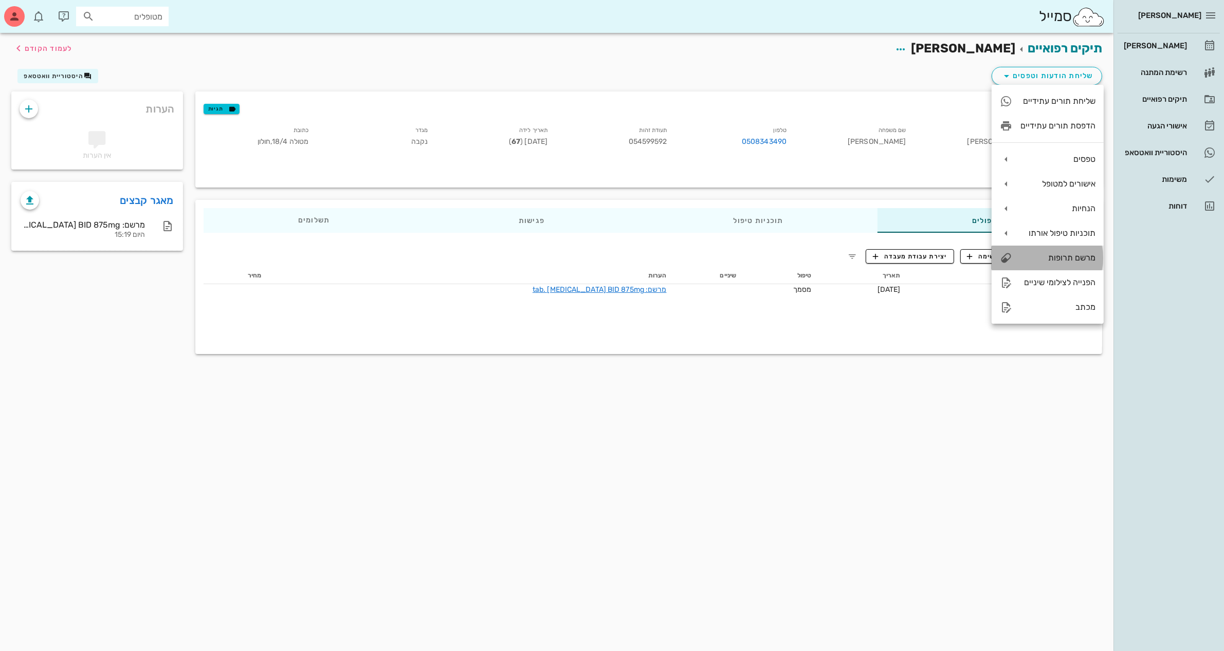
click at [1076, 254] on div "מרשם תרופות" at bounding box center [1057, 258] width 75 height 10
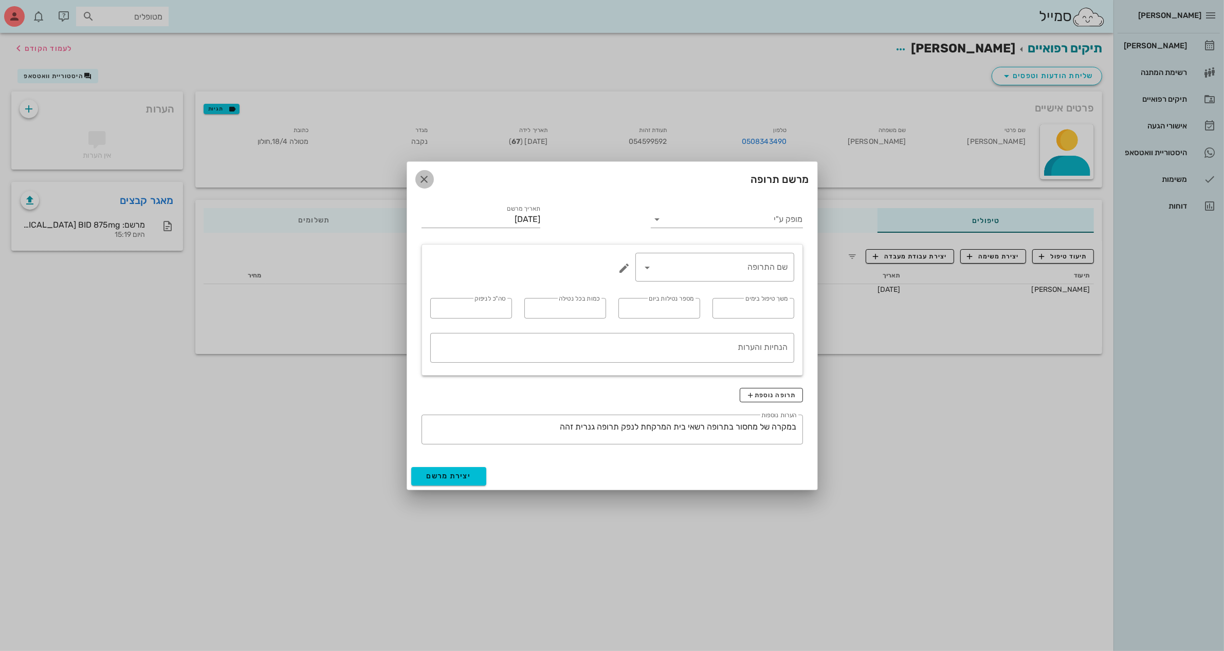
click at [421, 176] on icon "button" at bounding box center [424, 179] width 12 height 12
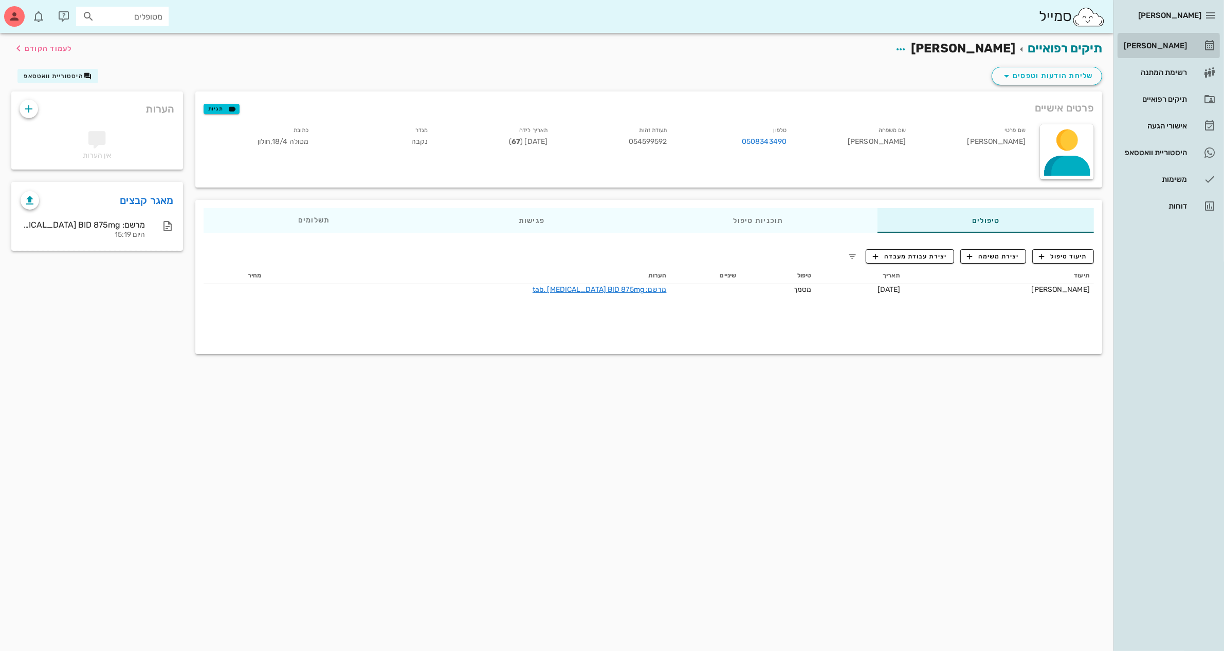
click at [1162, 44] on div "[PERSON_NAME]" at bounding box center [1154, 46] width 65 height 8
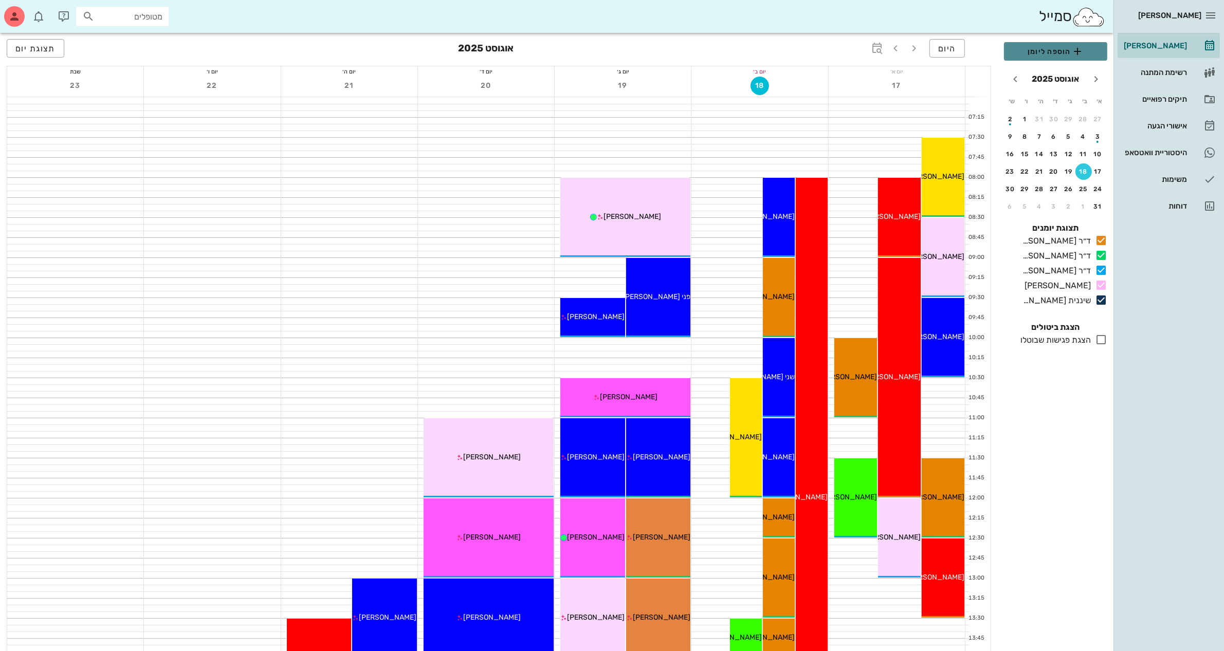
click at [1035, 49] on span "הוספה ליומן" at bounding box center [1055, 51] width 87 height 12
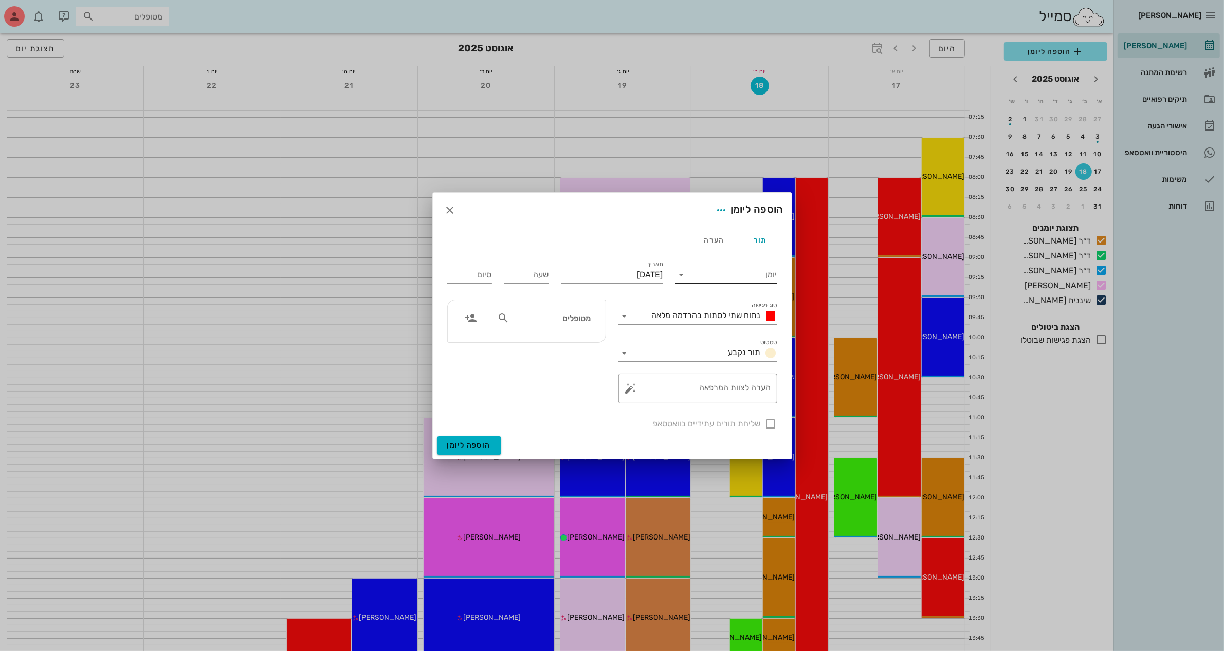
click at [721, 273] on input "יומן" at bounding box center [733, 275] width 87 height 16
click at [730, 330] on div "ד״ר [PERSON_NAME]" at bounding box center [729, 332] width 91 height 10
click at [620, 270] on input "[DATE]" at bounding box center [612, 275] width 102 height 16
click at [604, 389] on div "20" at bounding box center [609, 392] width 16 height 7
type input "[DATE]"
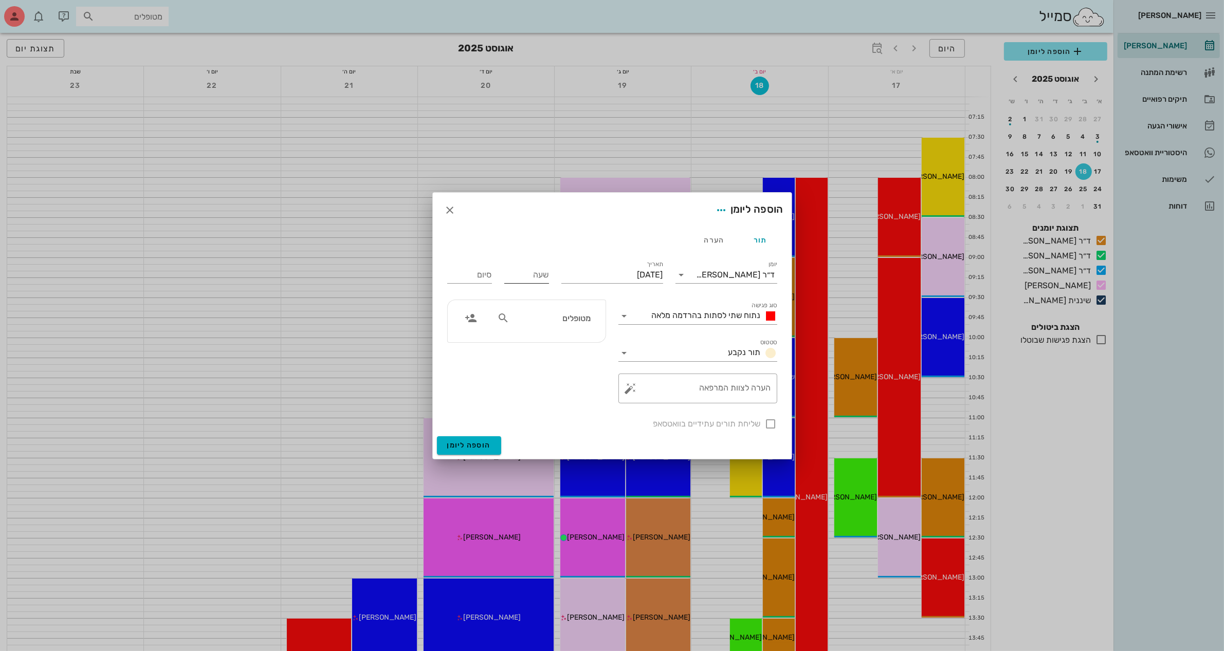
click at [518, 271] on input "שעה" at bounding box center [526, 275] width 45 height 16
type input "12:00"
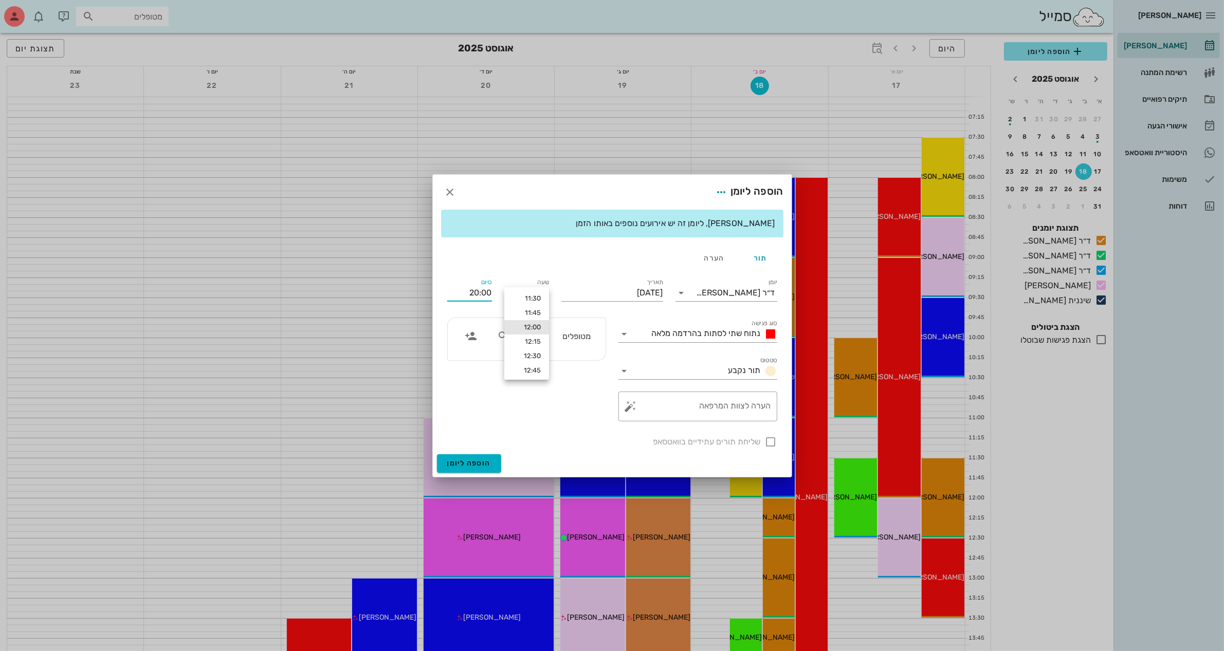
click at [487, 275] on div "סיום 20:00" at bounding box center [469, 290] width 57 height 41
click at [481, 291] on input "20:00" at bounding box center [469, 293] width 45 height 16
click at [474, 292] on input "20:00" at bounding box center [469, 293] width 45 height 16
click at [474, 293] on input "20:00" at bounding box center [469, 293] width 45 height 16
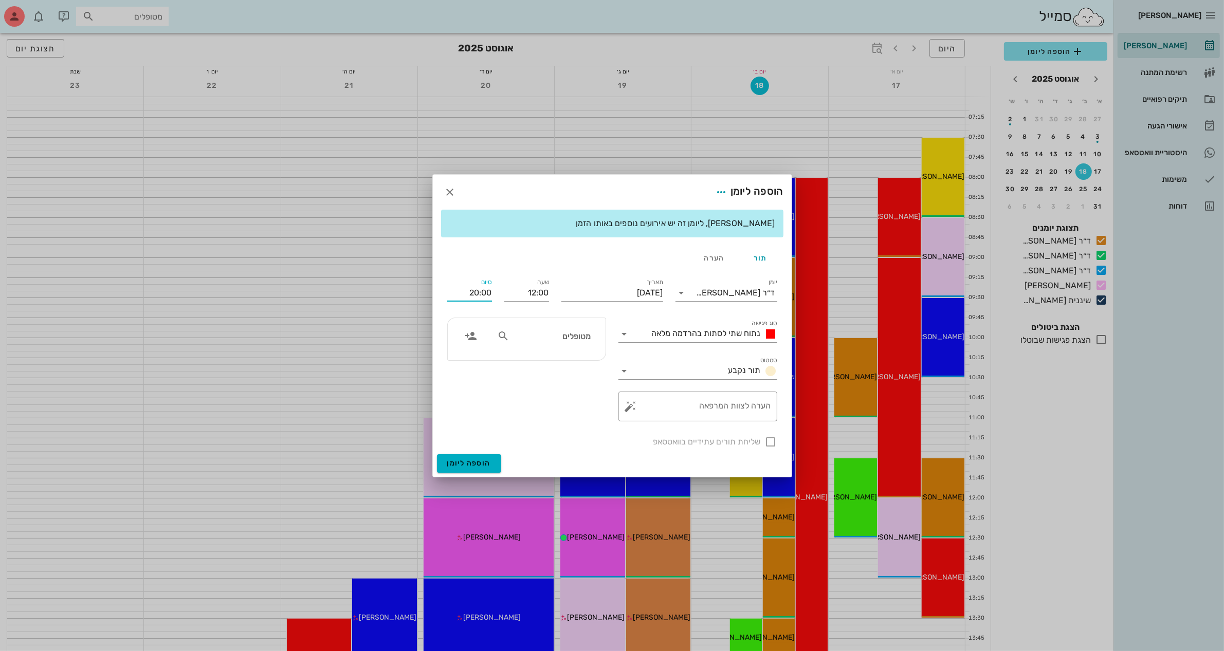
click at [474, 293] on input "20:00" at bounding box center [469, 293] width 45 height 16
click at [473, 361] on div "13:00 (שעה)" at bounding box center [442, 360] width 62 height 8
click at [702, 335] on span "נתוח שתי לסתות בהרדמה מלאה" at bounding box center [706, 333] width 109 height 10
click at [735, 411] on span "הרכבת קבוע (שעה ו30 דקות)" at bounding box center [699, 416] width 86 height 10
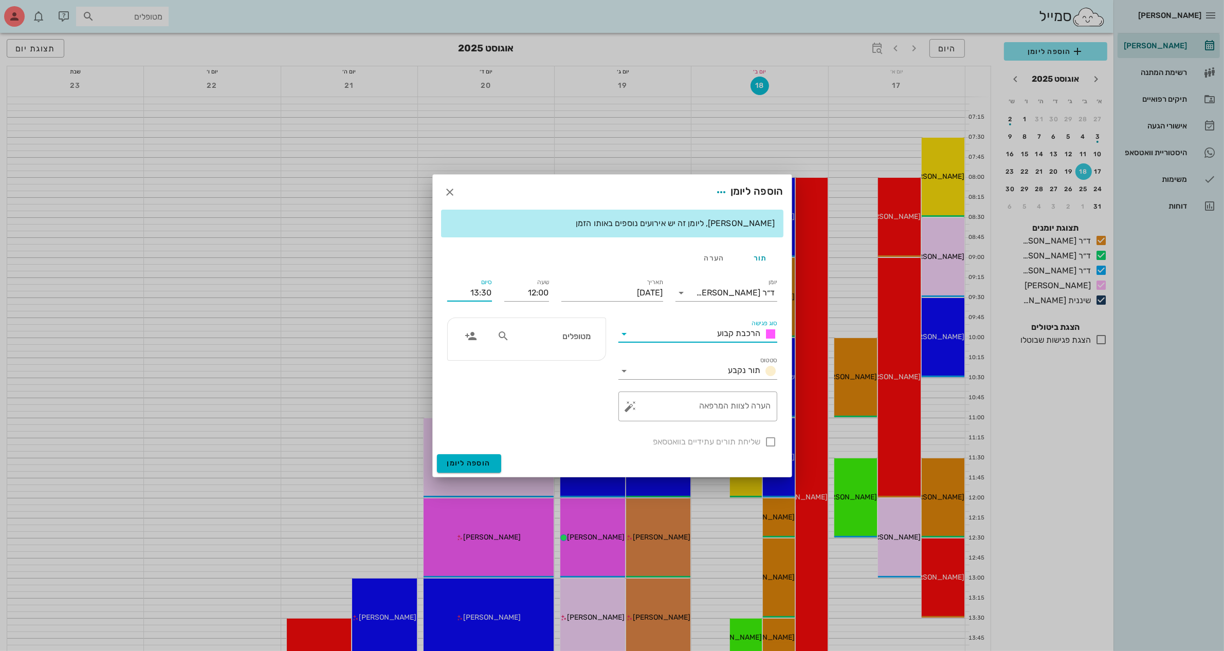
click at [491, 290] on input "13:30" at bounding box center [469, 293] width 45 height 16
click at [472, 357] on div "13:00 (שעה)" at bounding box center [442, 360] width 62 height 8
type input "13:00"
click at [702, 409] on textarea "הערה לצוות המרפאה" at bounding box center [702, 409] width 138 height 25
type textarea "הרכבה"
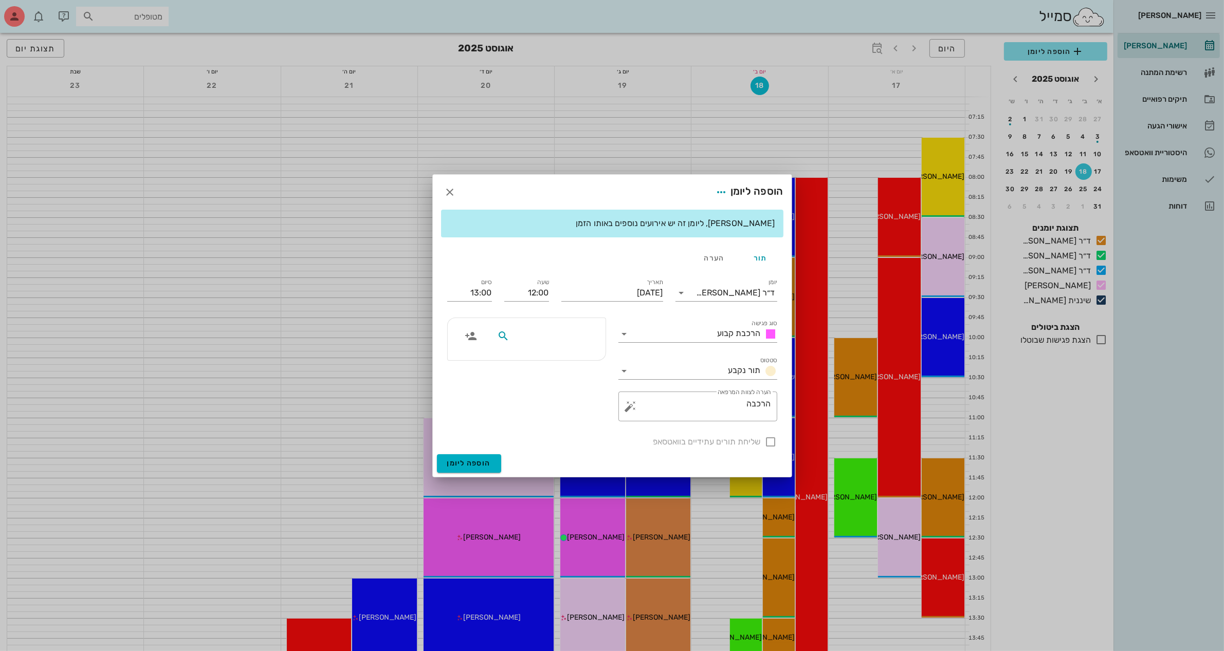
click at [520, 335] on input "text" at bounding box center [550, 335] width 79 height 13
type input "יהו"
click at [548, 359] on div "[DEMOGRAPHIC_DATA][PERSON_NAME]" at bounding box center [539, 359] width 113 height 8
click at [769, 442] on div at bounding box center [770, 441] width 17 height 17
checkbox input "true"
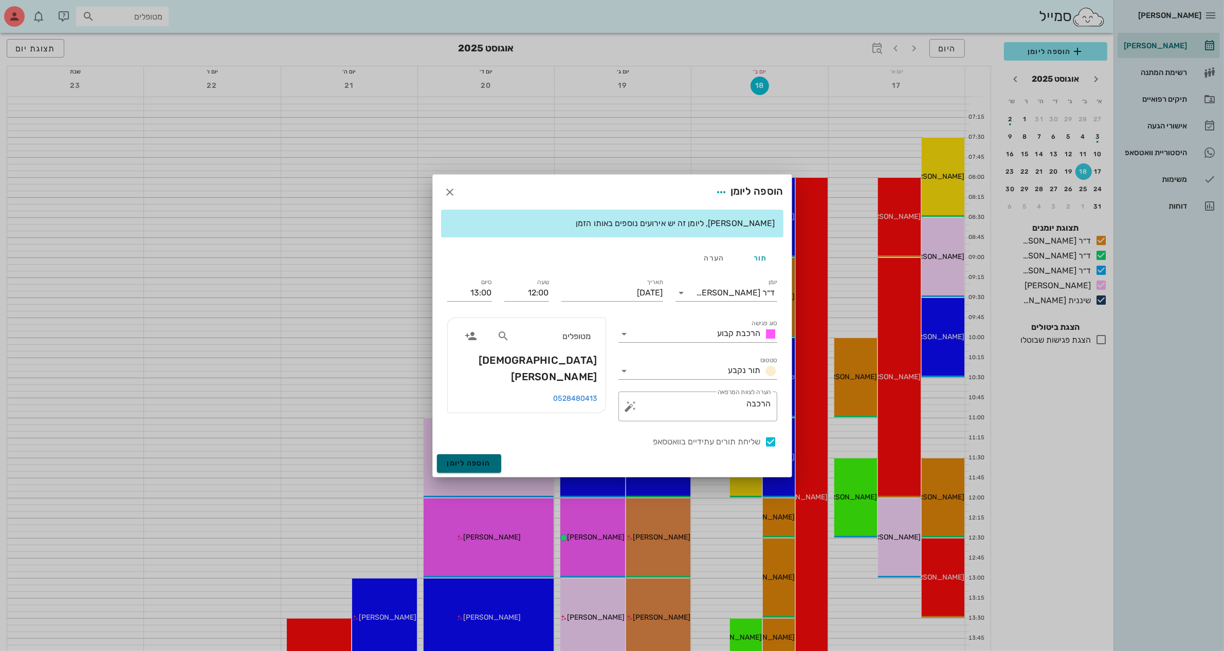
click at [465, 459] on span "הוספה ליומן" at bounding box center [469, 463] width 44 height 9
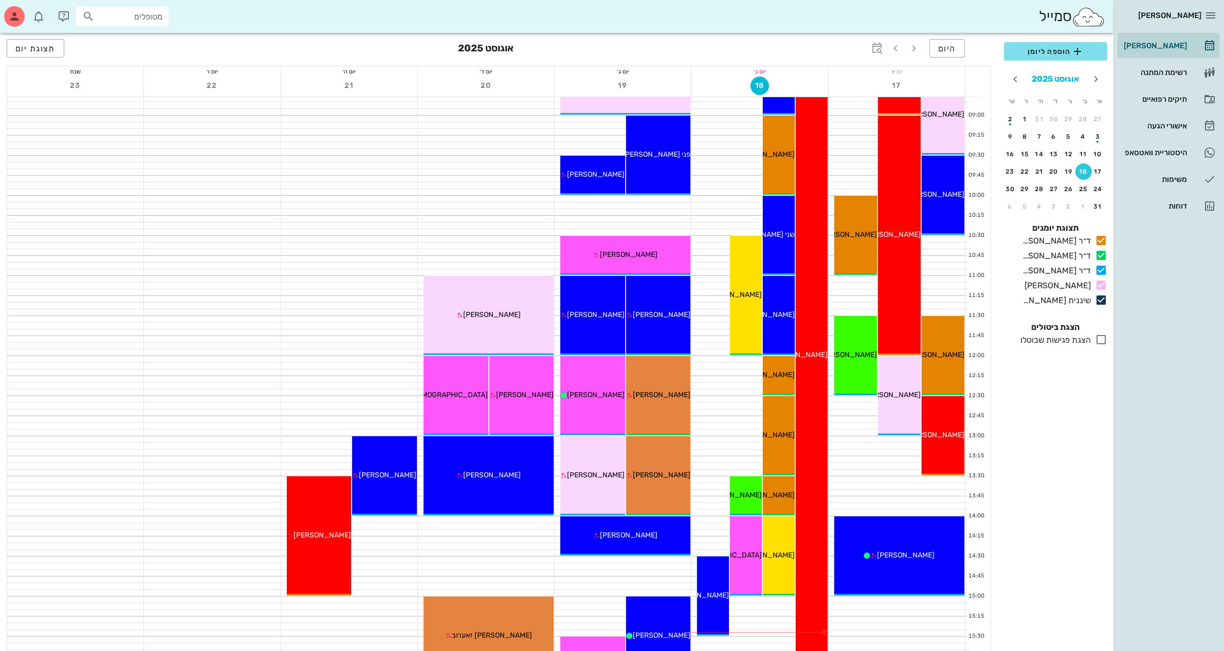
scroll to position [128, 0]
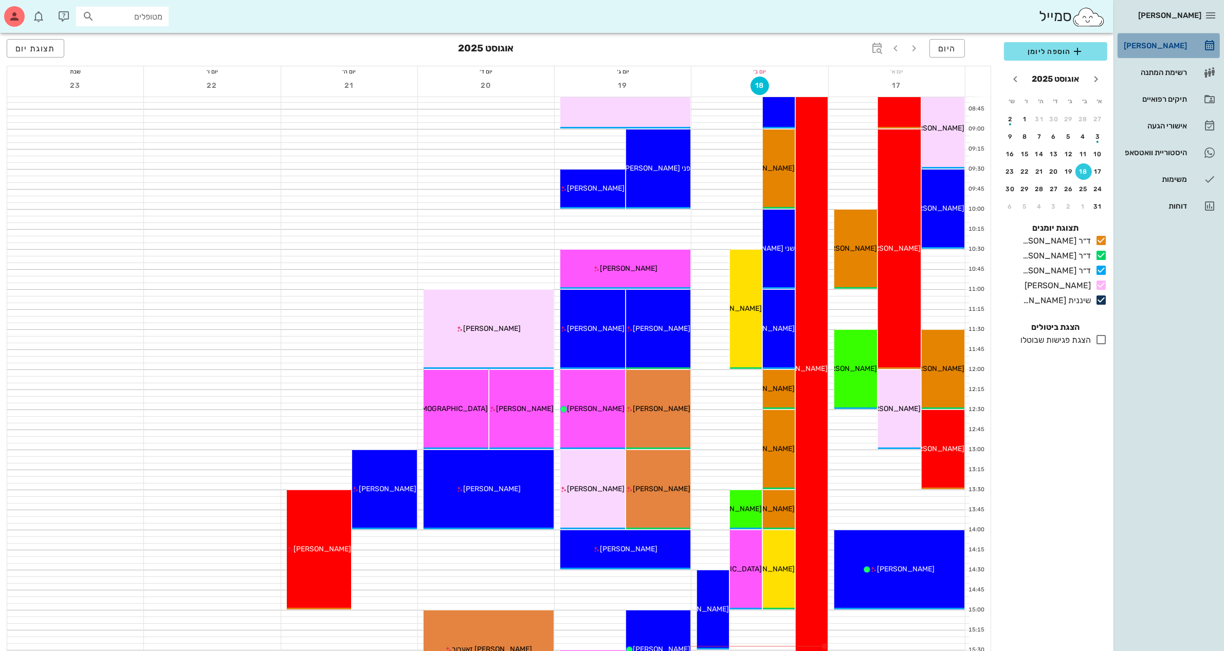
click at [1147, 34] on link "[PERSON_NAME]" at bounding box center [1168, 45] width 102 height 25
click at [1161, 122] on div "אישורי הגעה" at bounding box center [1154, 126] width 65 height 8
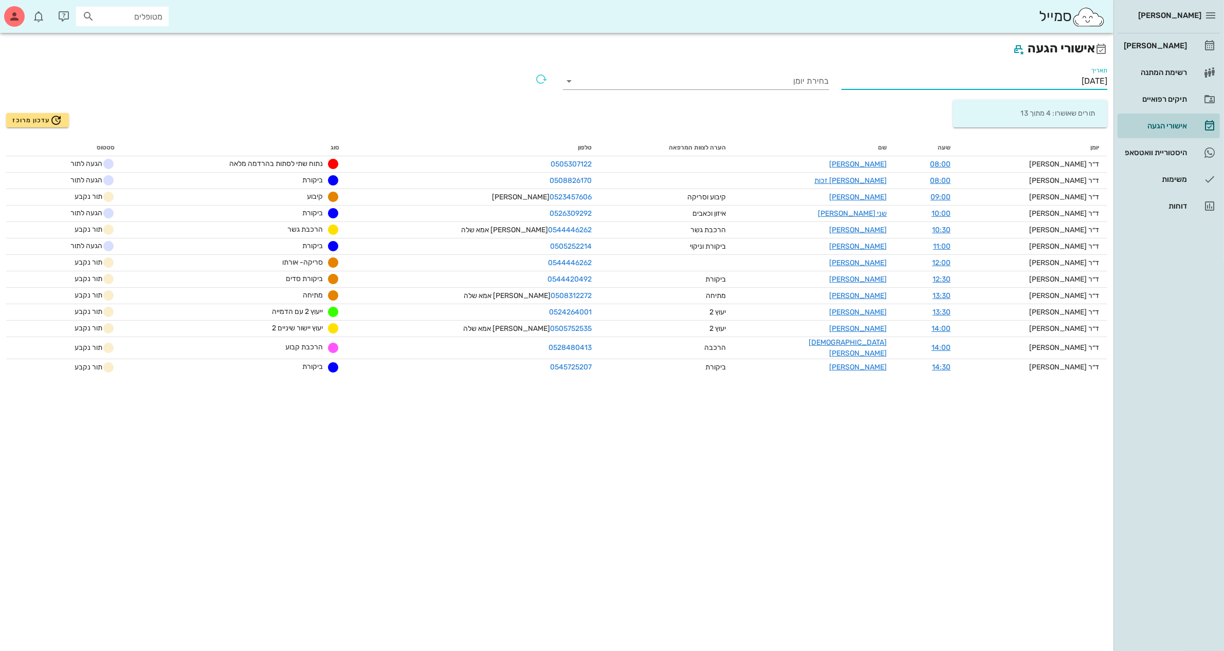
click at [1063, 76] on input "[DATE]" at bounding box center [974, 81] width 266 height 16
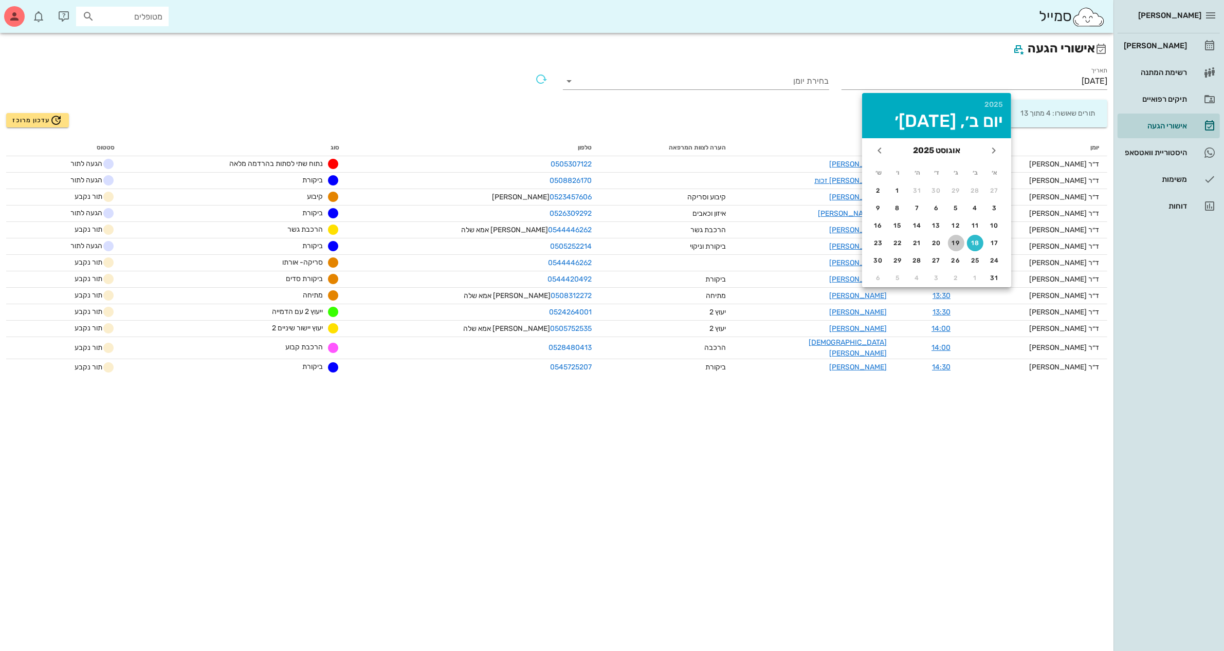
click at [953, 240] on div "19" at bounding box center [956, 243] width 16 height 7
type input "[DATE]"
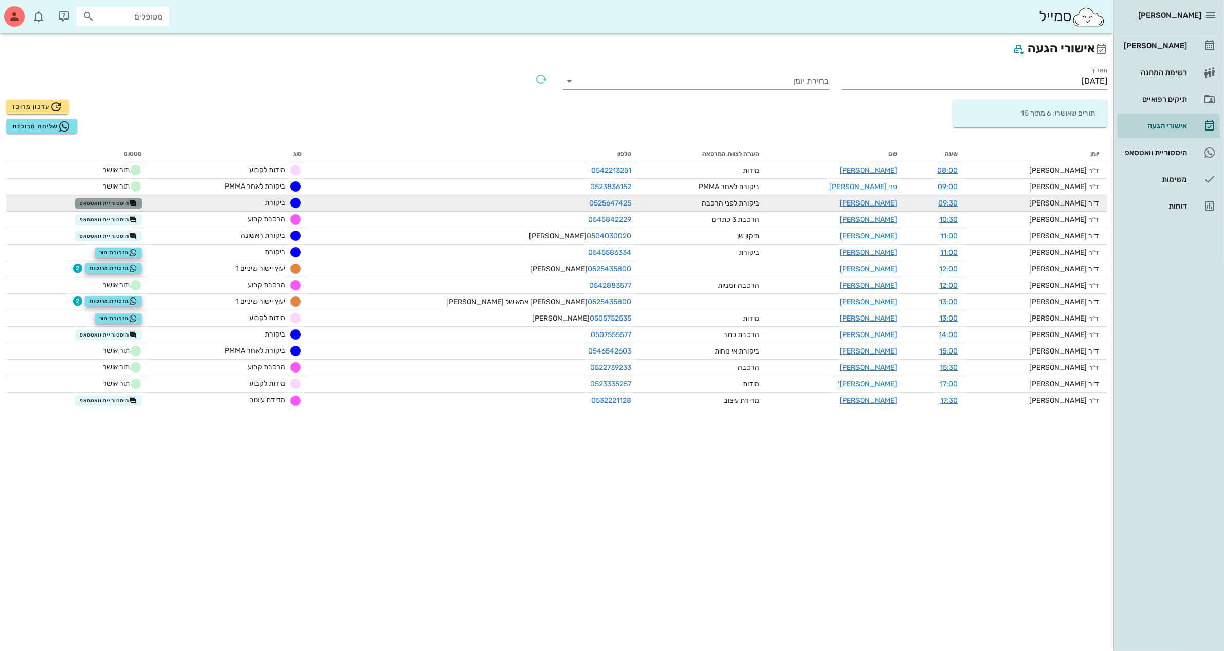
click at [137, 200] on span "היסטוריית וואטסאפ" at bounding box center [109, 203] width 58 height 8
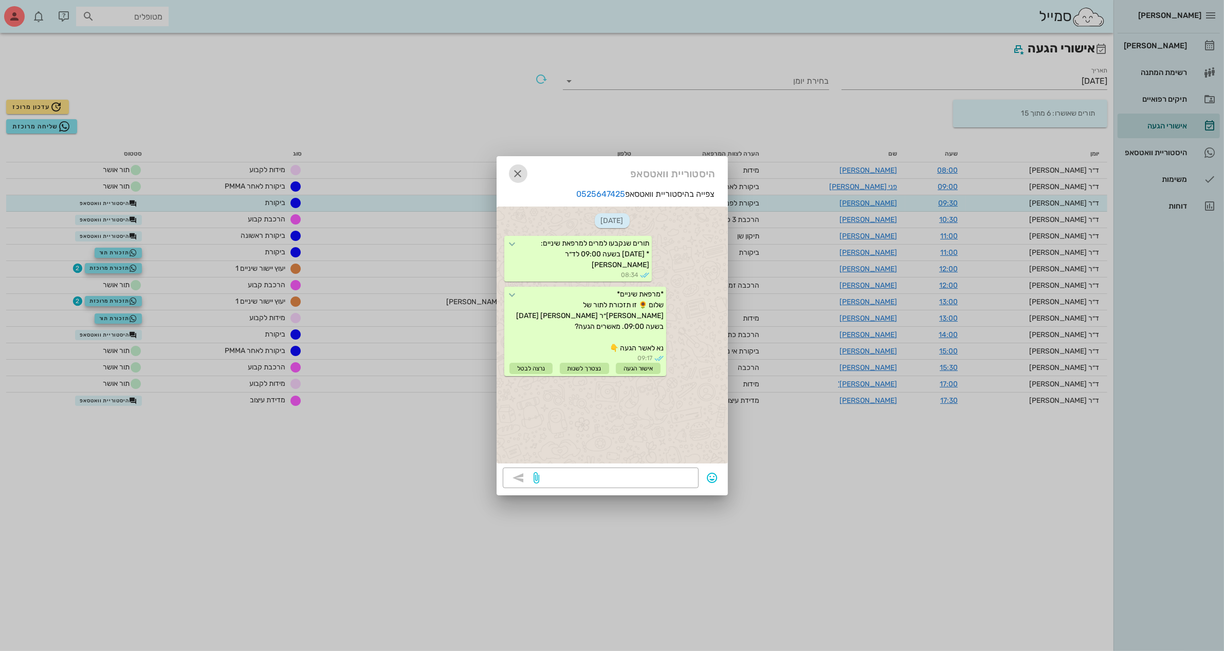
click at [512, 172] on icon "button" at bounding box center [518, 174] width 12 height 12
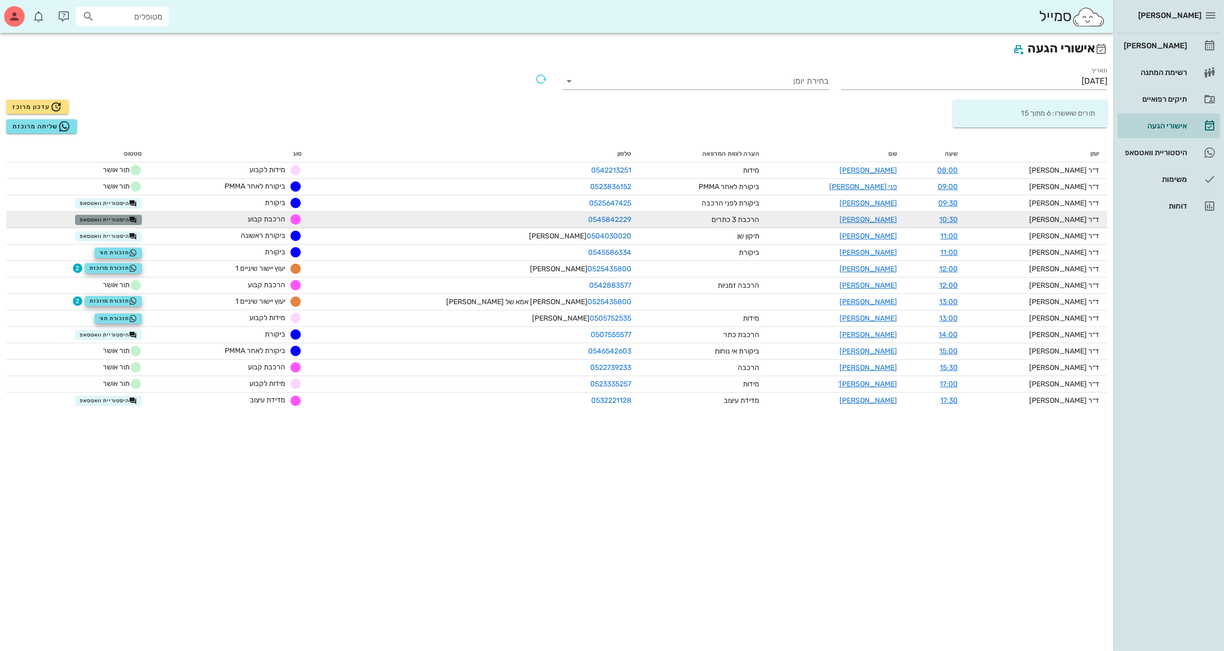
click at [137, 222] on span "היסטוריית וואטסאפ" at bounding box center [109, 220] width 58 height 8
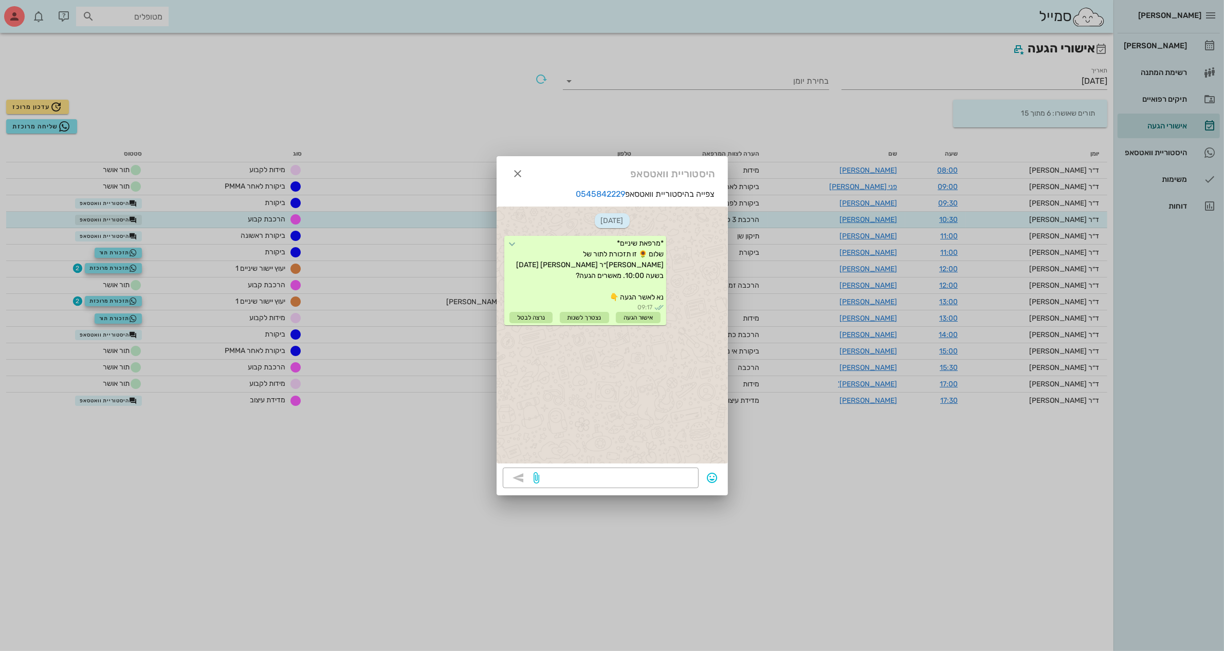
click at [144, 222] on div at bounding box center [612, 325] width 1224 height 651
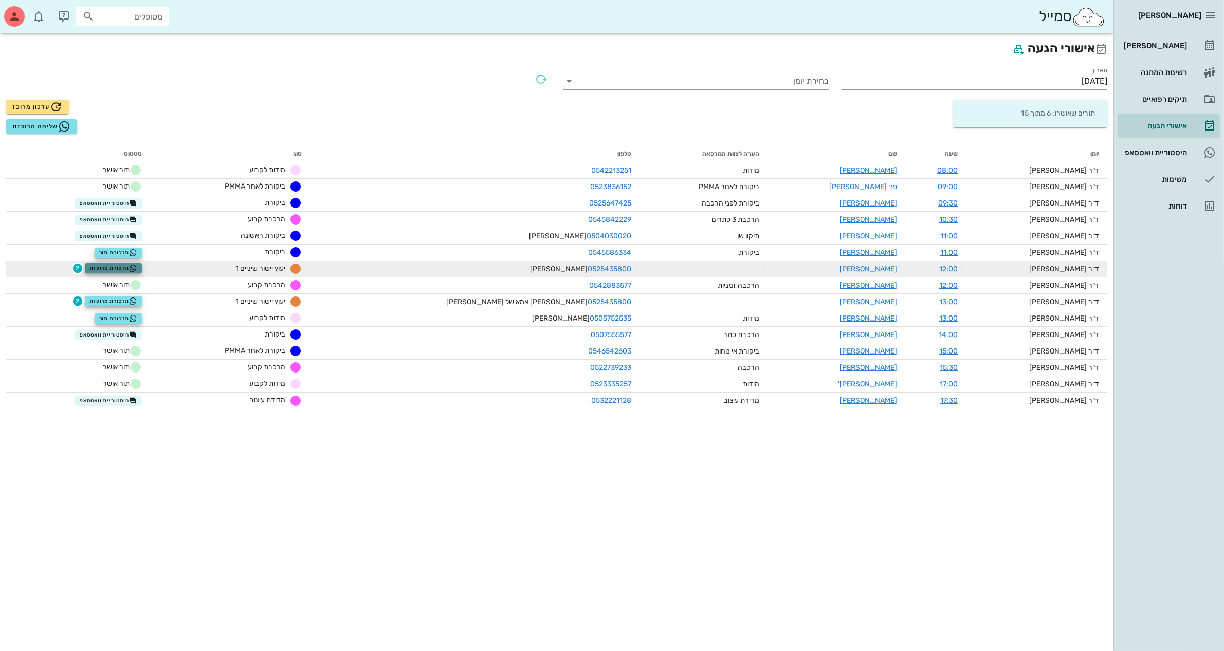
click at [138, 266] on span "תזכורת מרוכזת" at bounding box center [113, 268] width 48 height 8
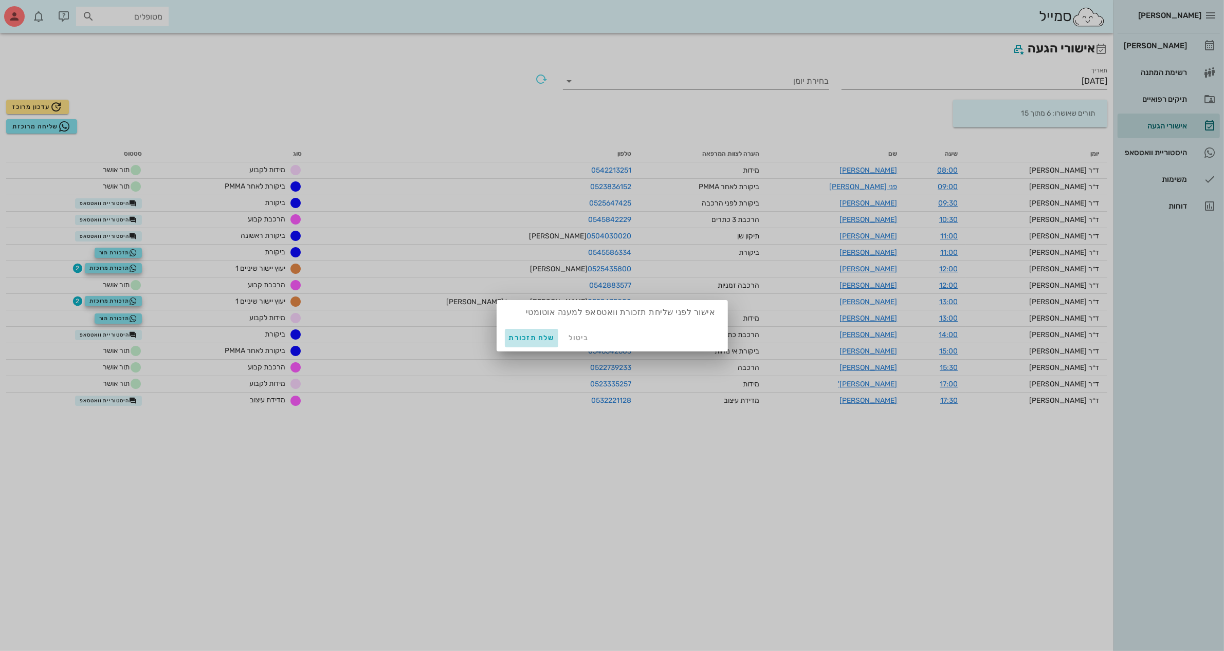
click at [513, 335] on span "שלח תזכורת" at bounding box center [532, 338] width 46 height 9
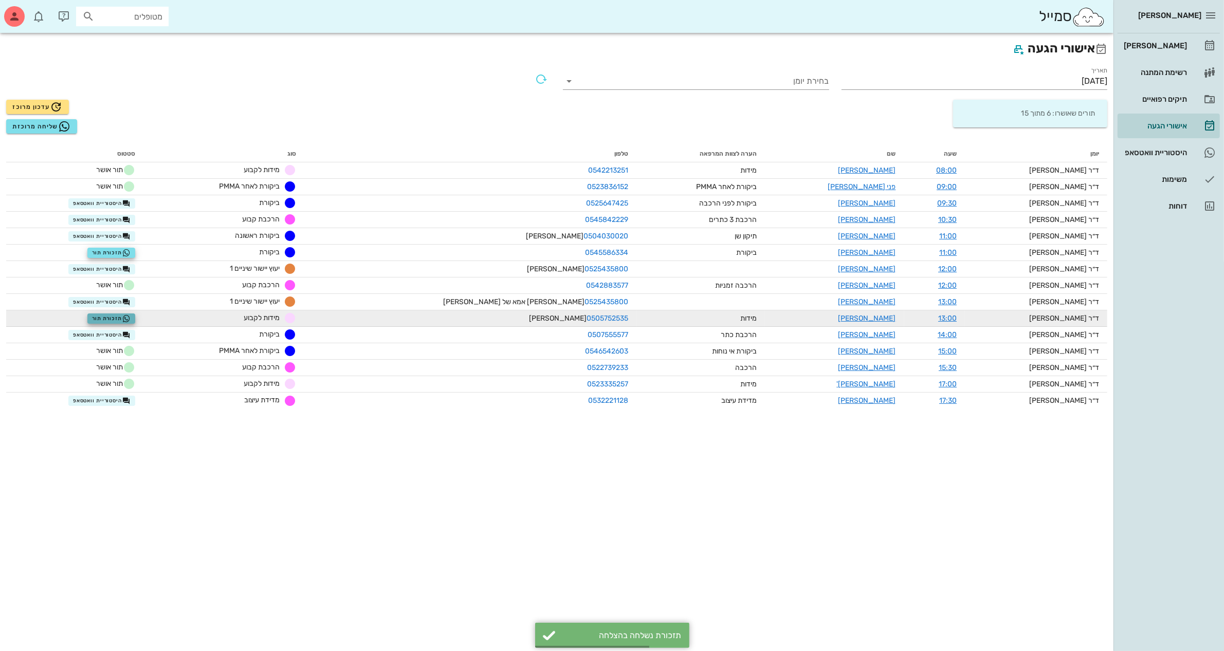
click at [131, 319] on span "תזכורת תור" at bounding box center [111, 319] width 39 height 8
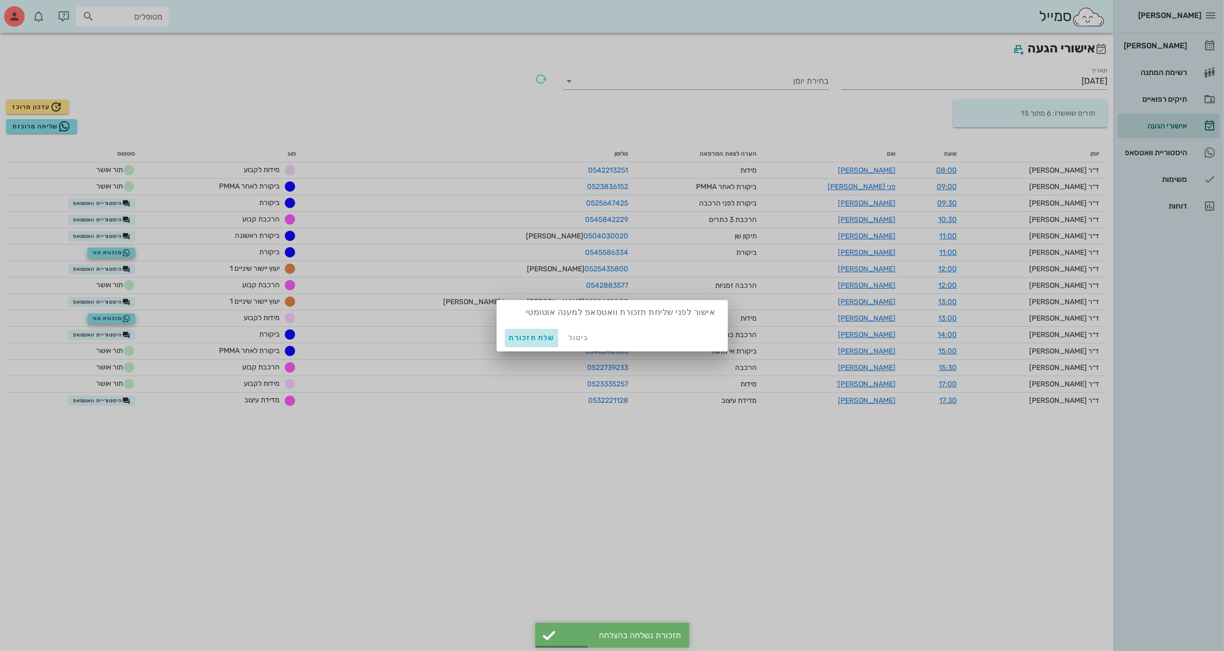
click at [518, 339] on span "שלח תזכורת" at bounding box center [532, 338] width 46 height 9
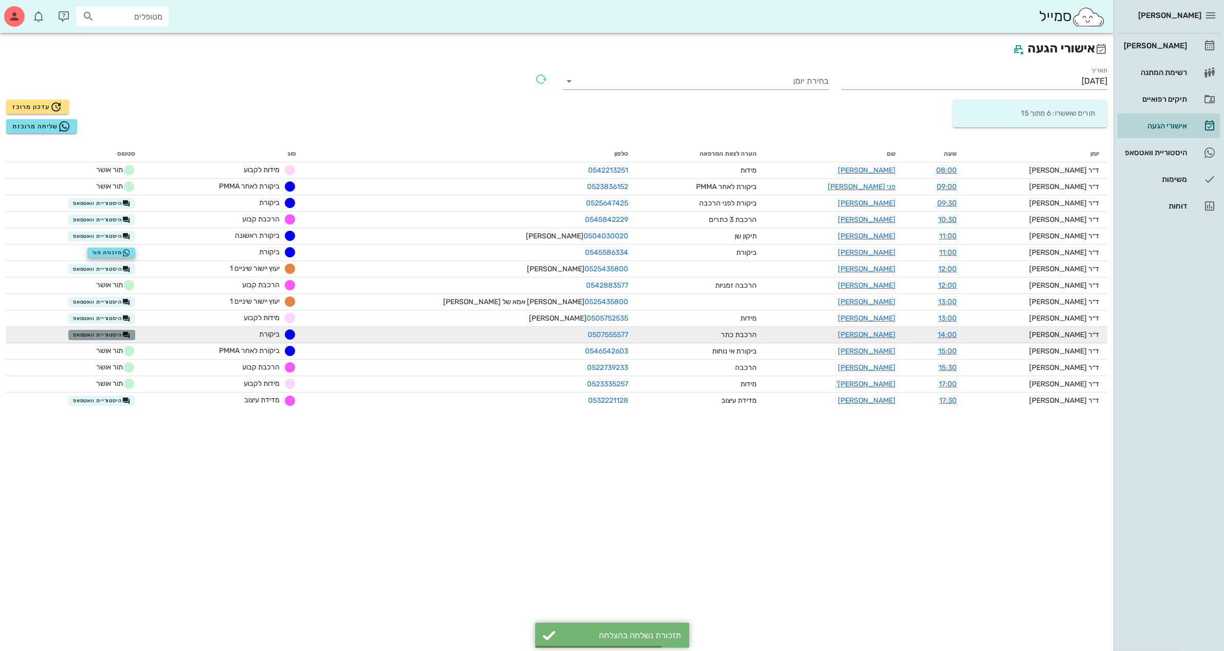
click at [126, 334] on span "היסטוריית וואטסאפ" at bounding box center [102, 335] width 58 height 8
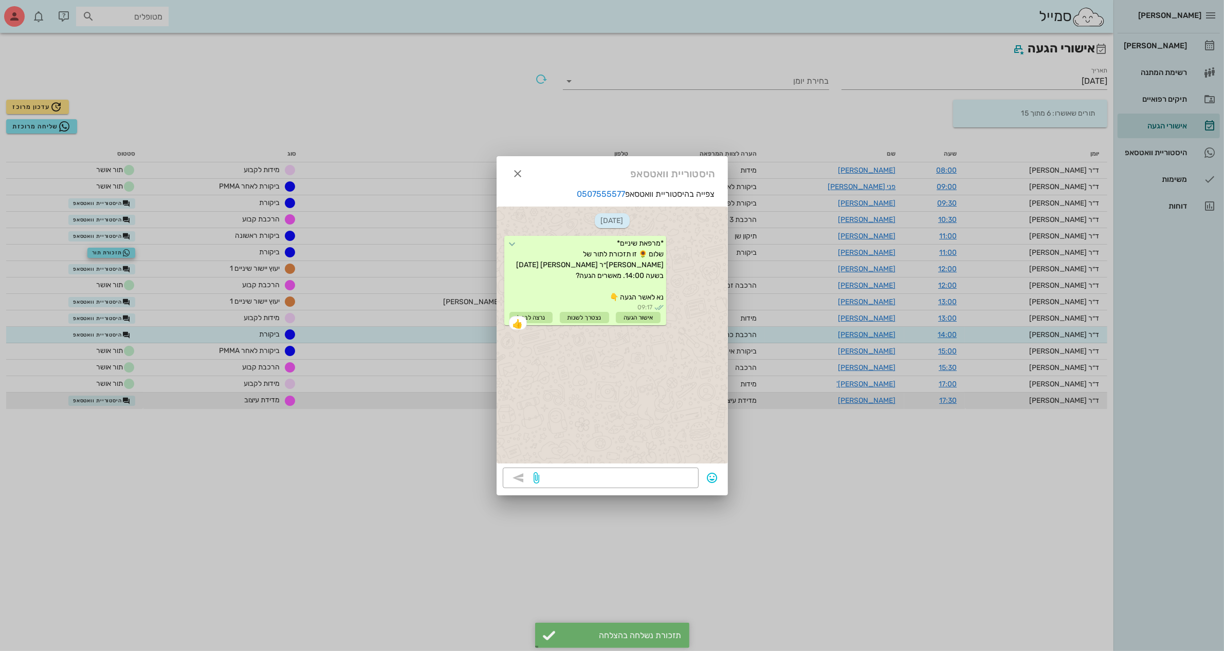
click at [144, 400] on div at bounding box center [612, 325] width 1224 height 651
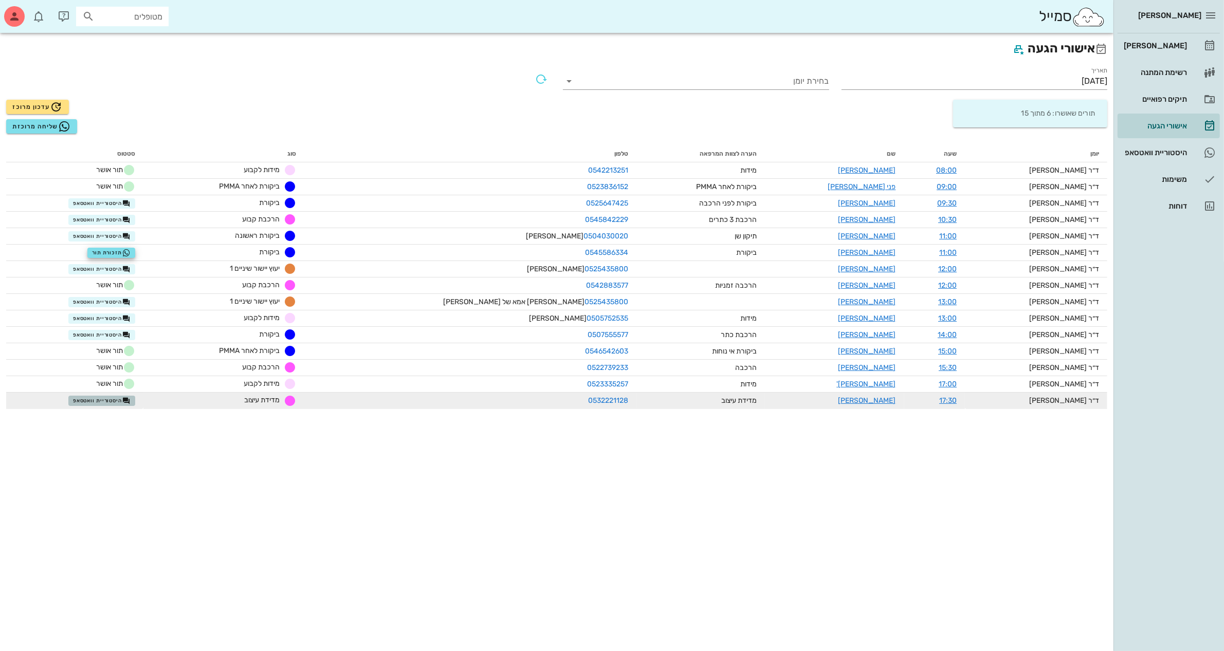
click at [131, 400] on span "היסטוריית וואטסאפ" at bounding box center [102, 401] width 58 height 8
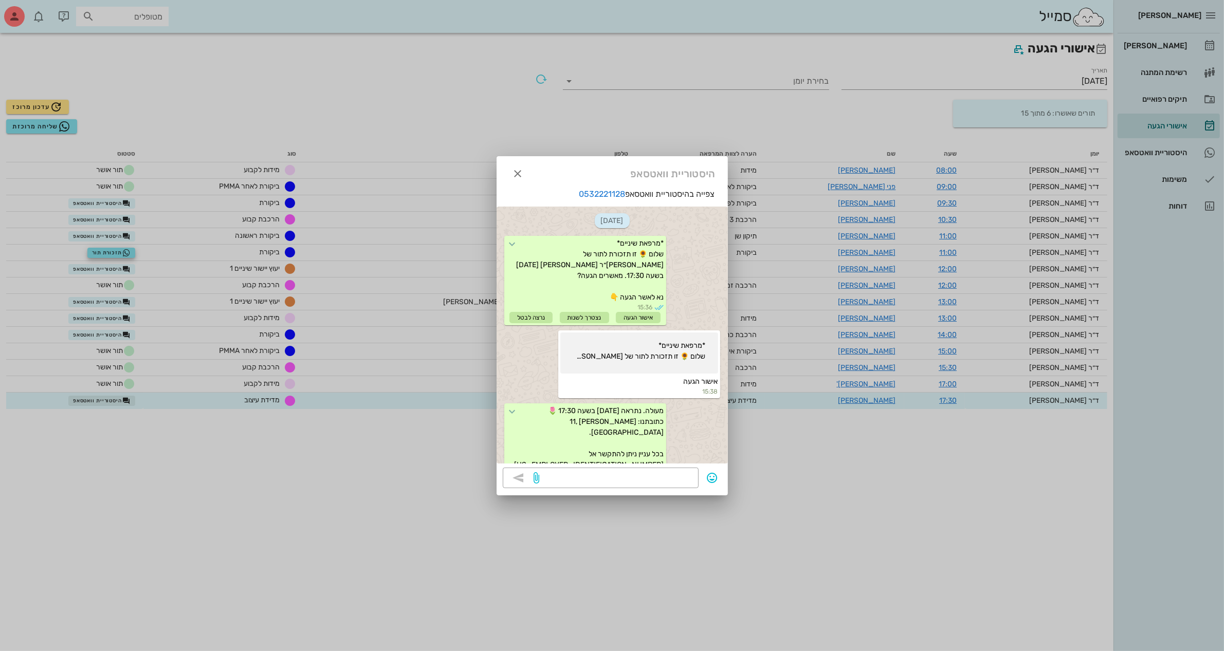
scroll to position [134, 0]
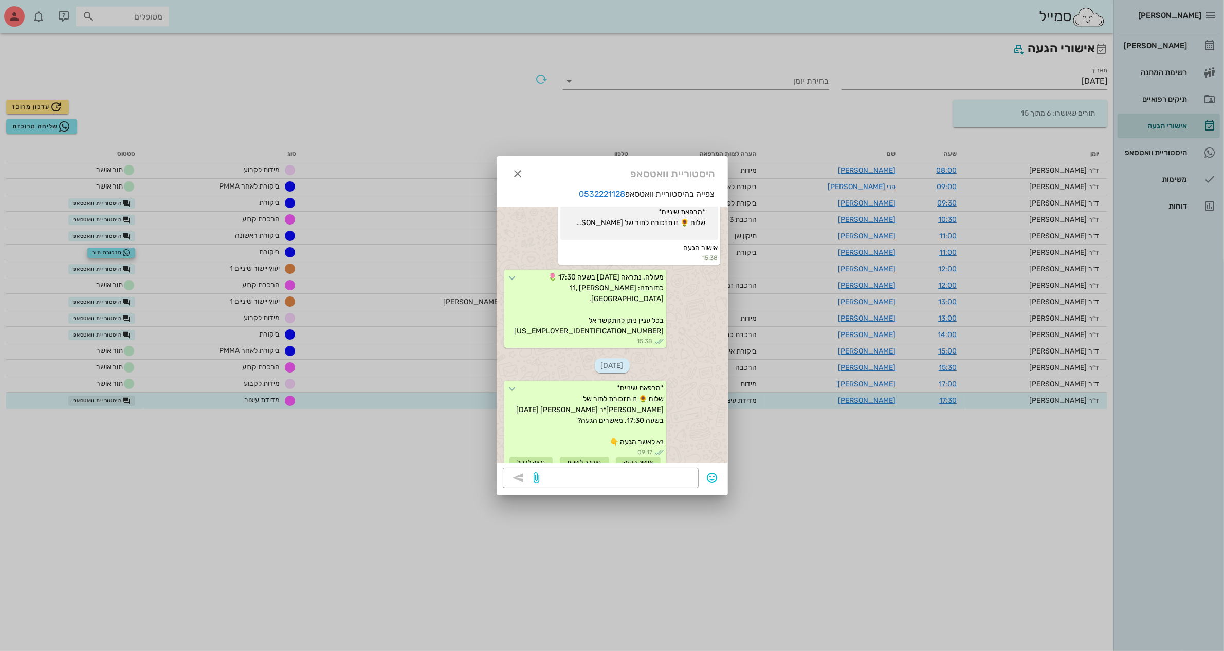
click at [134, 400] on div at bounding box center [612, 325] width 1224 height 651
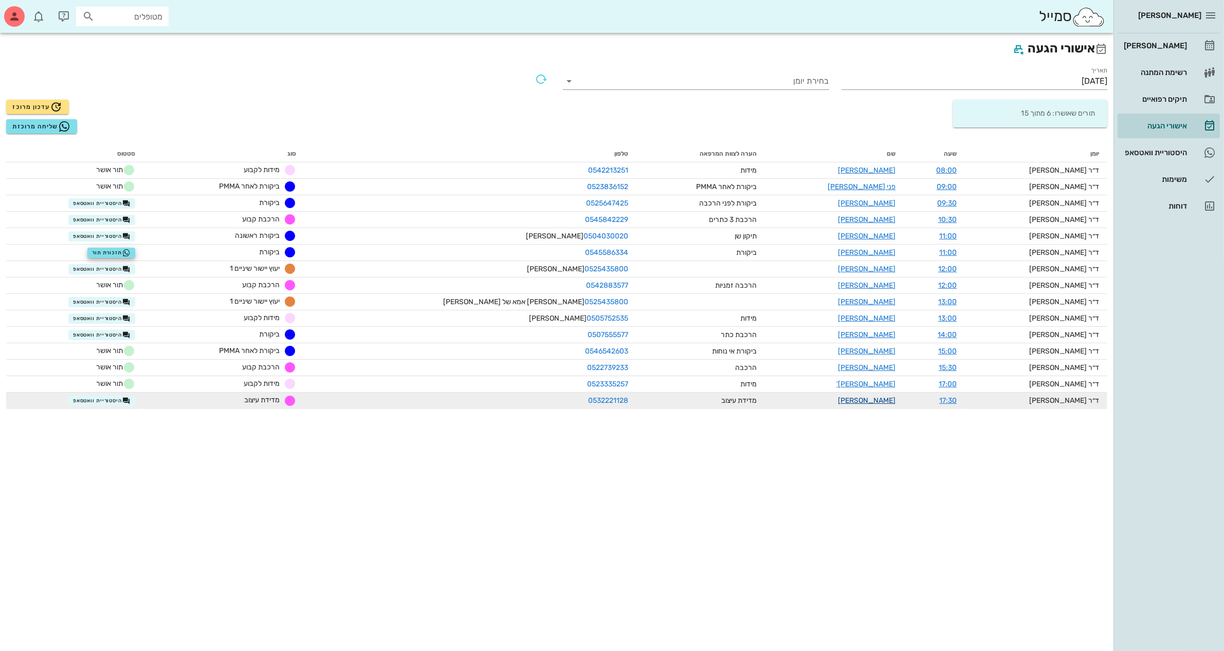
click at [862, 399] on link "[PERSON_NAME]" at bounding box center [867, 400] width 58 height 9
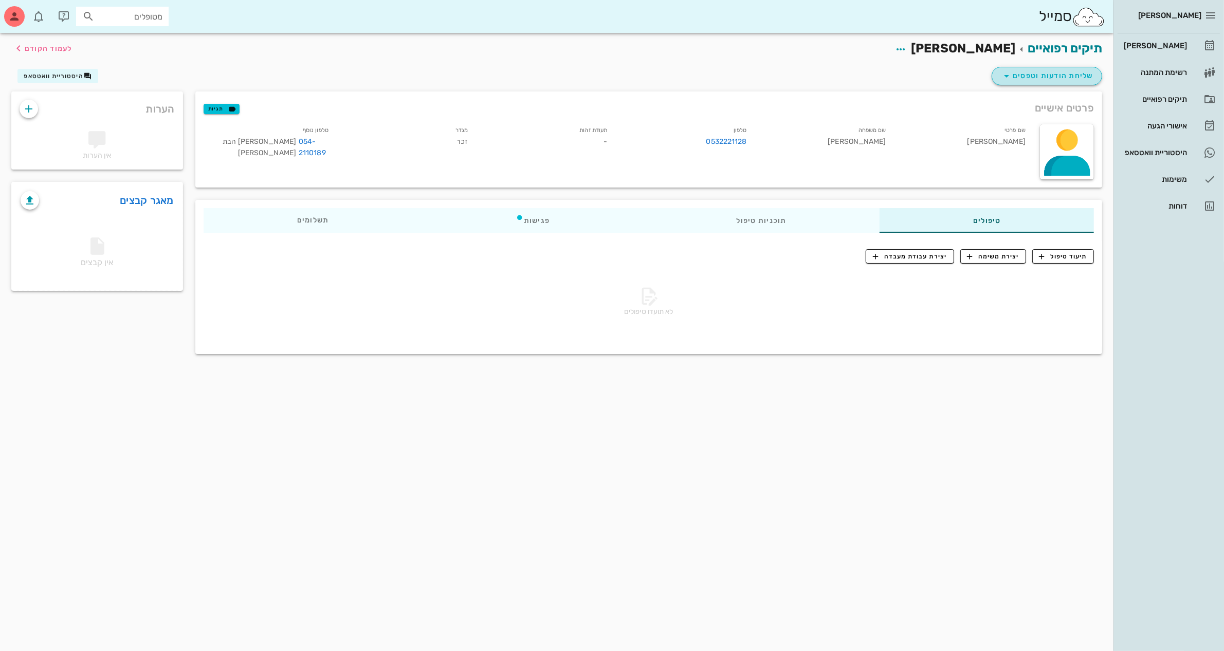
click at [1031, 77] on span "שליחת הודעות וטפסים" at bounding box center [1046, 76] width 93 height 12
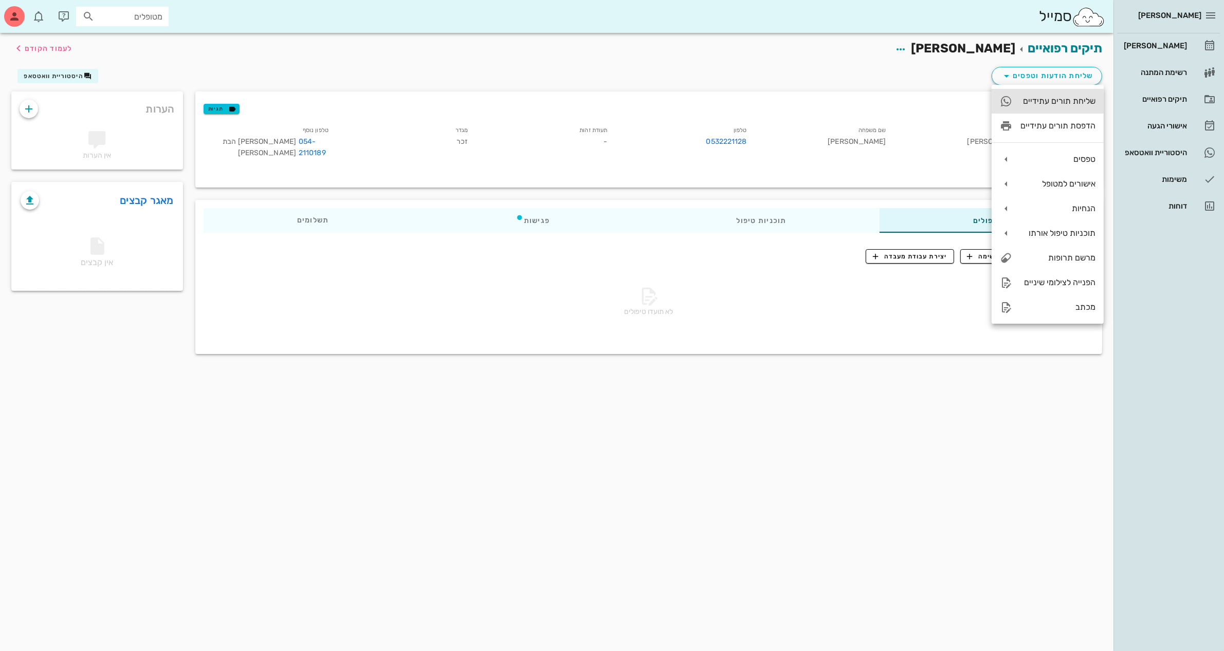
click at [1044, 102] on div "שליחת תורים עתידיים" at bounding box center [1057, 101] width 75 height 10
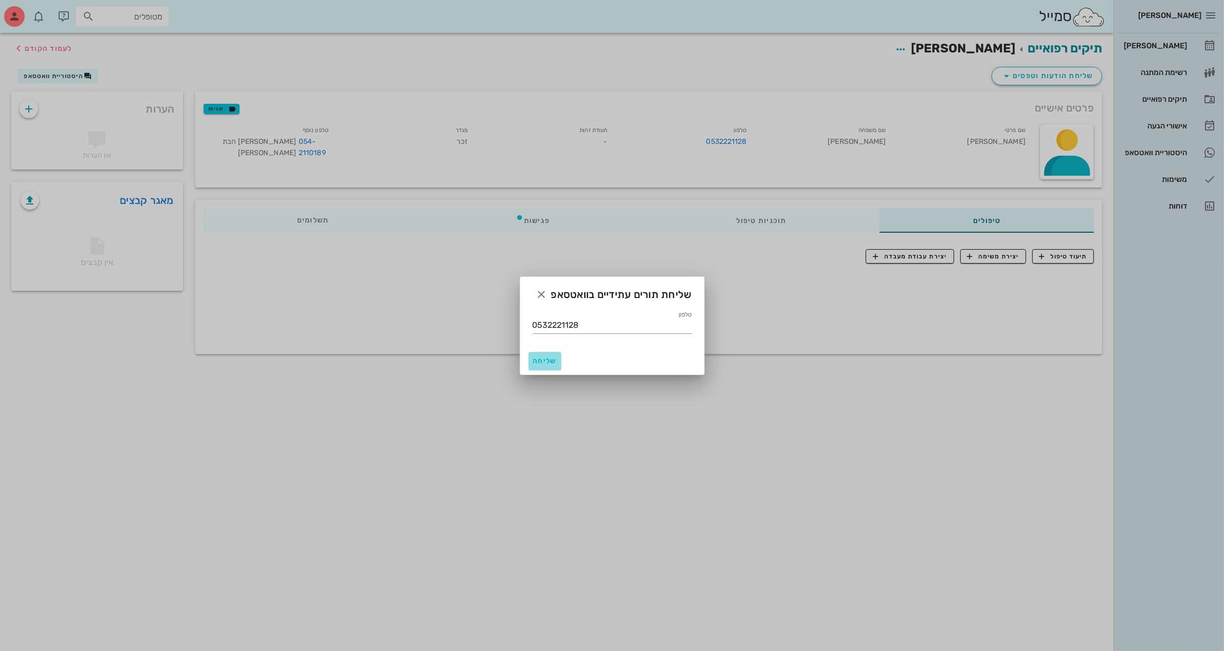
click at [543, 361] on span "שליחה" at bounding box center [544, 361] width 25 height 9
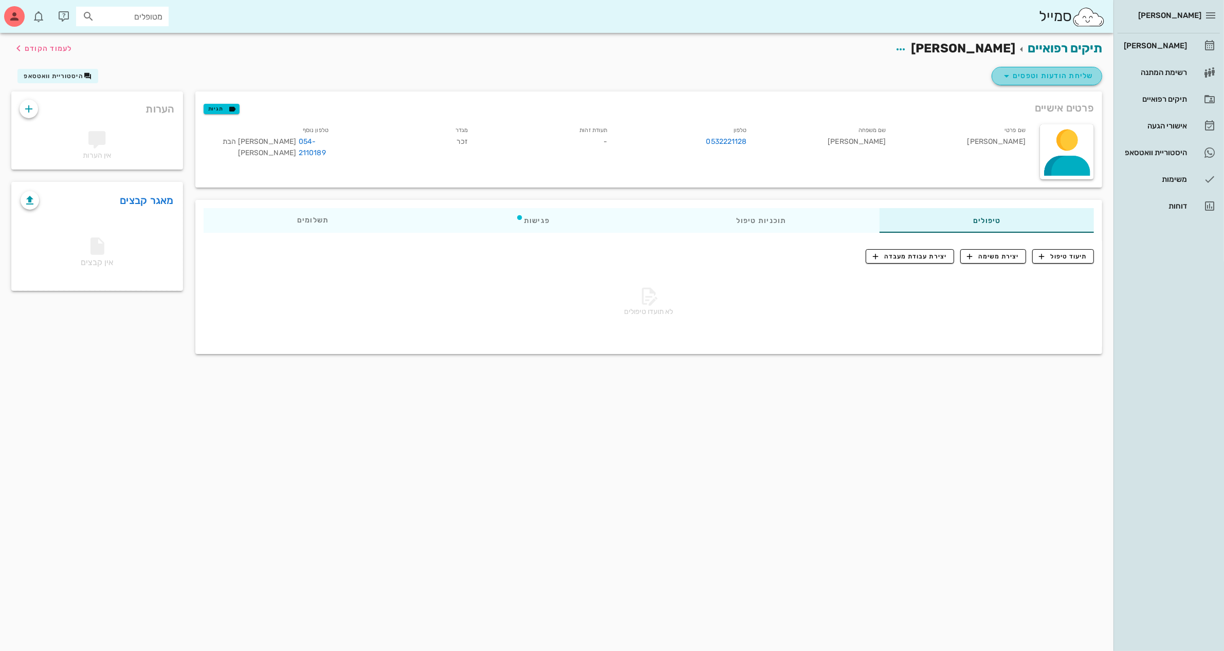
click at [1060, 74] on span "שליחת הודעות וטפסים" at bounding box center [1046, 76] width 93 height 12
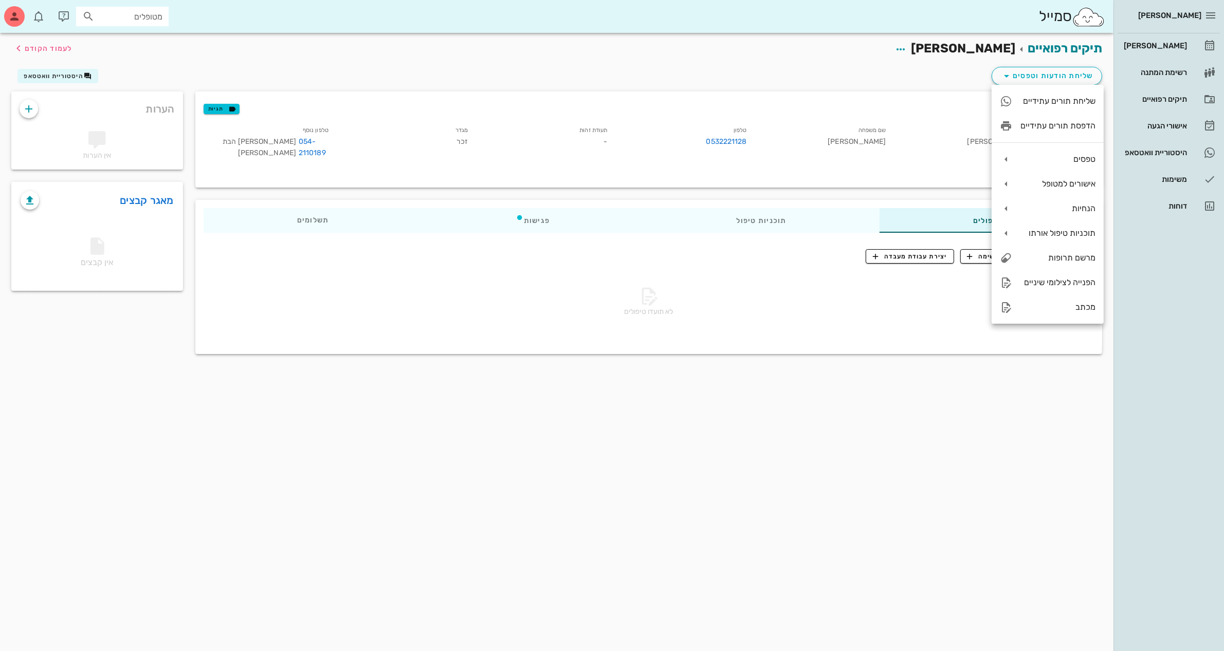
click at [1019, 473] on div "תיקים רפואיים [PERSON_NAME] לעמוד הקודם שליחת הודעות וטפסים היסטוריית וואטסאפ פ…" at bounding box center [556, 342] width 1113 height 618
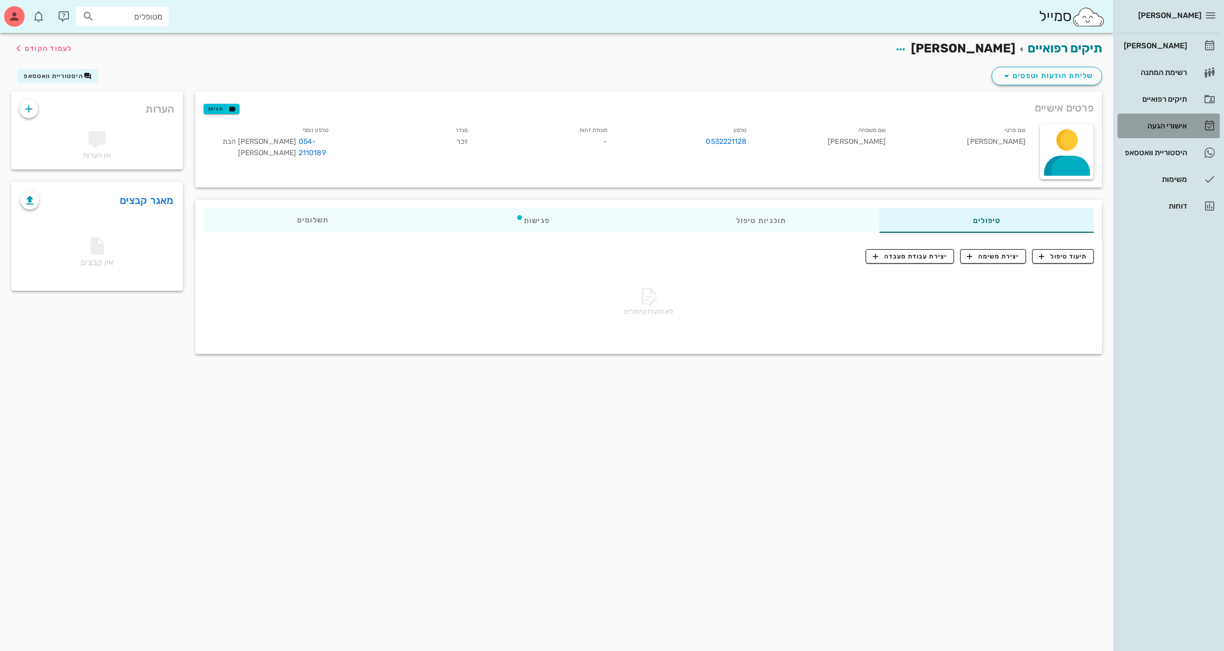
click at [1121, 114] on link "אישורי הגעה" at bounding box center [1168, 126] width 102 height 25
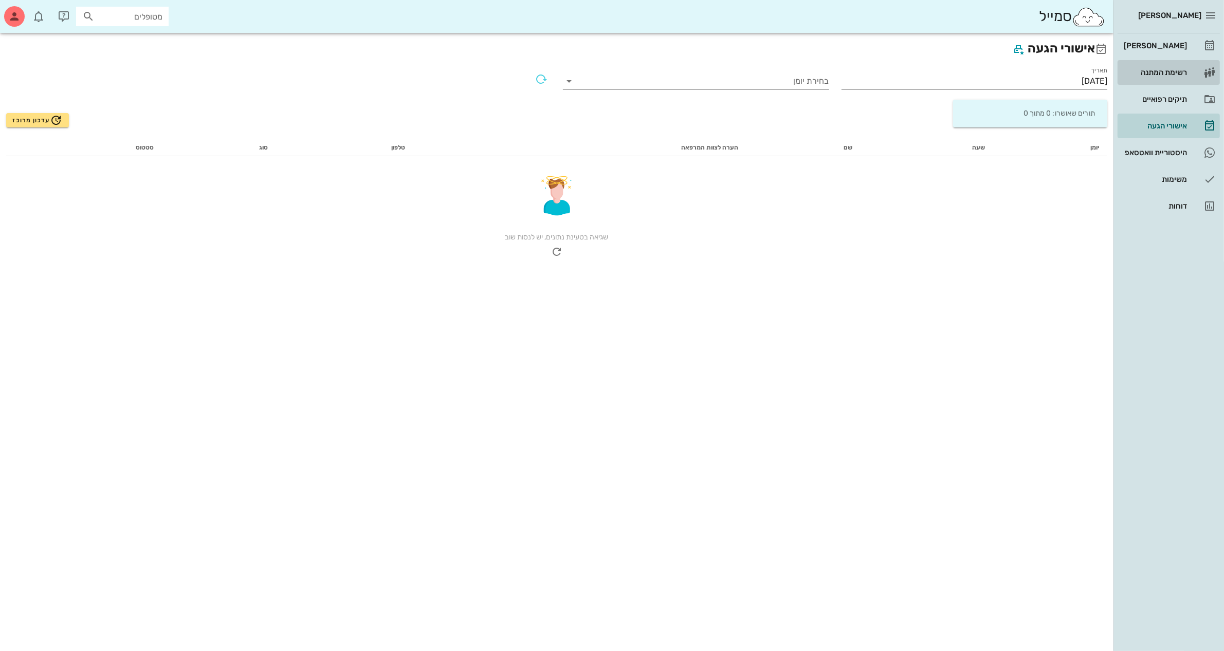
click at [1147, 72] on div "רשימת המתנה" at bounding box center [1154, 72] width 65 height 8
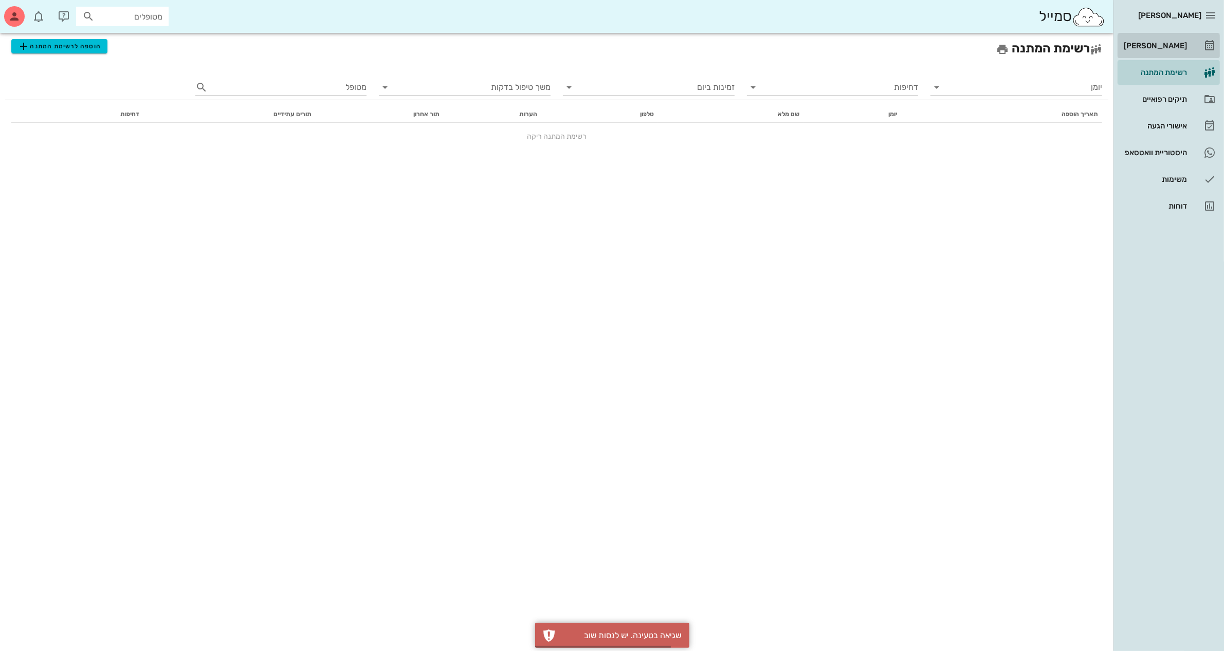
click at [1148, 47] on div "[PERSON_NAME]" at bounding box center [1154, 46] width 65 height 8
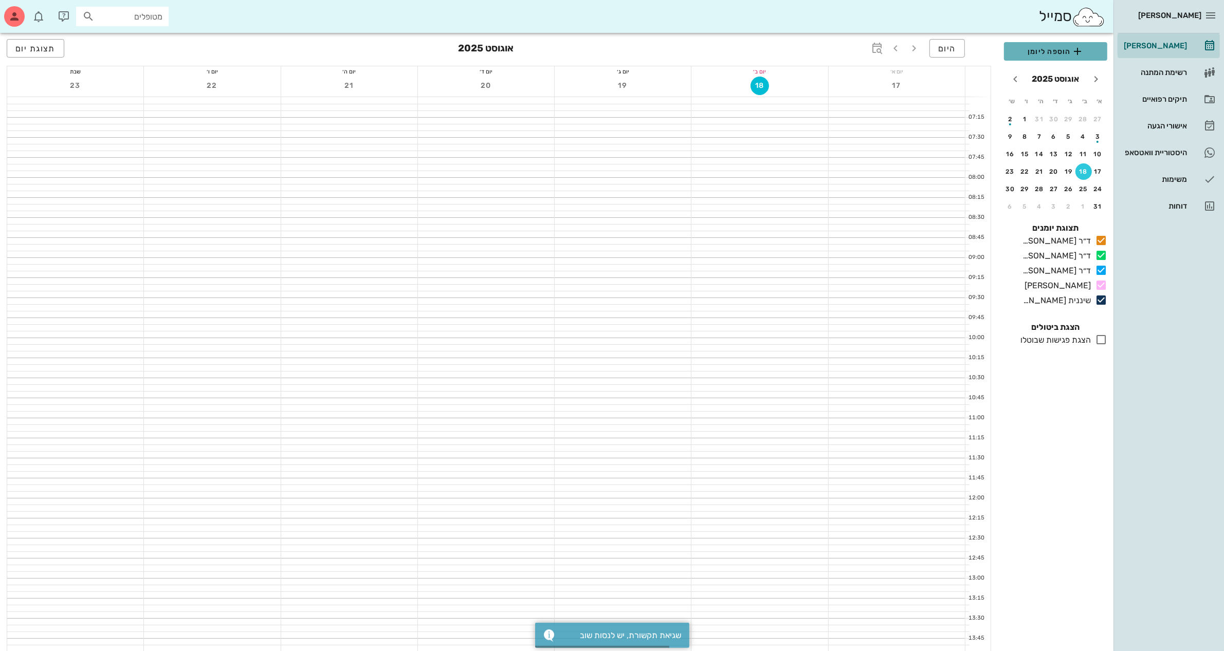
click at [1032, 54] on span "הוספה ליומן" at bounding box center [1055, 51] width 87 height 12
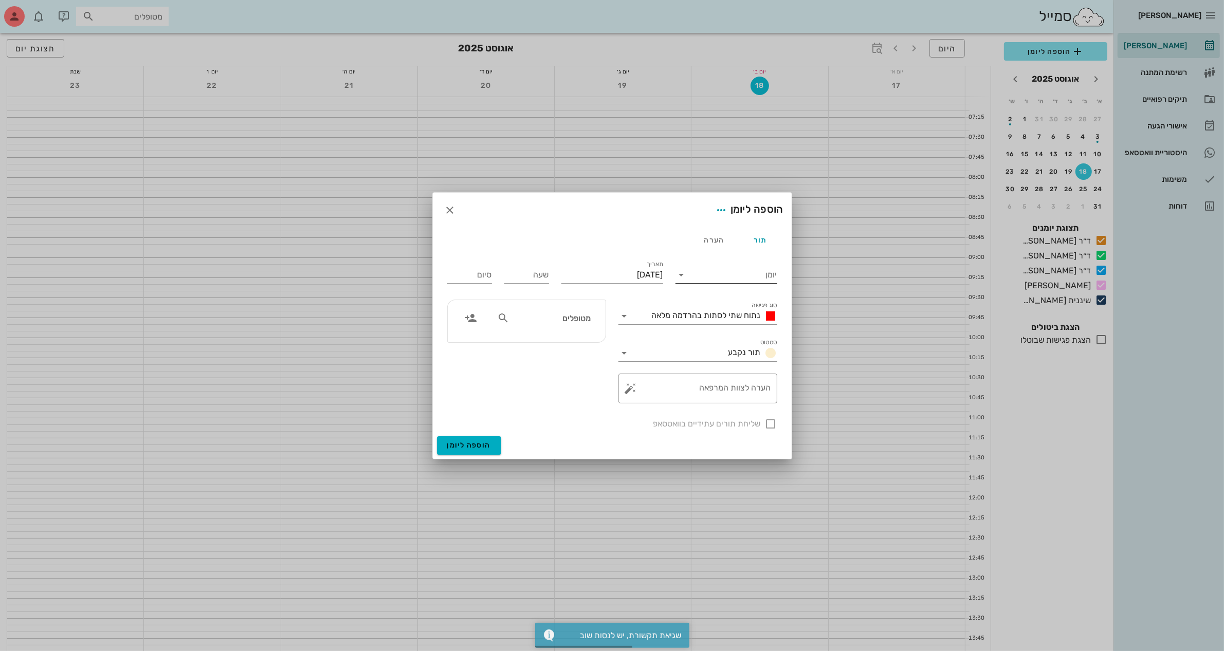
click at [727, 273] on input "יומן" at bounding box center [733, 275] width 87 height 16
click at [722, 332] on div "ד״ר [PERSON_NAME]" at bounding box center [729, 332] width 91 height 10
click at [595, 273] on input "[DATE]" at bounding box center [612, 275] width 102 height 16
click at [627, 392] on div "19" at bounding box center [628, 392] width 16 height 7
type input "[DATE]"
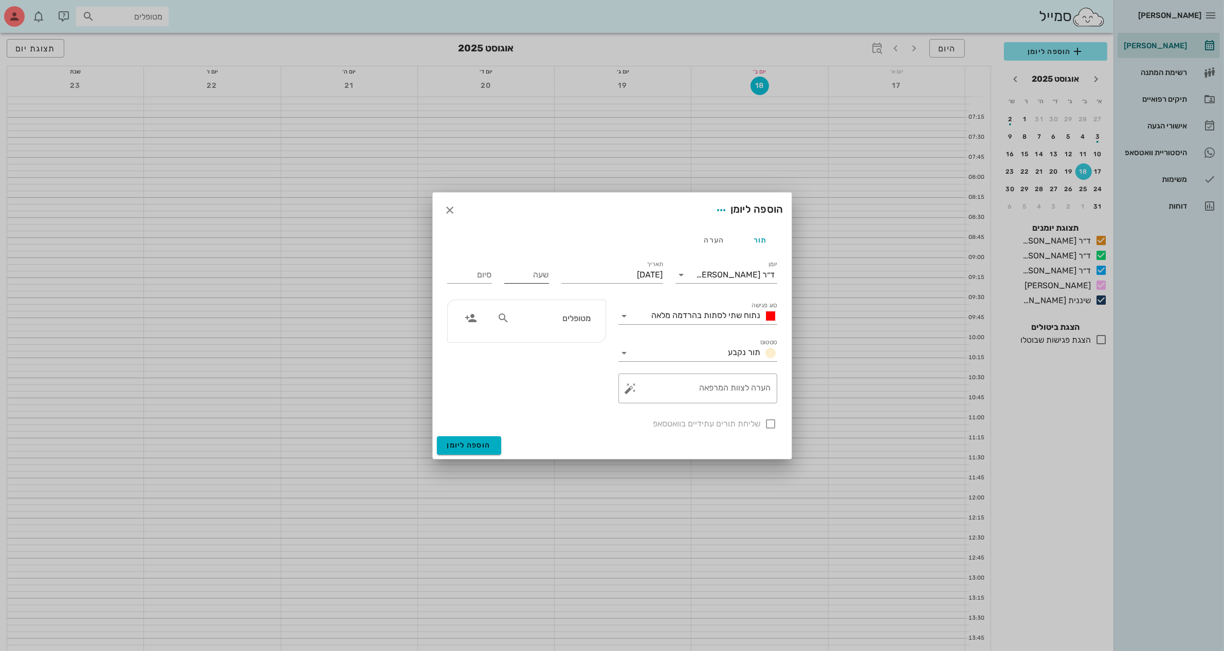
click at [527, 274] on input "שעה" at bounding box center [526, 275] width 45 height 16
type input "14:30"
click at [464, 276] on input "22:30" at bounding box center [469, 275] width 45 height 16
click at [474, 364] on div "16:00 (שעה ו30 דקות)" at bounding box center [441, 370] width 79 height 14
type input "16:00"
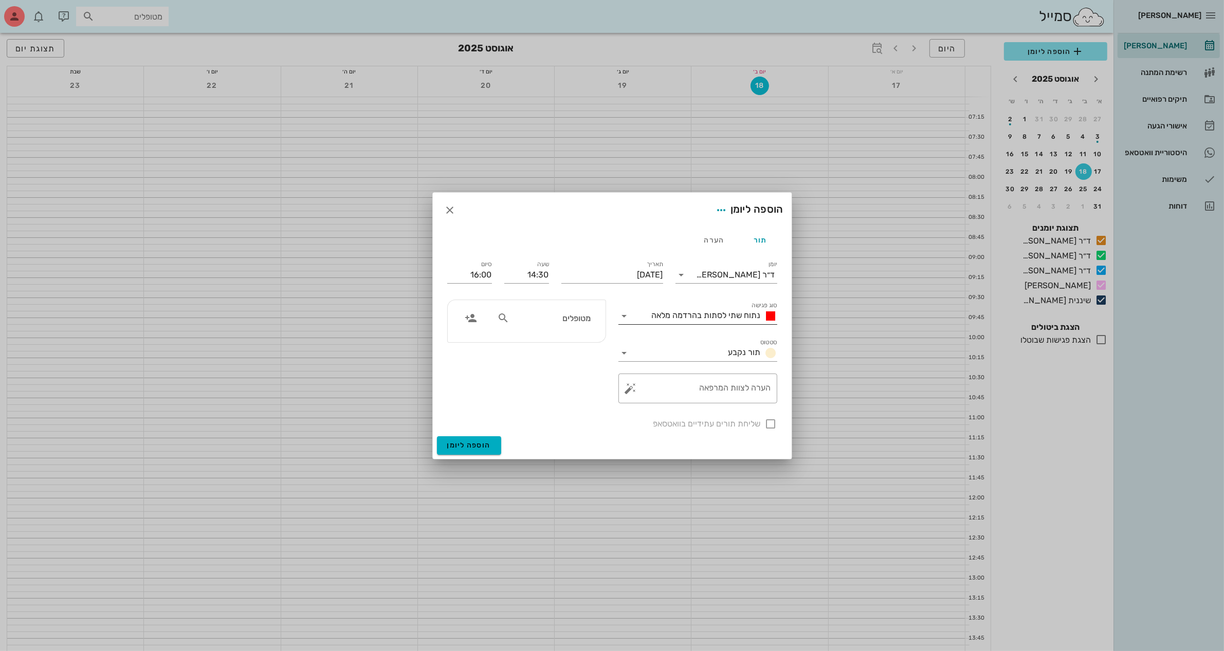
click at [683, 311] on span "נתוח שתי לסתות בהרדמה מלאה" at bounding box center [706, 315] width 109 height 10
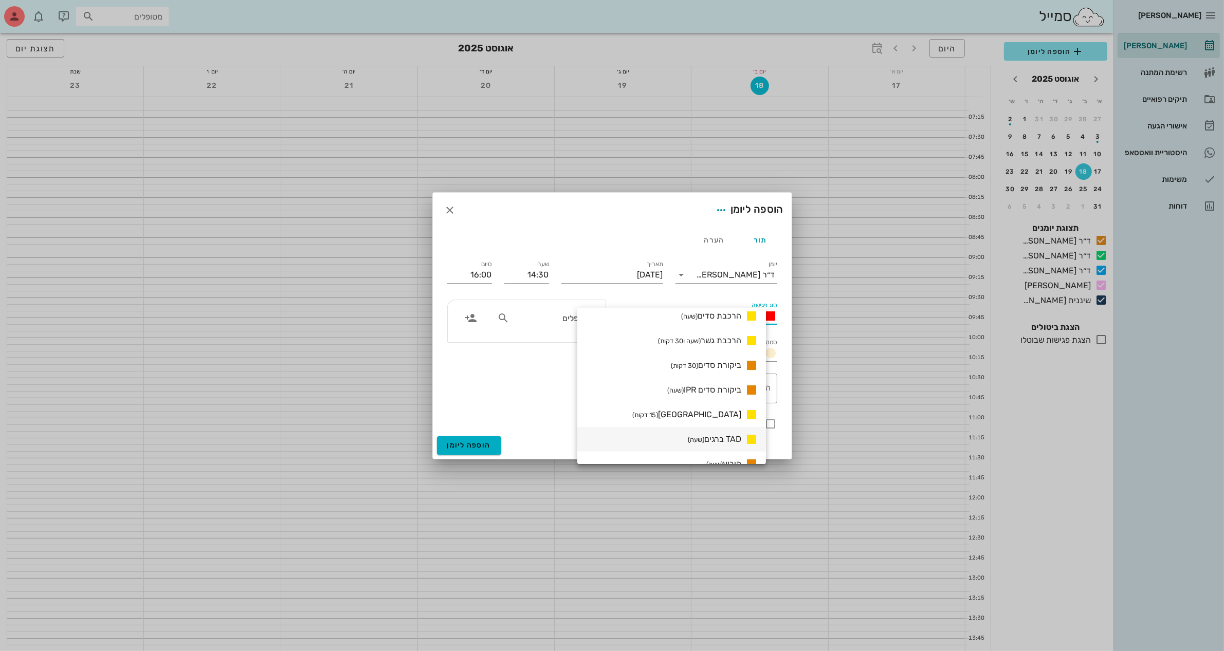
scroll to position [646, 0]
click at [727, 364] on span "הרכבת גשר (שעה ו30 דקות)" at bounding box center [699, 369] width 83 height 10
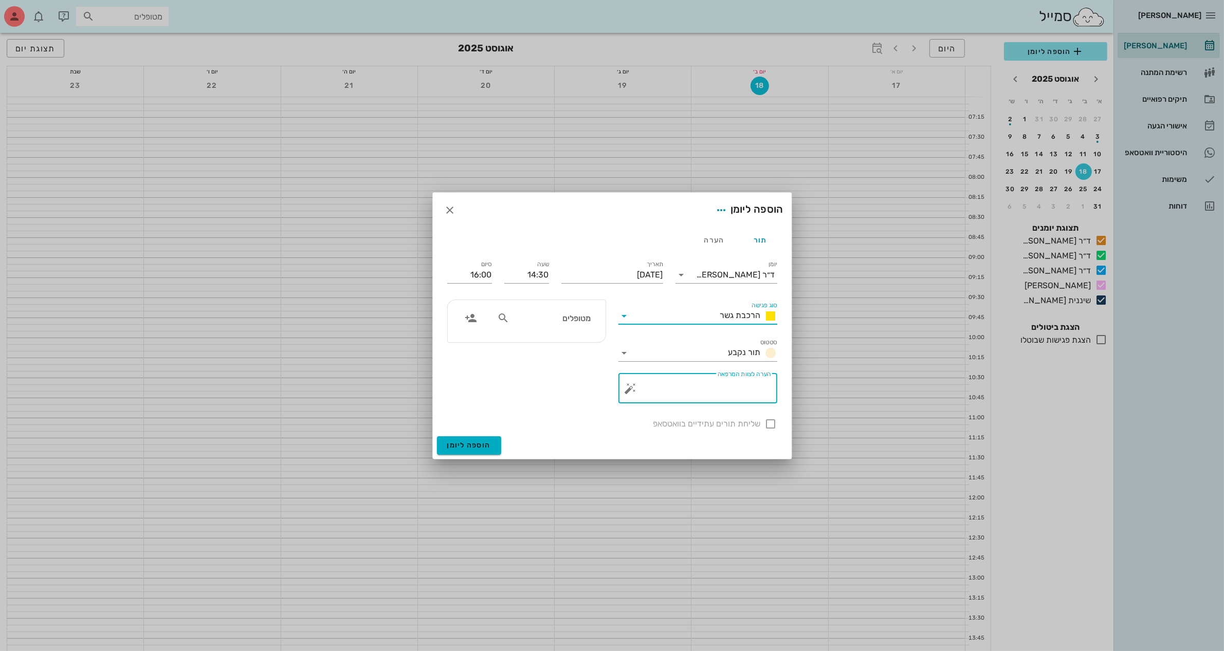
click at [724, 399] on textarea "הערה לצוות המרפאה" at bounding box center [702, 391] width 138 height 25
type textarea "הרכבה עליונה"
click at [500, 319] on icon at bounding box center [503, 318] width 12 height 12
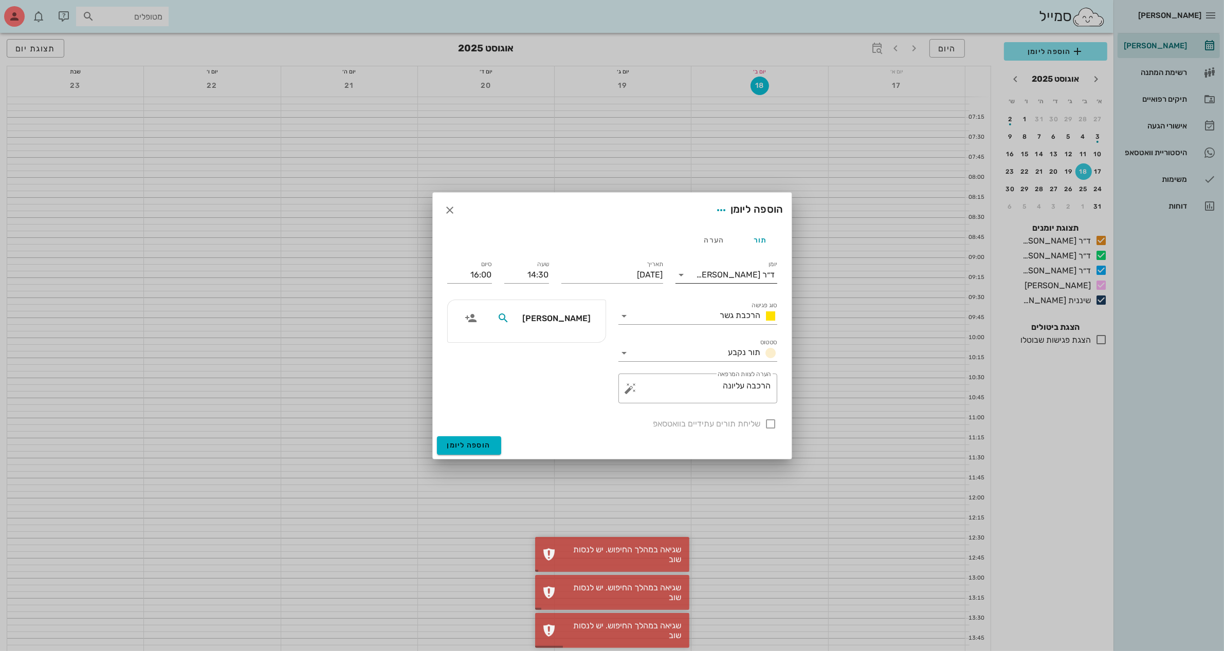
type input "[PERSON_NAME]"
click at [720, 277] on div "ד״ר [PERSON_NAME]" at bounding box center [735, 274] width 79 height 9
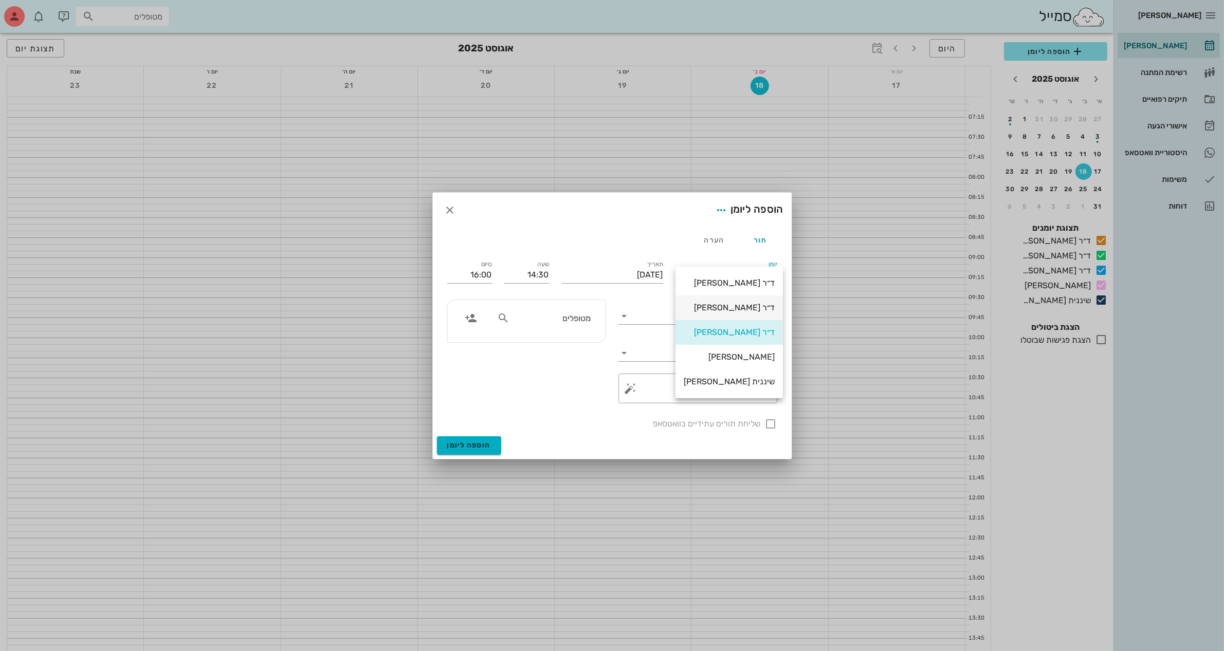
click at [725, 301] on div "ד״ר [PERSON_NAME]" at bounding box center [729, 308] width 91 height 22
click at [563, 319] on input "מטופלים" at bounding box center [550, 317] width 79 height 13
drag, startPoint x: 576, startPoint y: 317, endPoint x: 597, endPoint y: 316, distance: 20.6
click at [597, 316] on div "רי" at bounding box center [544, 318] width 106 height 20
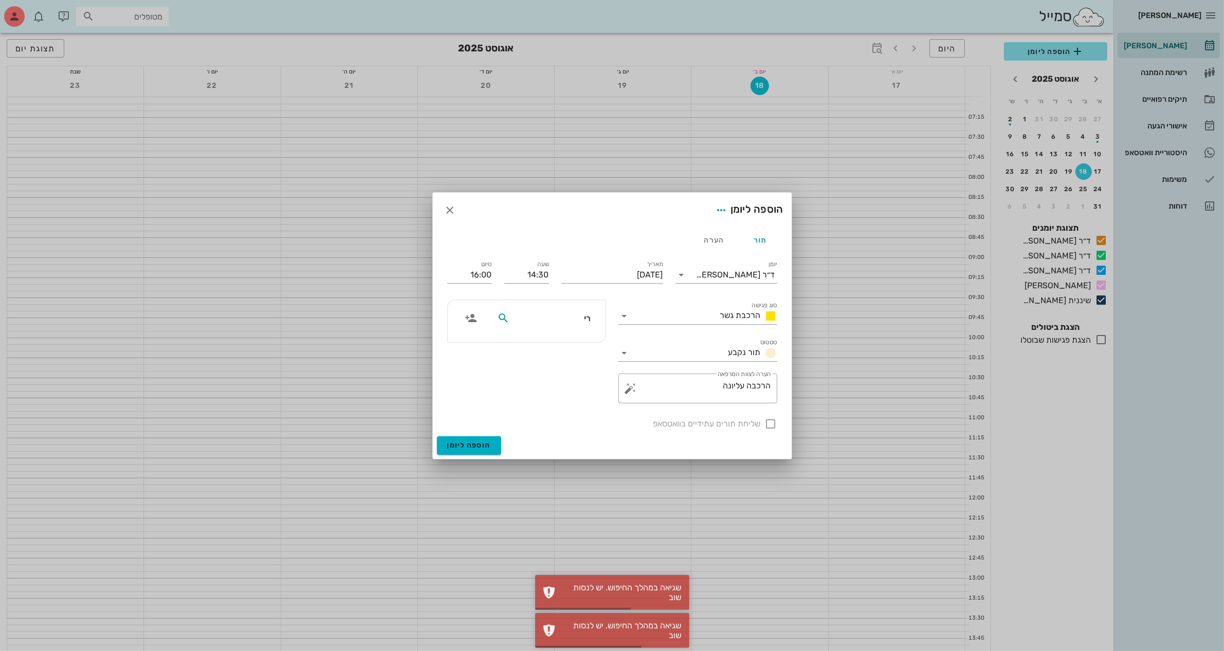
drag, startPoint x: 577, startPoint y: 316, endPoint x: 612, endPoint y: 311, distance: 34.8
click at [612, 311] on div "רי" at bounding box center [526, 321] width 171 height 56
type input "רי"
click at [476, 448] on span "הוספה ליומן" at bounding box center [469, 445] width 44 height 9
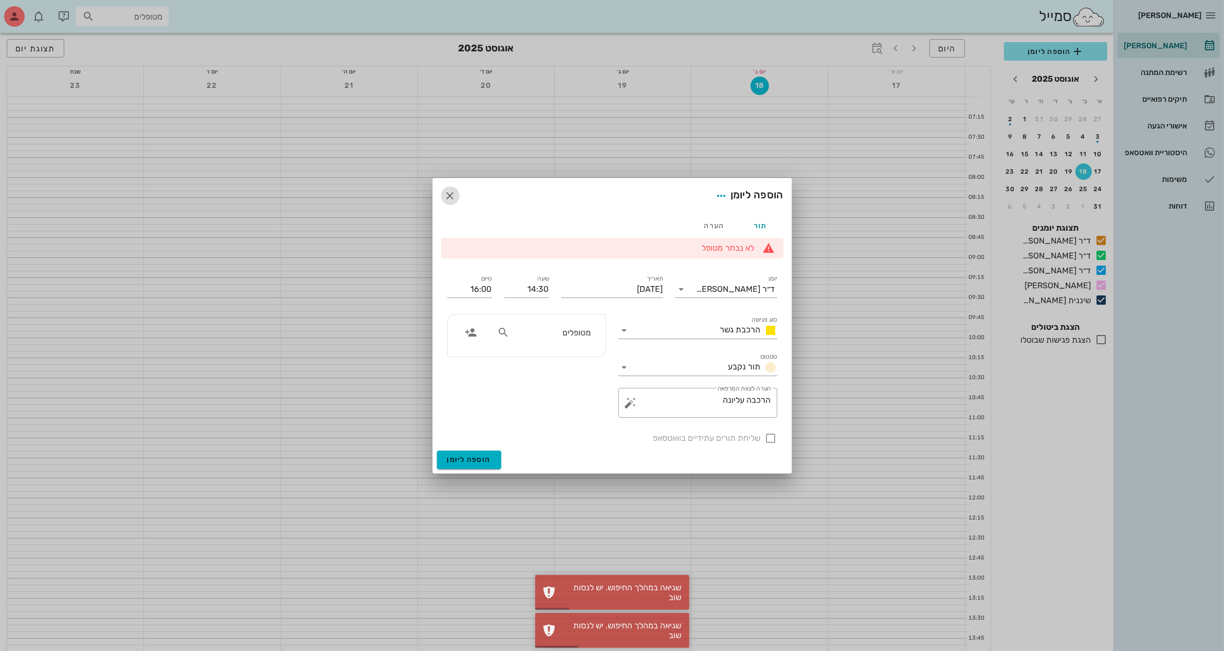
click at [445, 201] on icon "button" at bounding box center [450, 196] width 12 height 12
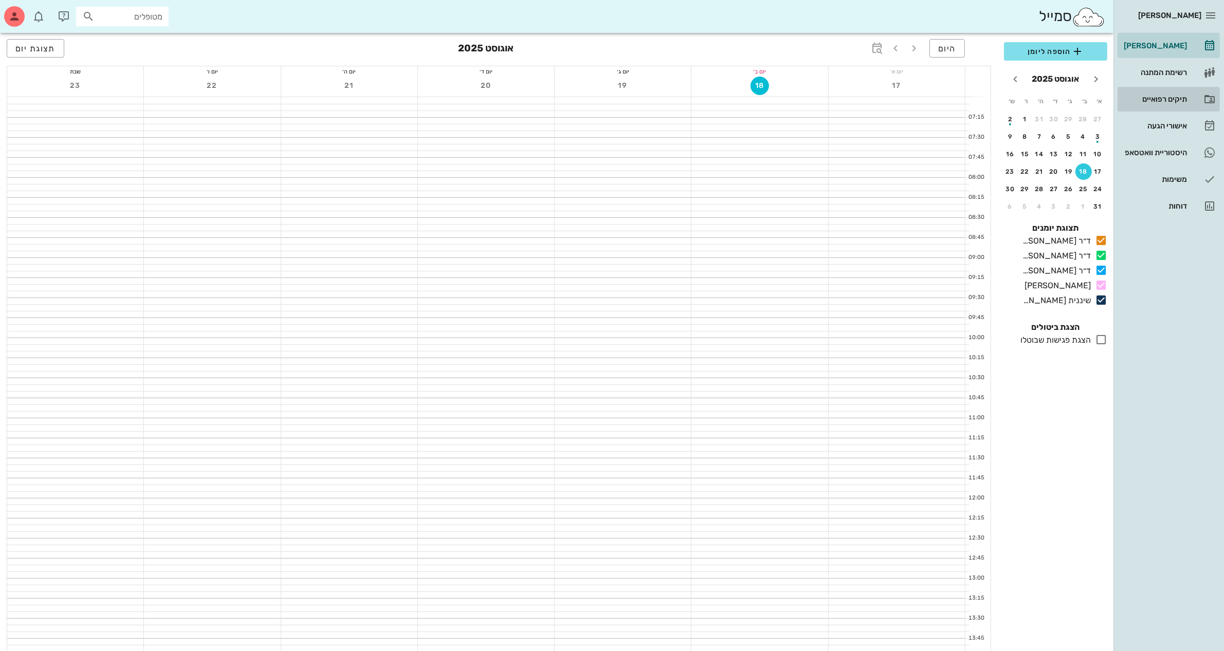
click at [1160, 97] on div "תיקים רפואיים" at bounding box center [1154, 99] width 65 height 8
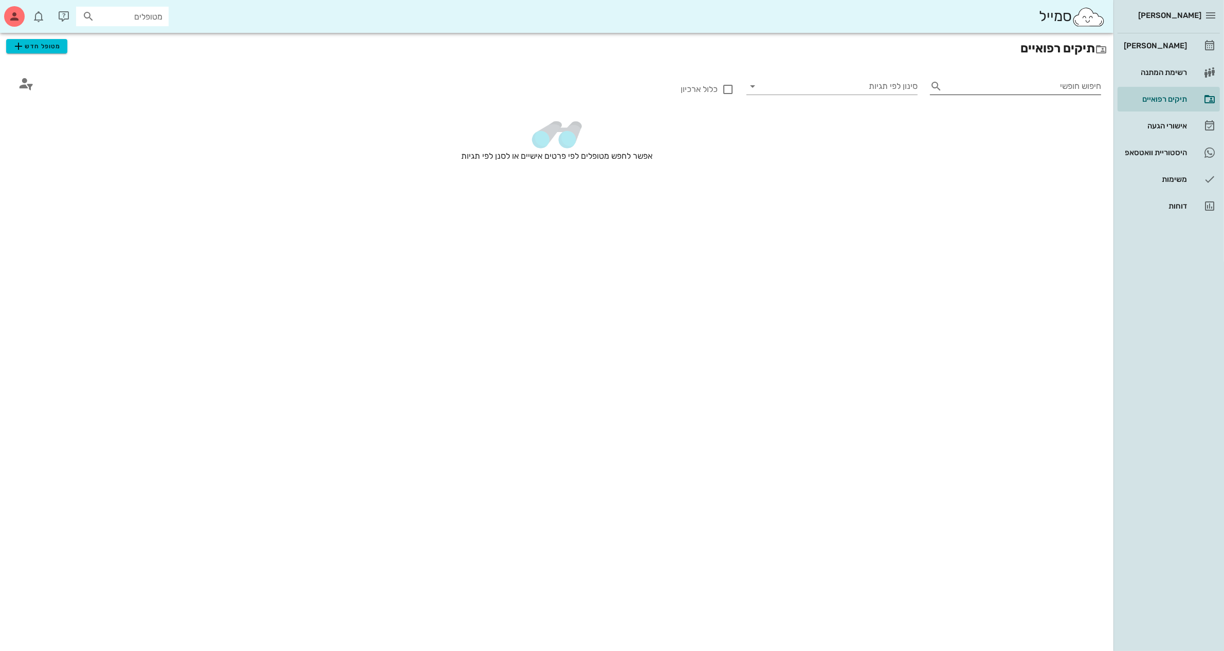
click at [981, 90] on input "חיפוש חופשי" at bounding box center [1023, 86] width 155 height 16
click at [31, 42] on span "מטופל חדש" at bounding box center [36, 46] width 48 height 12
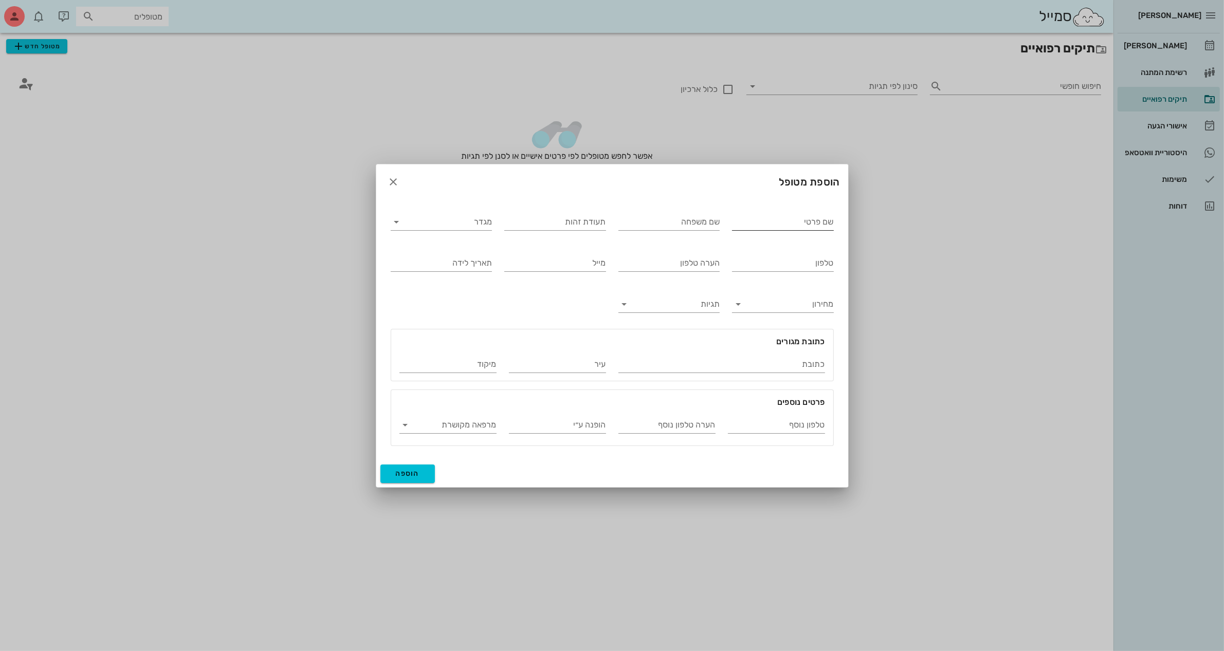
click at [771, 217] on input "שם פרטי" at bounding box center [783, 222] width 102 height 16
type input "[PERSON_NAME]"
click at [473, 224] on input "מגדר" at bounding box center [449, 222] width 85 height 16
click at [471, 248] on div "נקבה" at bounding box center [441, 254] width 85 height 22
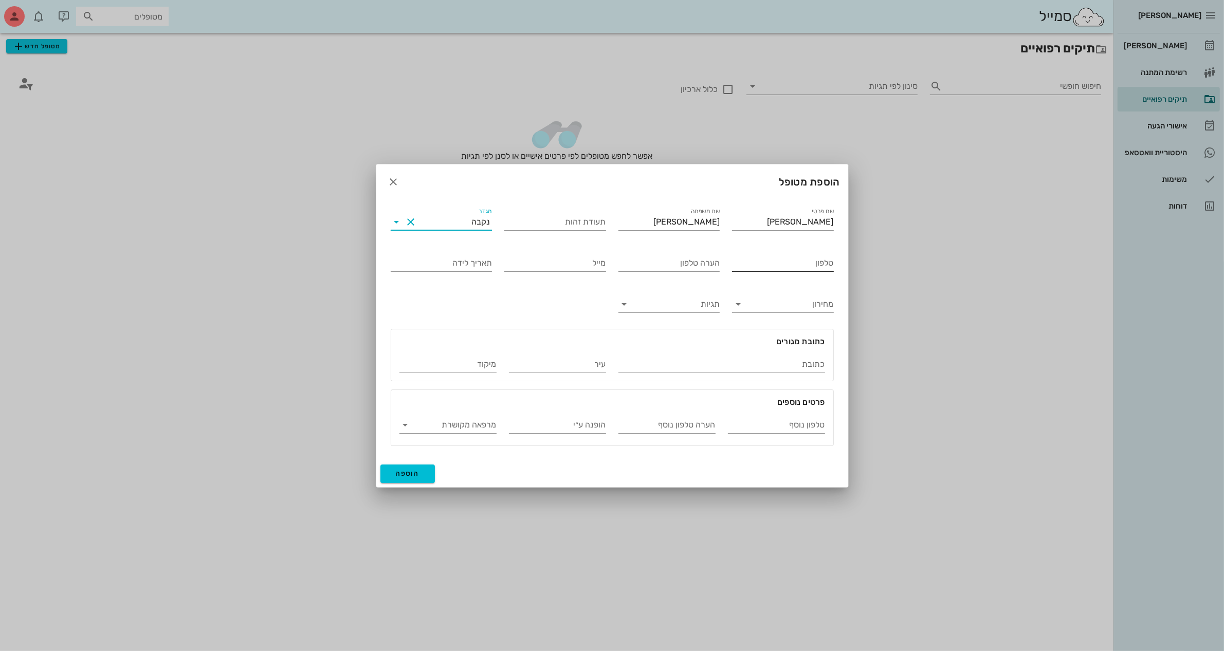
click at [785, 261] on input "טלפון" at bounding box center [783, 263] width 102 height 16
type input "053-2767440"
click at [407, 473] on span "הוספה" at bounding box center [408, 473] width 24 height 9
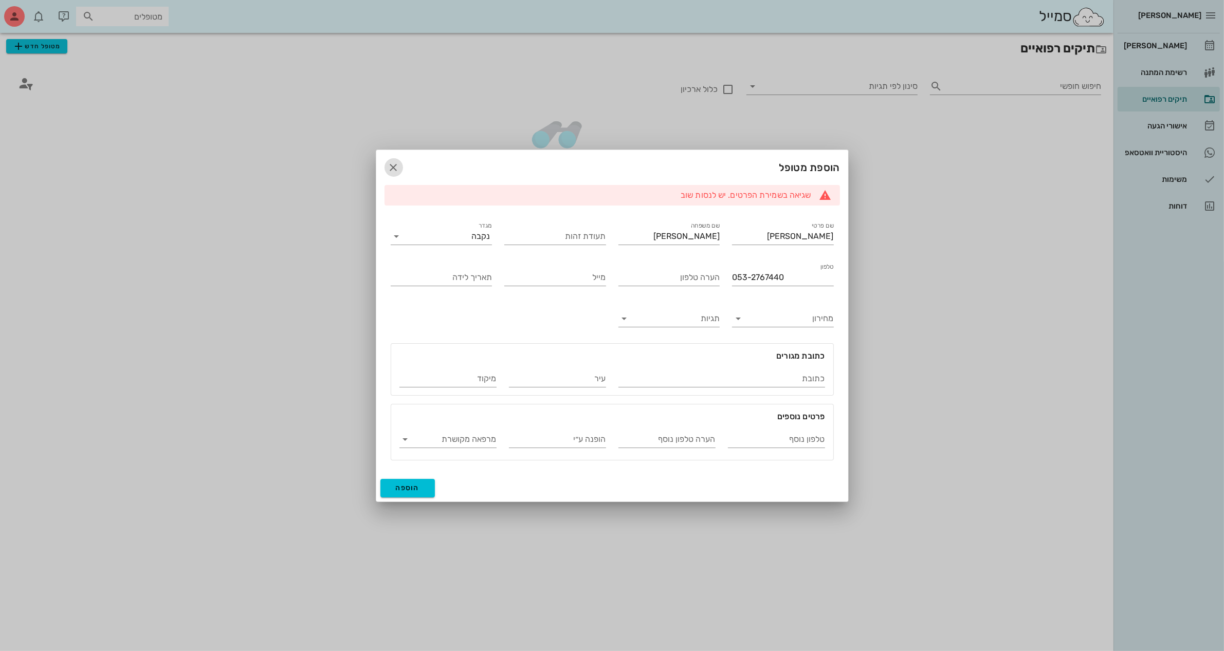
click at [392, 167] on icon "button" at bounding box center [394, 167] width 12 height 12
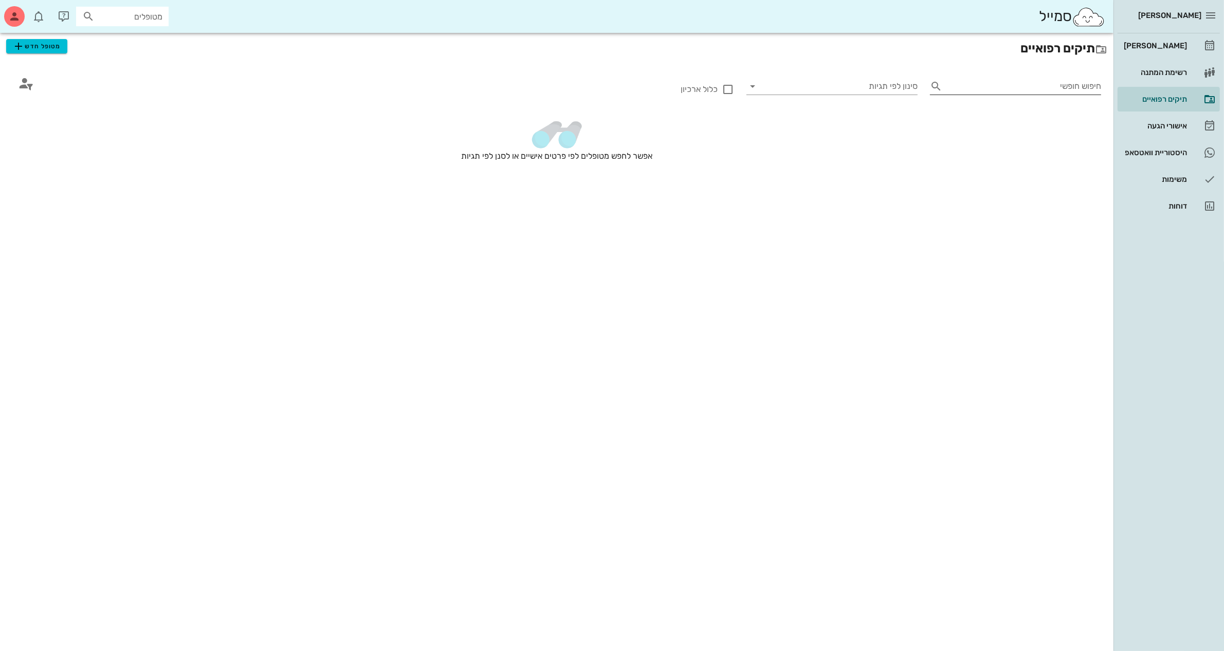
click at [1018, 88] on input "חיפוש חופשי" at bounding box center [1023, 86] width 155 height 16
type input "[PERSON_NAME]"
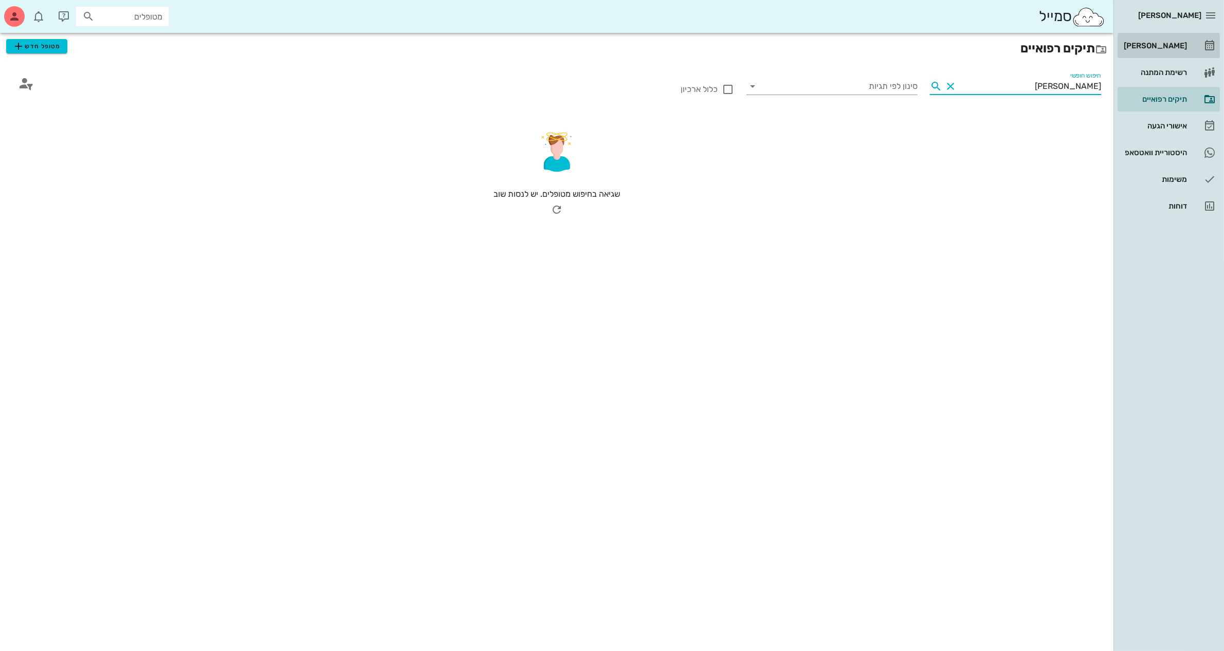
click at [1149, 47] on div "[PERSON_NAME]" at bounding box center [1154, 46] width 65 height 8
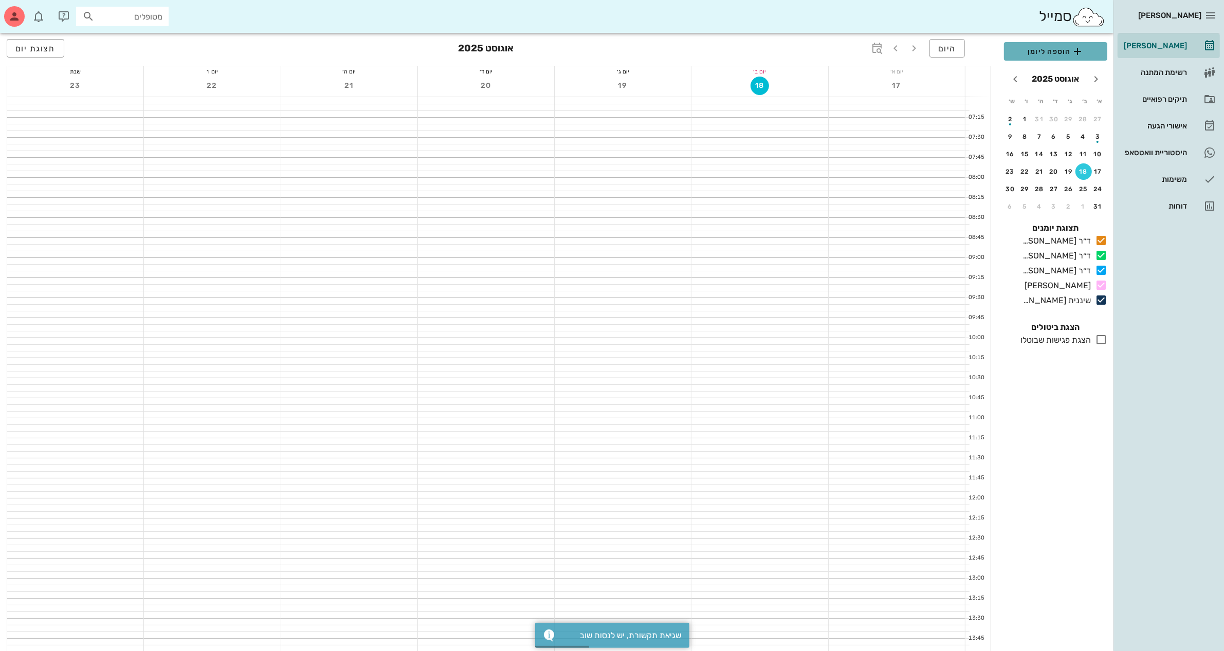
click at [1048, 47] on span "הוספה ליומן" at bounding box center [1055, 51] width 87 height 12
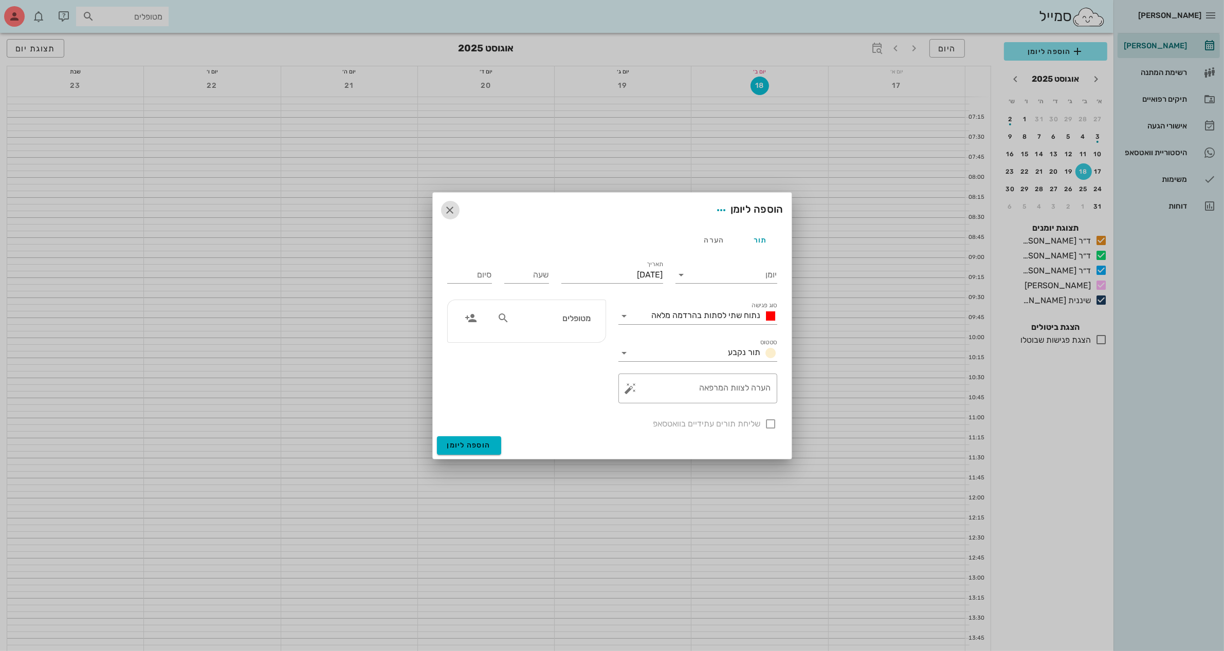
click at [446, 211] on icon "button" at bounding box center [450, 210] width 12 height 12
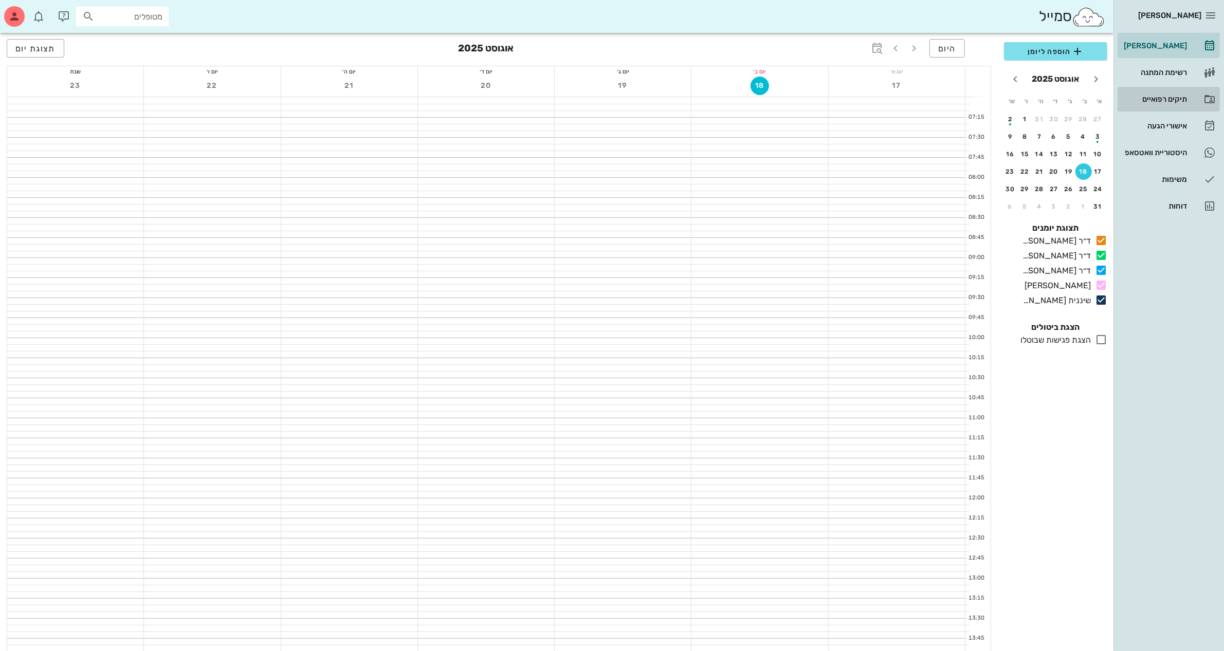
click at [1146, 98] on div "תיקים רפואיים" at bounding box center [1154, 99] width 65 height 8
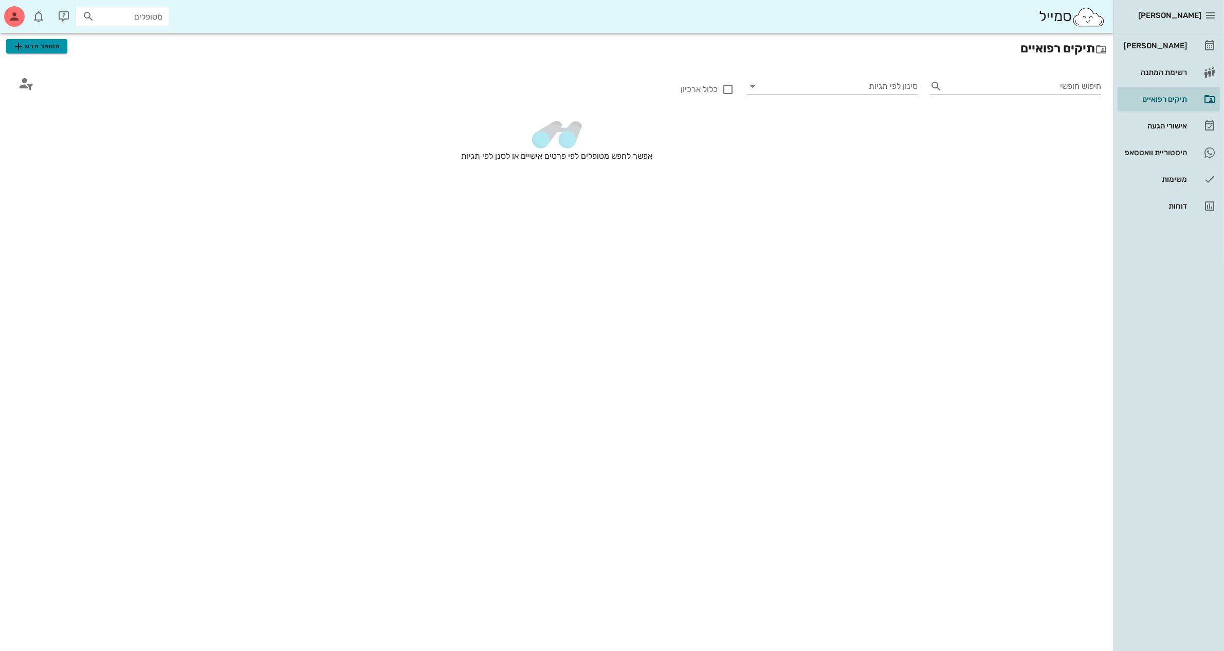
click at [38, 50] on span "מטופל חדש" at bounding box center [36, 46] width 48 height 12
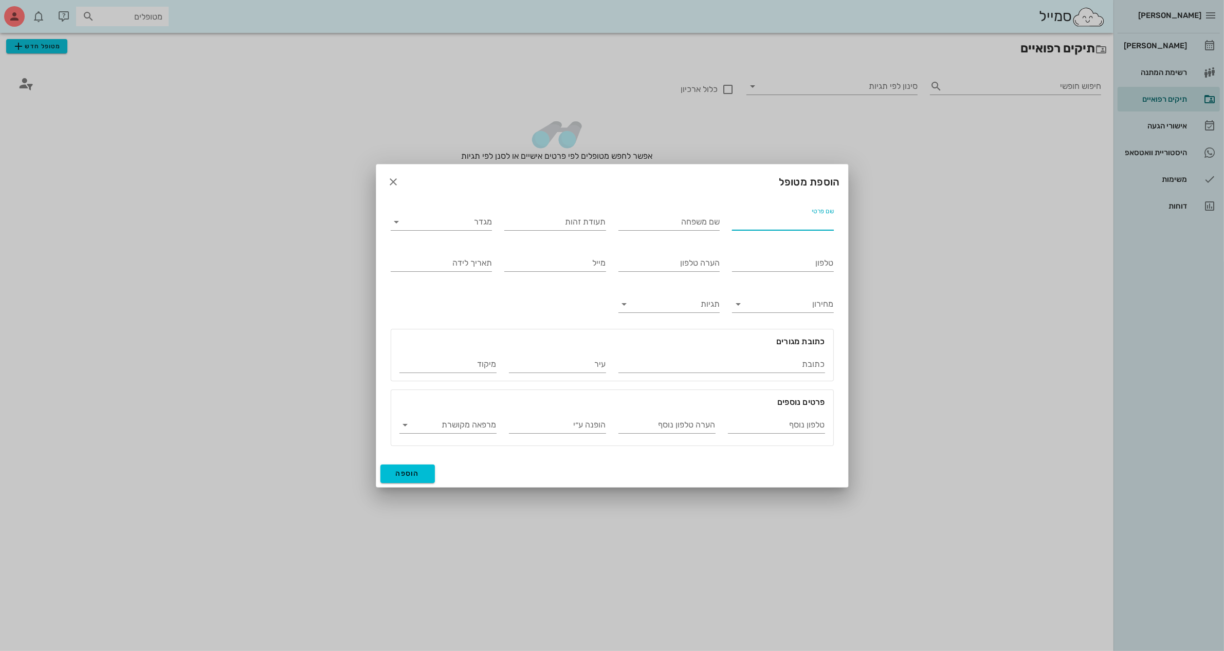
click at [780, 227] on input "שם פרטי" at bounding box center [783, 222] width 102 height 16
type input "[PERSON_NAME]"
click at [459, 218] on input "מגדר" at bounding box center [449, 222] width 85 height 16
click at [462, 253] on div "נקבה" at bounding box center [441, 254] width 85 height 10
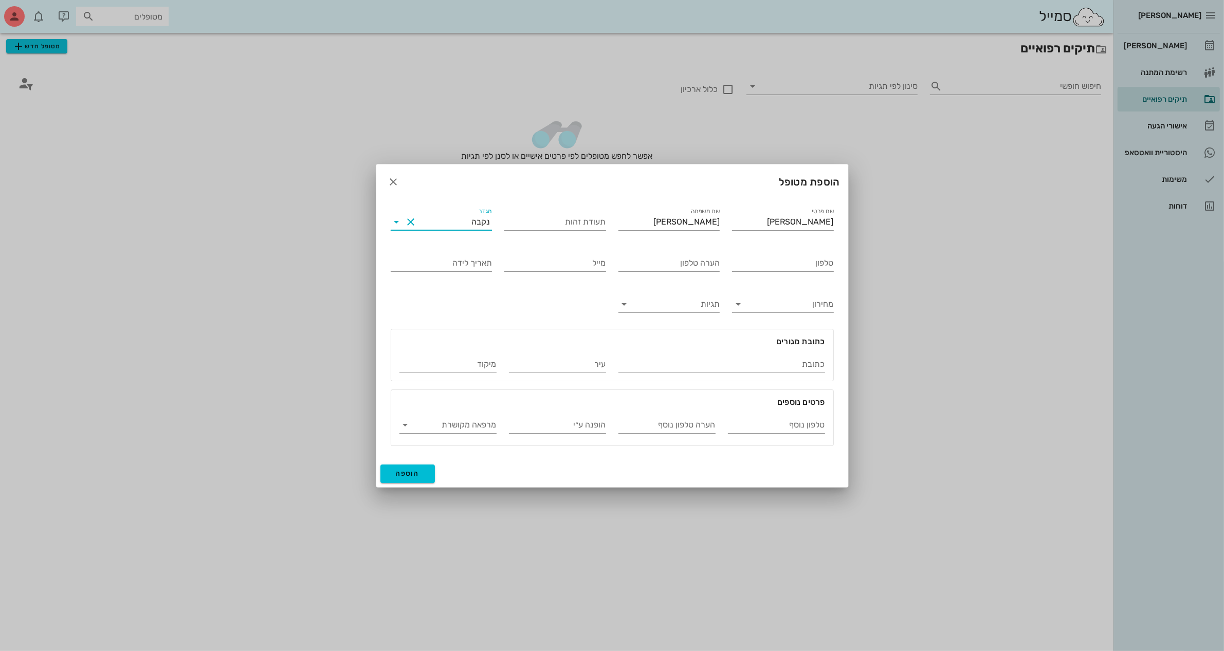
click at [633, 60] on div at bounding box center [612, 325] width 1224 height 651
click at [797, 262] on input "טלפון" at bounding box center [783, 263] width 102 height 16
type input "053-2767440"
click at [417, 476] on span "הוספה" at bounding box center [408, 473] width 24 height 9
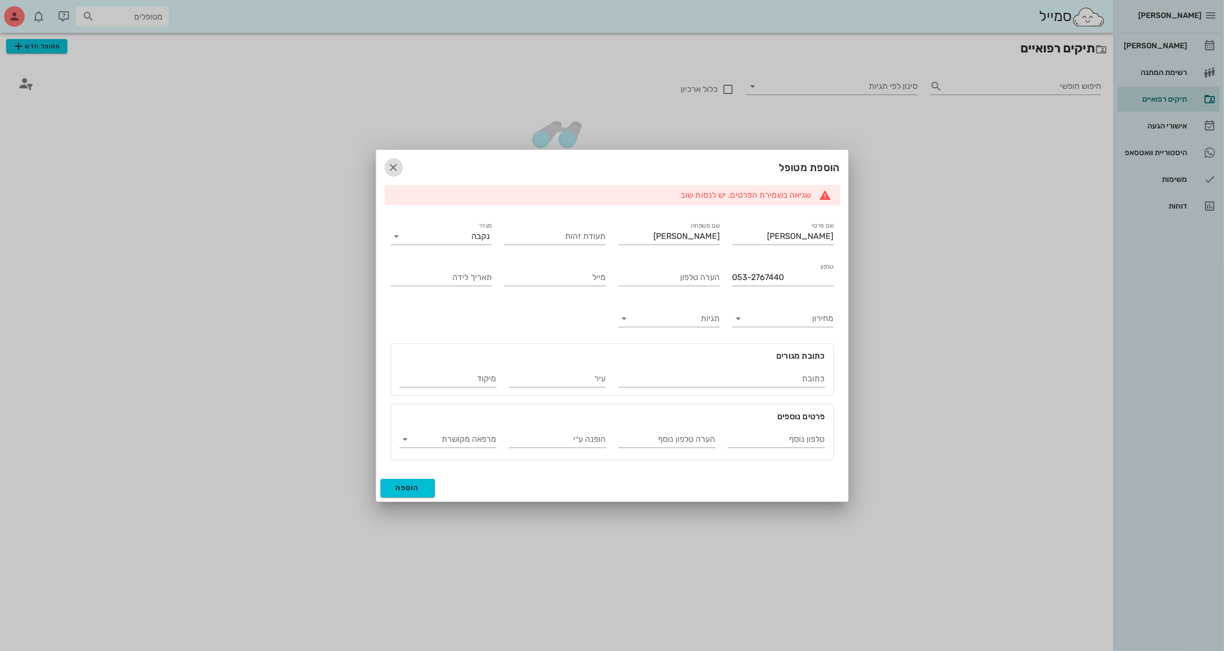
click at [386, 171] on span "button" at bounding box center [393, 167] width 19 height 12
